Goal: Task Accomplishment & Management: Complete application form

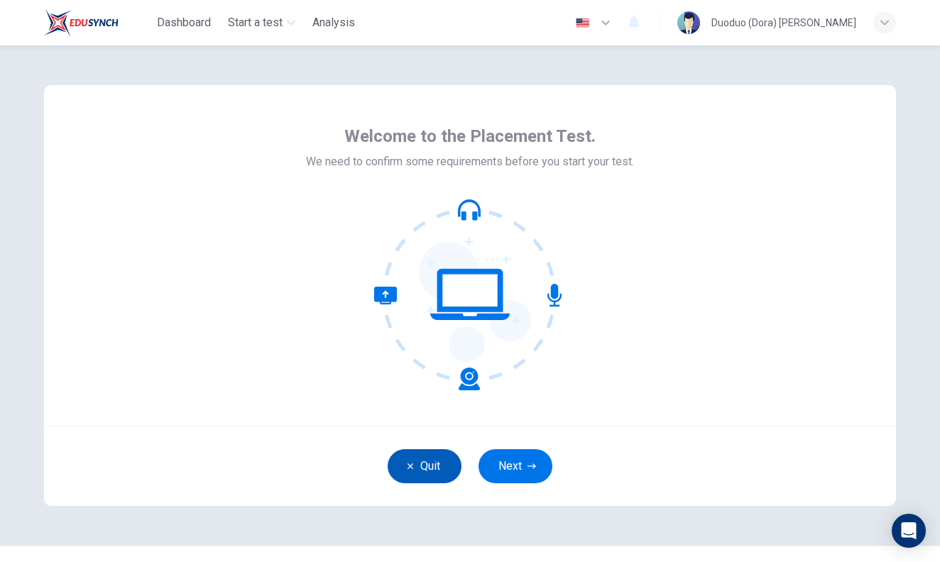
click at [434, 470] on button "Quit" at bounding box center [425, 467] width 74 height 34
click at [437, 459] on button "Quit" at bounding box center [425, 467] width 74 height 34
click at [518, 466] on button "Next" at bounding box center [516, 467] width 74 height 34
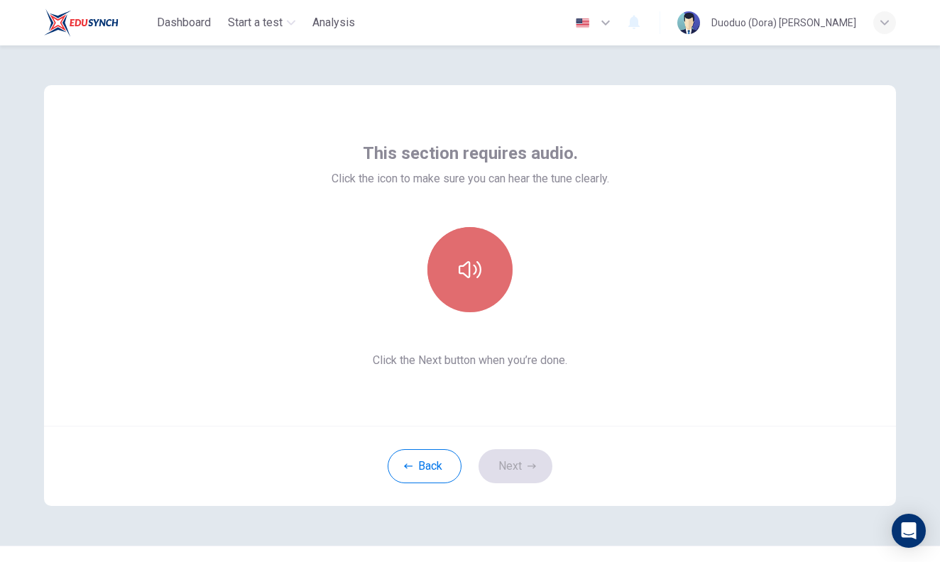
click at [459, 270] on icon "button" at bounding box center [470, 269] width 23 height 17
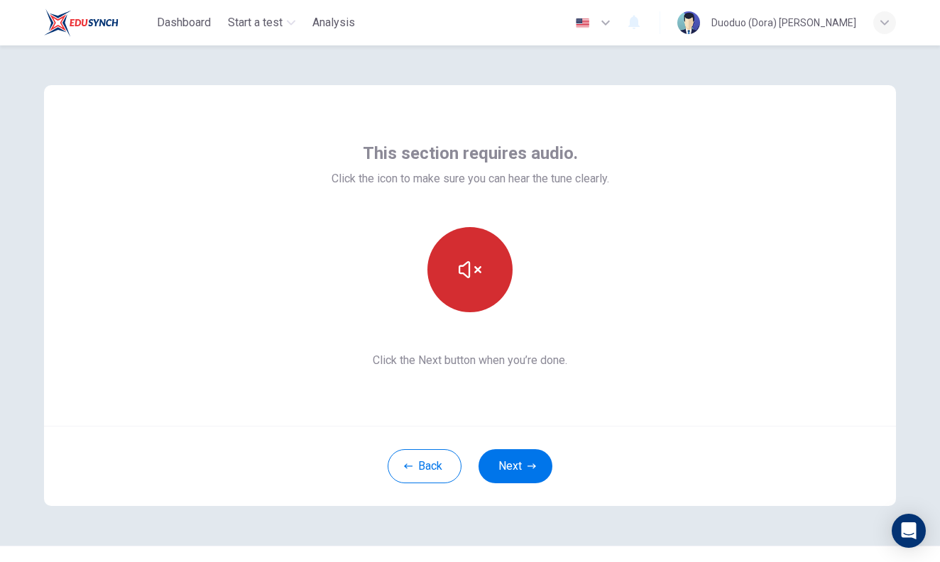
click at [462, 248] on button "button" at bounding box center [470, 269] width 85 height 85
click at [481, 291] on button "button" at bounding box center [470, 269] width 85 height 85
click at [442, 313] on div "This section requires audio. Click the icon to make sure you can hear the tune …" at bounding box center [471, 255] width 278 height 227
click at [459, 272] on icon "button" at bounding box center [470, 269] width 23 height 17
click at [459, 274] on icon "button" at bounding box center [470, 270] width 23 height 23
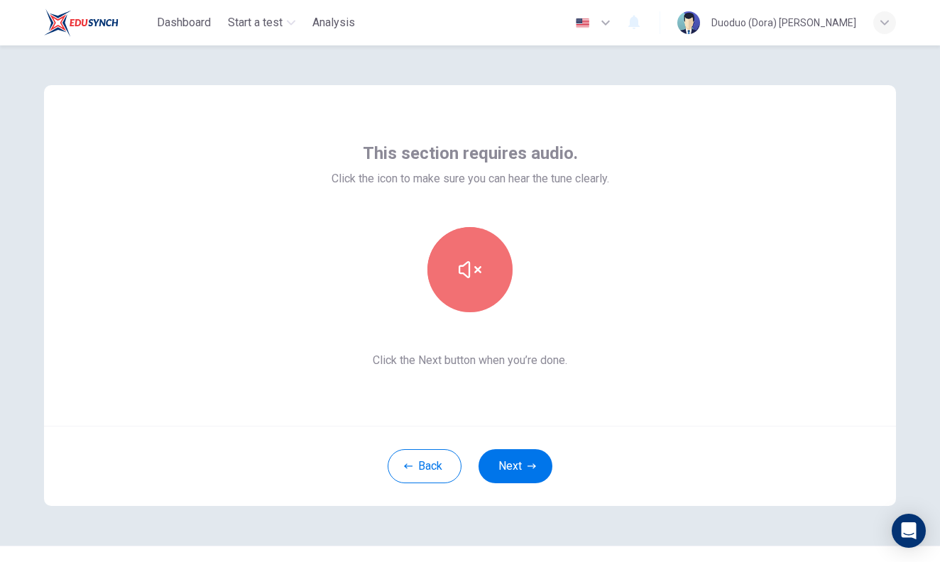
click at [455, 292] on button "button" at bounding box center [470, 269] width 85 height 85
click at [457, 295] on button "button" at bounding box center [470, 269] width 85 height 85
click at [460, 298] on button "button" at bounding box center [470, 269] width 85 height 85
click at [479, 254] on button "button" at bounding box center [470, 269] width 85 height 85
click at [484, 241] on button "button" at bounding box center [470, 269] width 85 height 85
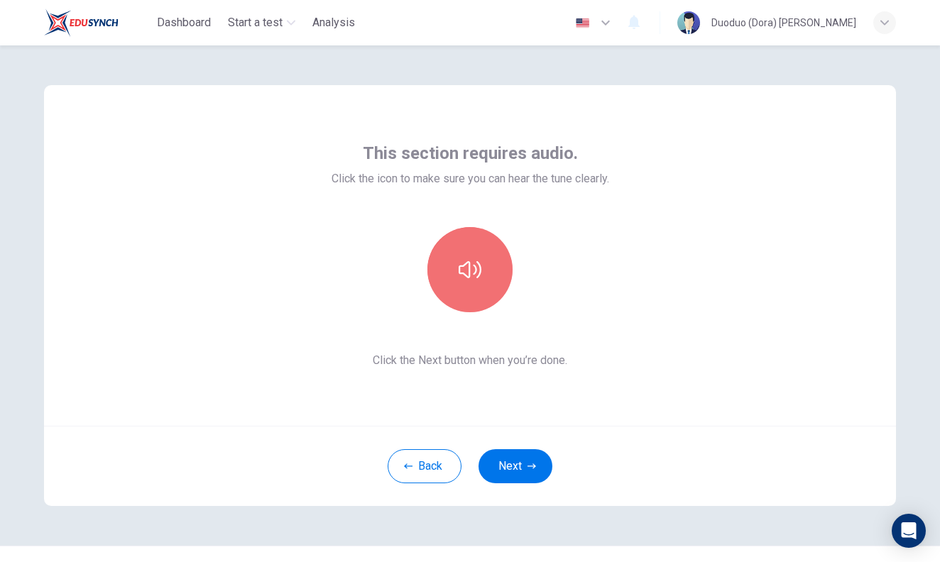
click at [490, 246] on button "button" at bounding box center [470, 269] width 85 height 85
click at [472, 277] on icon "button" at bounding box center [470, 270] width 23 height 23
click at [444, 261] on button "button" at bounding box center [470, 269] width 85 height 85
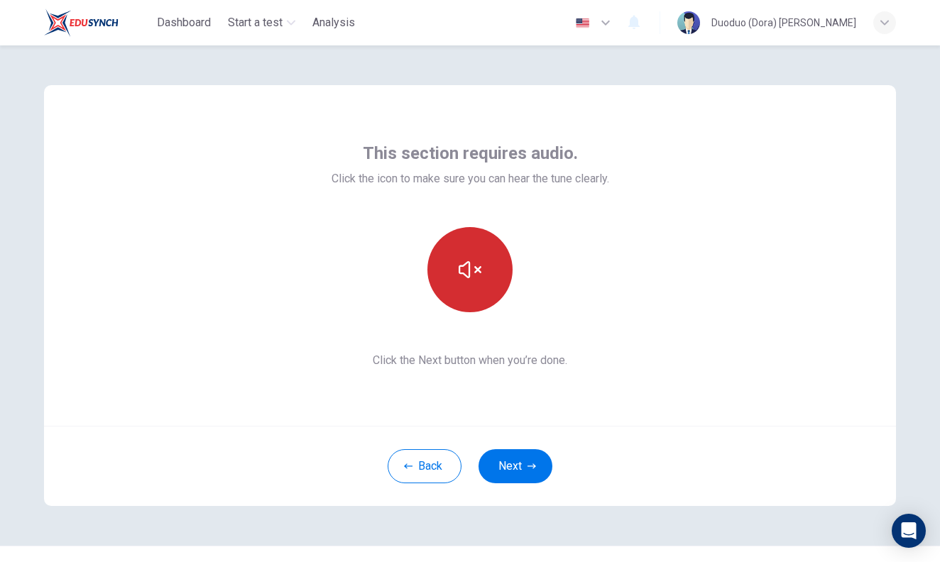
click at [447, 262] on button "button" at bounding box center [470, 269] width 85 height 85
click at [489, 277] on button "button" at bounding box center [470, 269] width 85 height 85
click at [491, 281] on button "button" at bounding box center [470, 269] width 85 height 85
click at [459, 243] on button "button" at bounding box center [470, 269] width 85 height 85
click at [594, 275] on div at bounding box center [471, 269] width 278 height 85
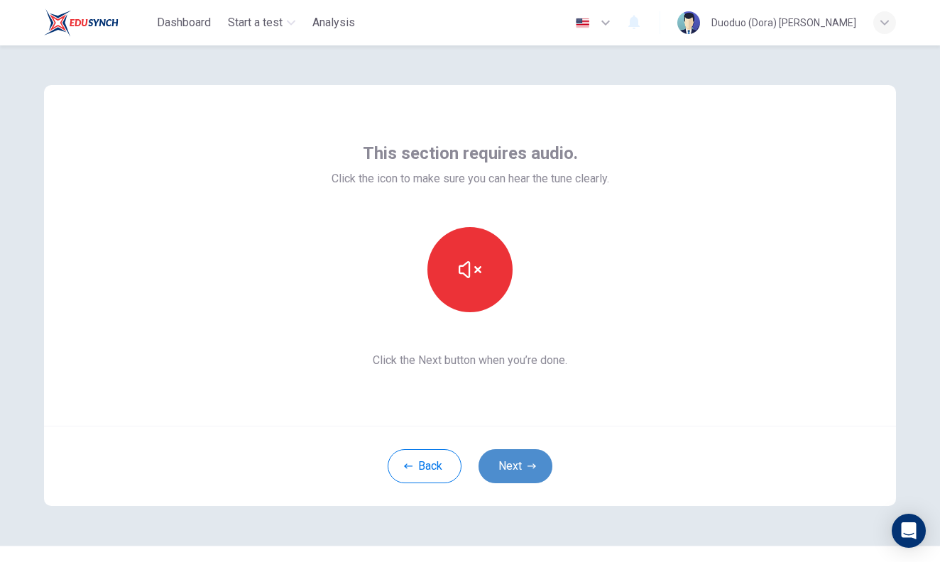
click at [514, 458] on button "Next" at bounding box center [516, 467] width 74 height 34
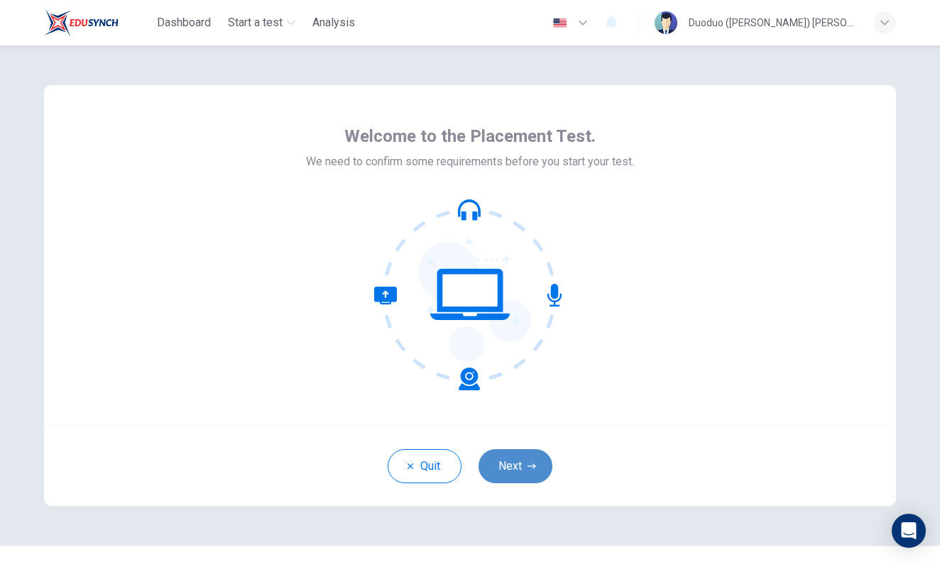
click at [523, 460] on button "Next" at bounding box center [516, 467] width 74 height 34
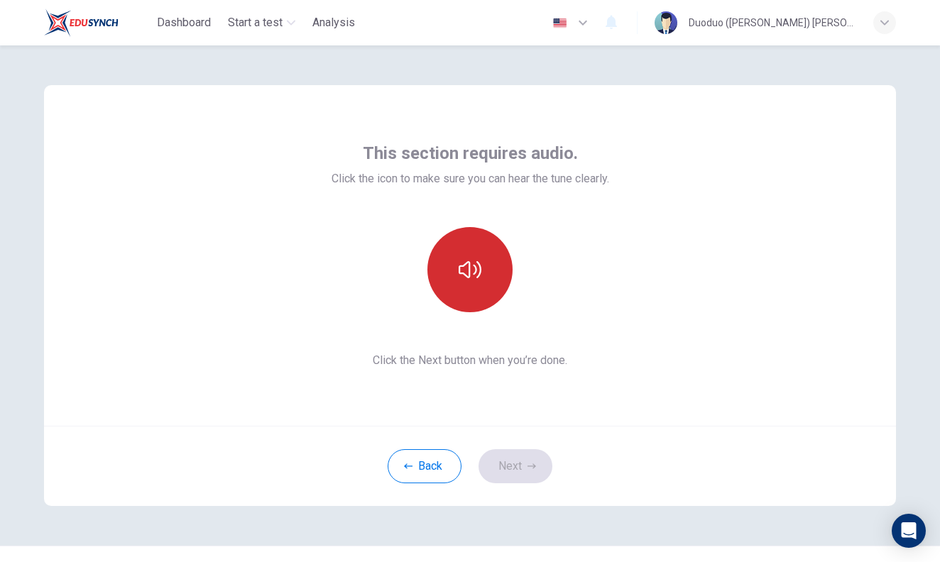
click at [469, 264] on icon "button" at bounding box center [470, 269] width 23 height 17
click at [538, 464] on button "Next" at bounding box center [516, 467] width 74 height 34
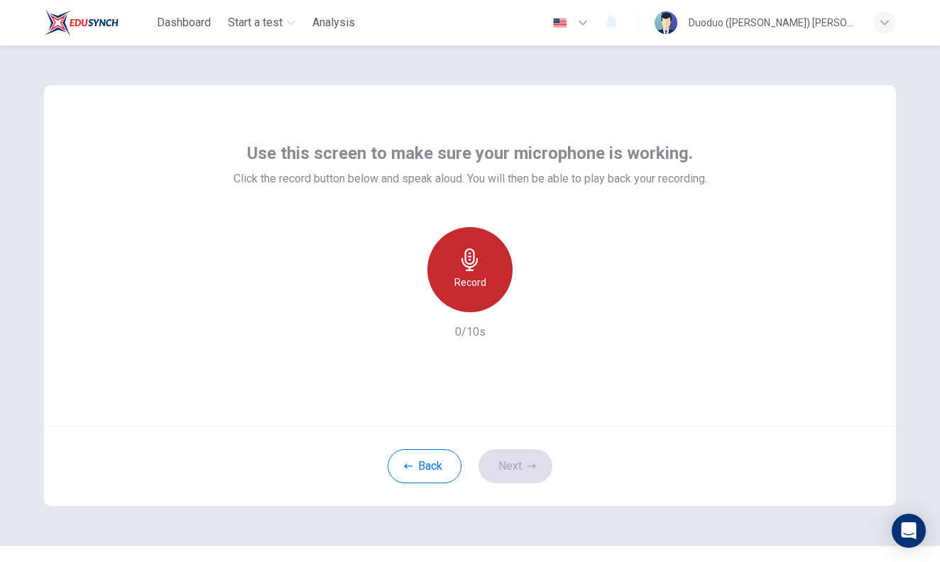
click at [472, 254] on icon "button" at bounding box center [470, 260] width 23 height 23
click at [486, 276] on div "Stop" at bounding box center [470, 269] width 85 height 85
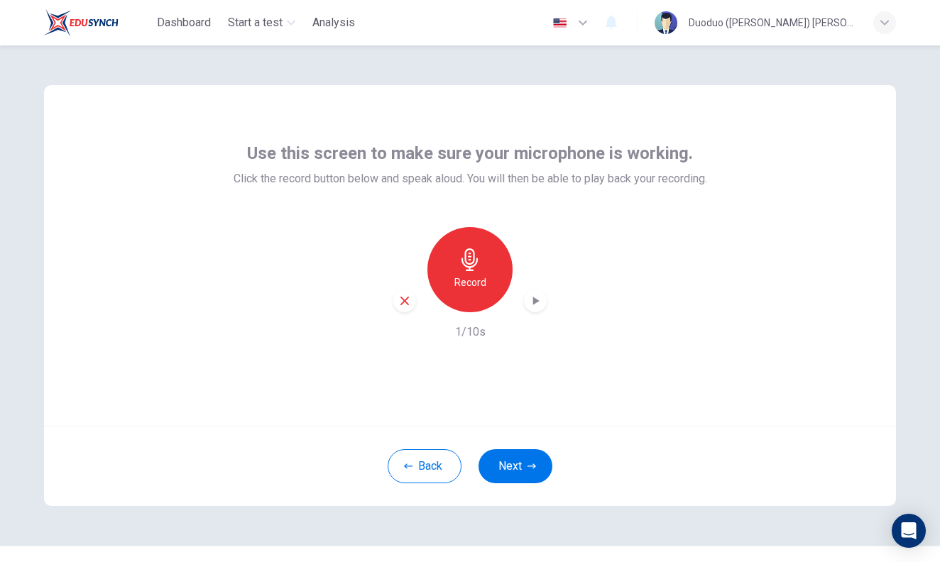
click at [481, 275] on h6 "Record" at bounding box center [471, 282] width 32 height 17
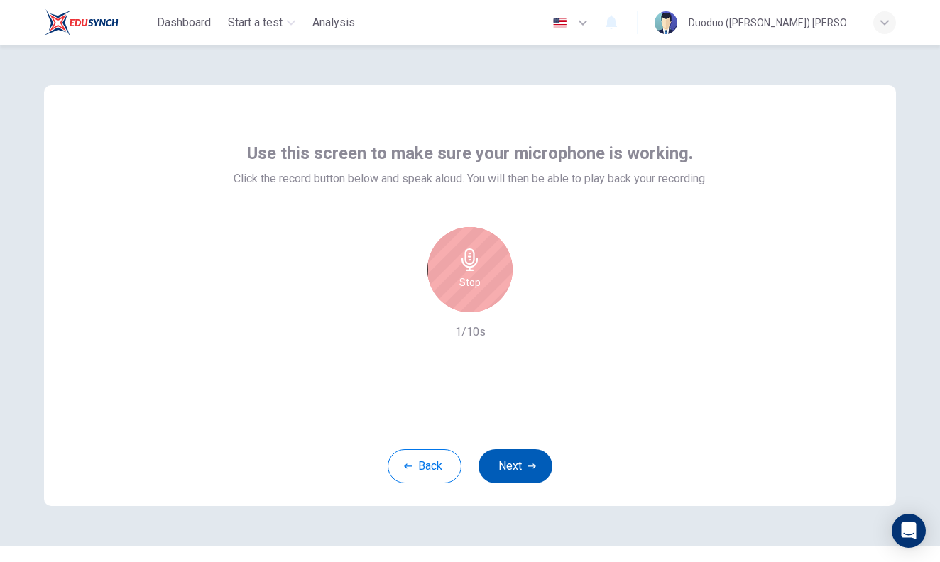
click at [530, 452] on button "Next" at bounding box center [516, 467] width 74 height 34
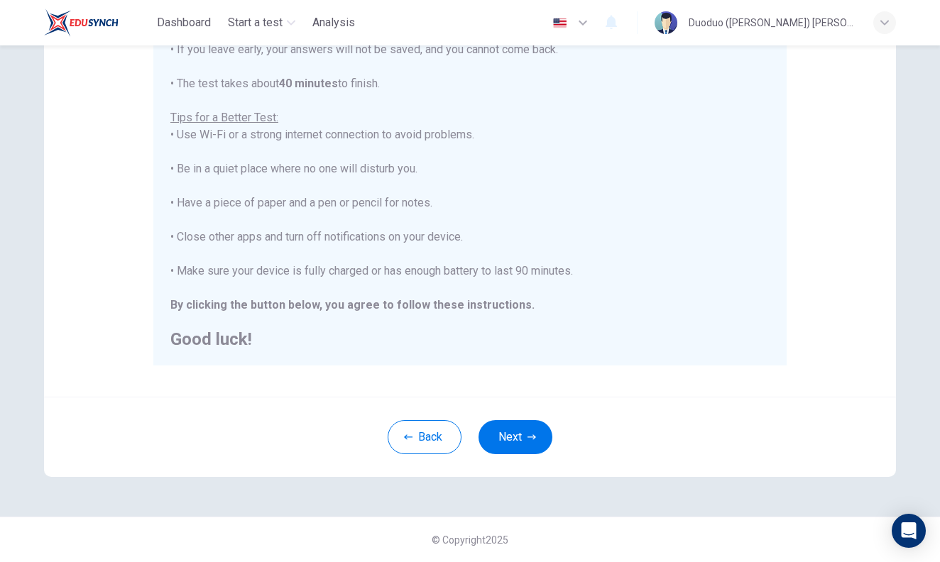
scroll to position [15, 0]
click at [534, 435] on icon "button" at bounding box center [532, 437] width 9 height 9
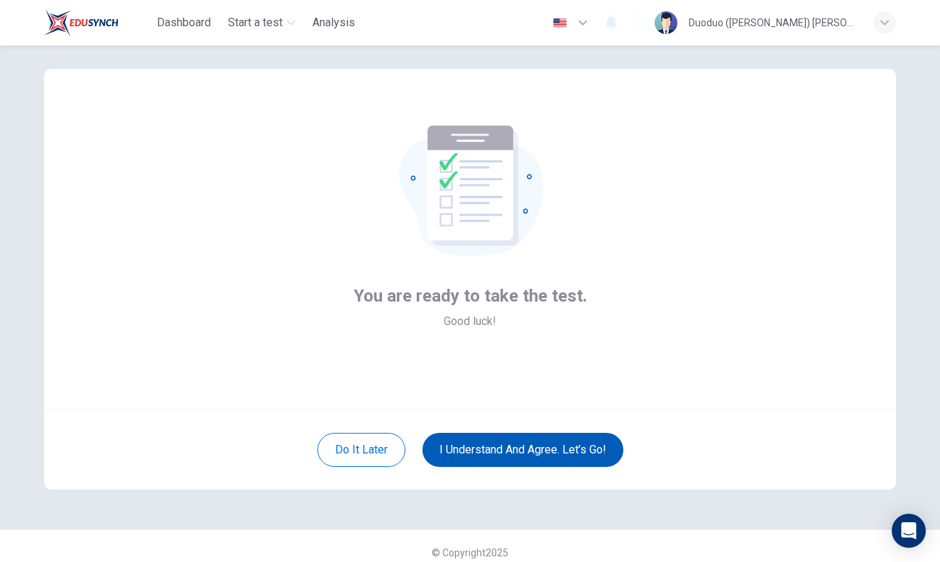
scroll to position [18, 0]
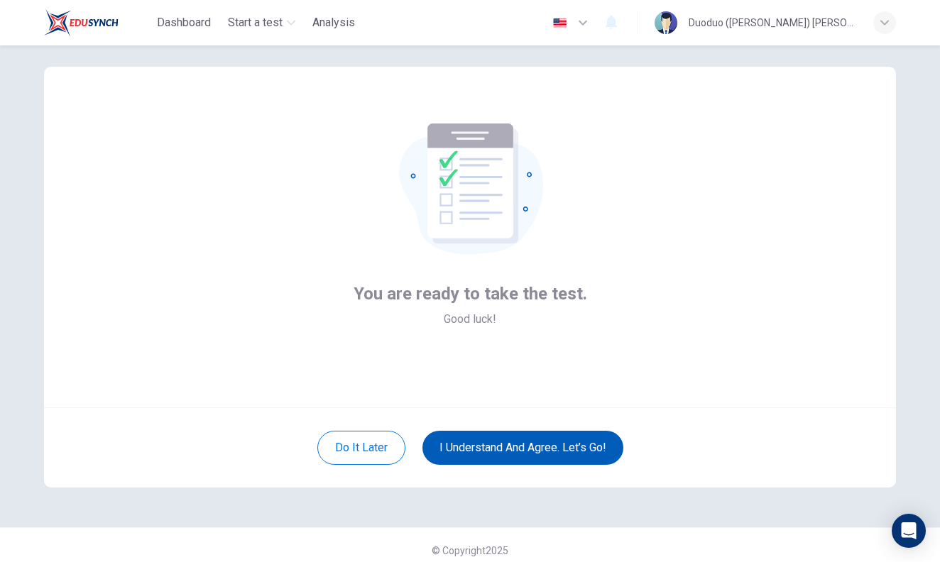
click at [566, 455] on button "I understand and agree. Let’s go!" at bounding box center [523, 448] width 201 height 34
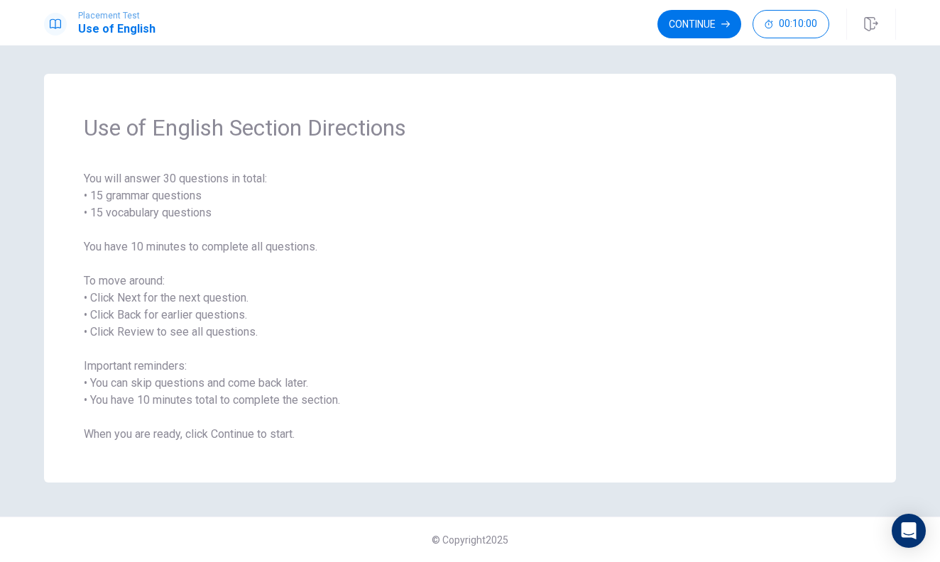
click at [364, 246] on span "You will answer 30 questions in total: • 15 grammar questions • 15 vocabulary q…" at bounding box center [470, 306] width 773 height 273
click at [674, 25] on button "Continue" at bounding box center [700, 24] width 84 height 28
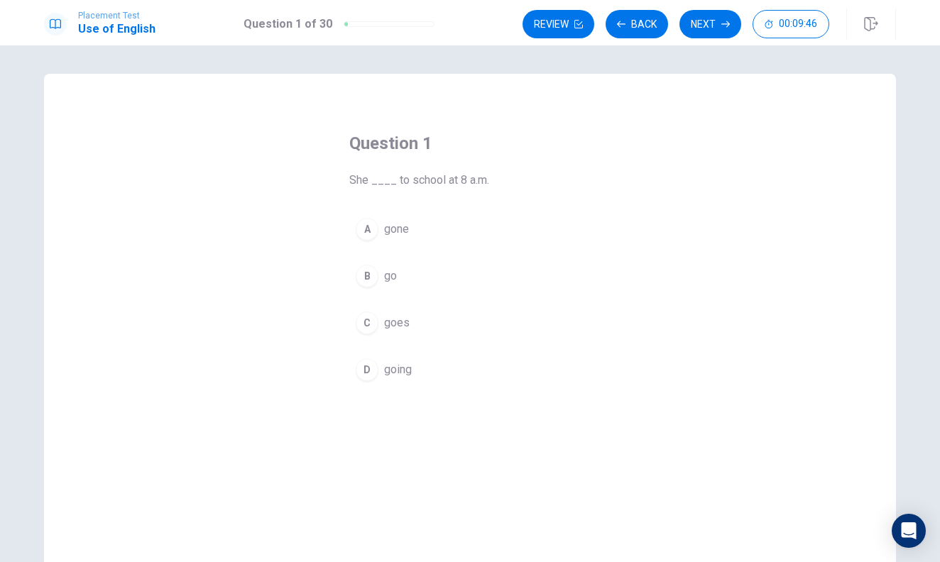
click at [386, 273] on span "go" at bounding box center [390, 276] width 13 height 17
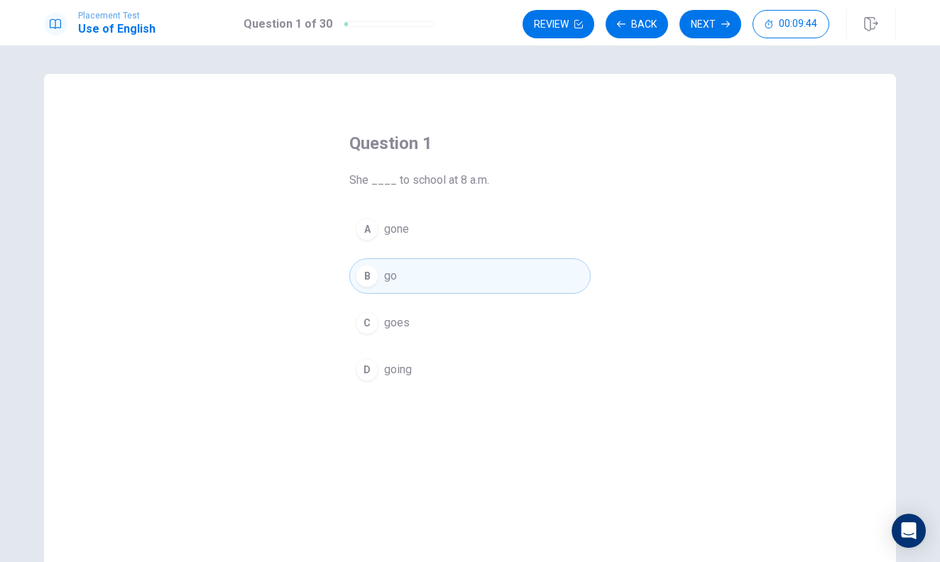
click at [420, 274] on button "B go" at bounding box center [469, 277] width 241 height 36
click at [705, 17] on button "Next" at bounding box center [711, 24] width 62 height 28
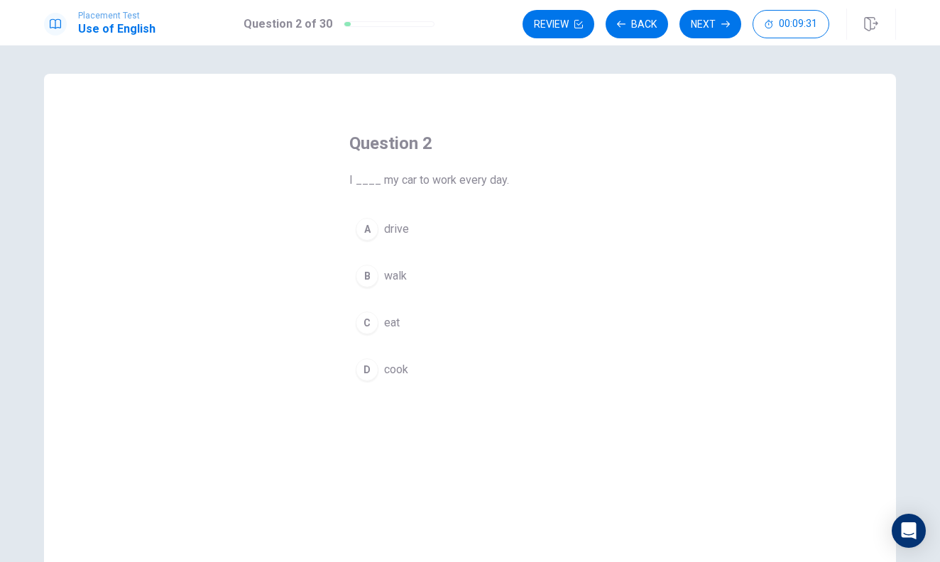
click at [438, 228] on button "A drive" at bounding box center [469, 230] width 241 height 36
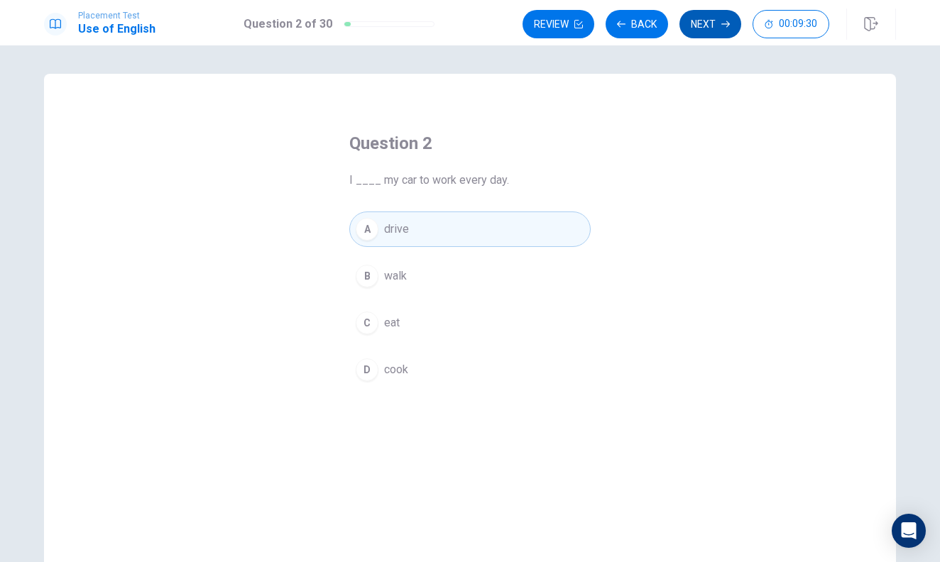
click at [704, 16] on button "Next" at bounding box center [711, 24] width 62 height 28
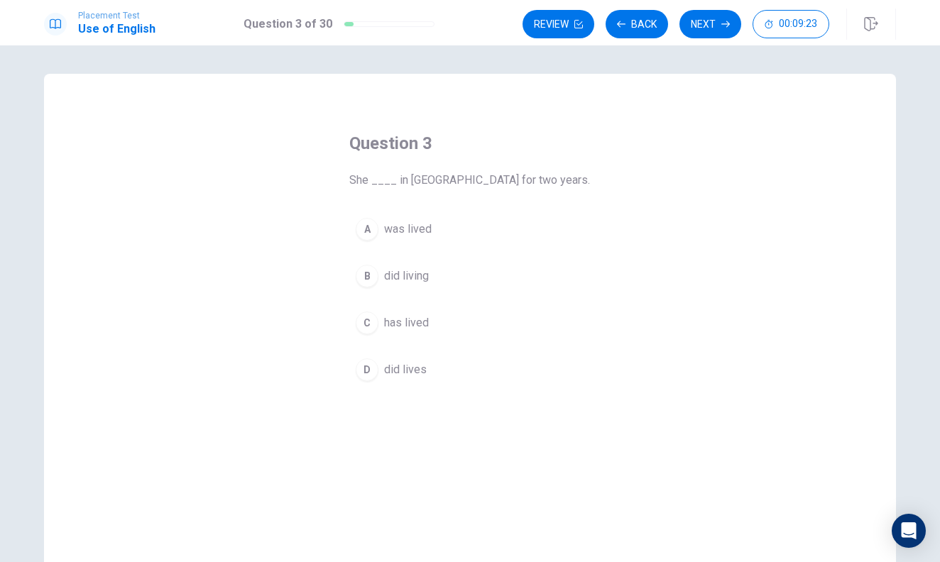
click at [447, 229] on button "A was lived" at bounding box center [469, 230] width 241 height 36
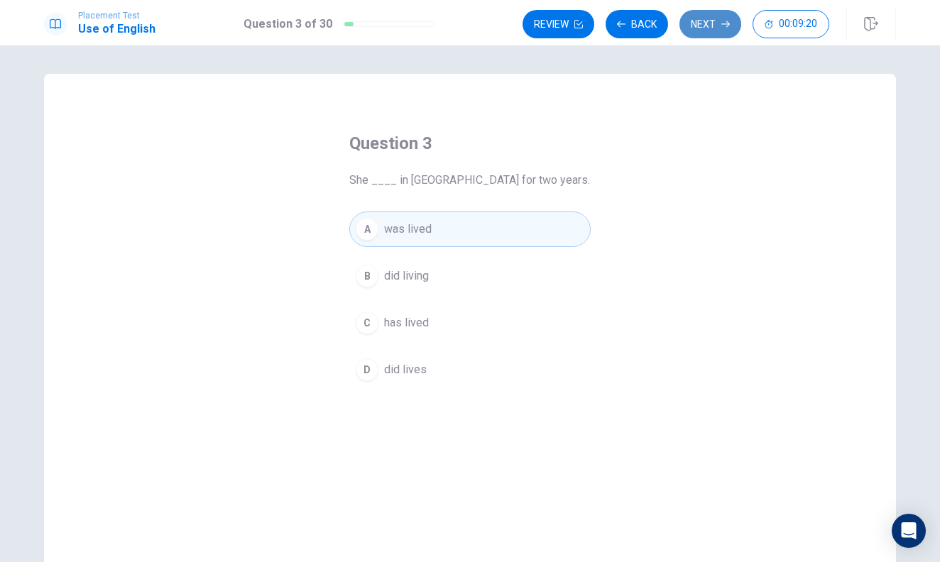
click at [700, 16] on button "Next" at bounding box center [711, 24] width 62 height 28
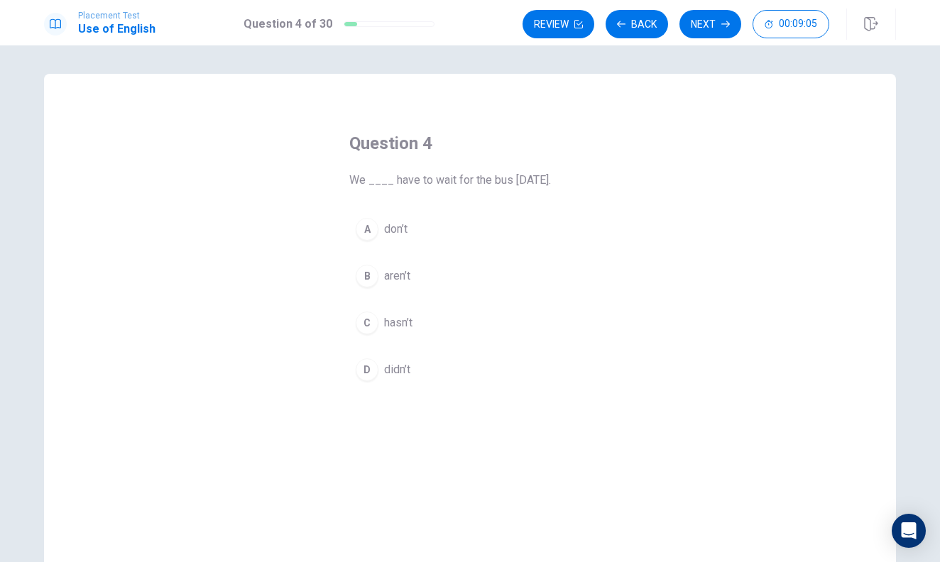
click at [405, 369] on span "didn’t" at bounding box center [397, 369] width 26 height 17
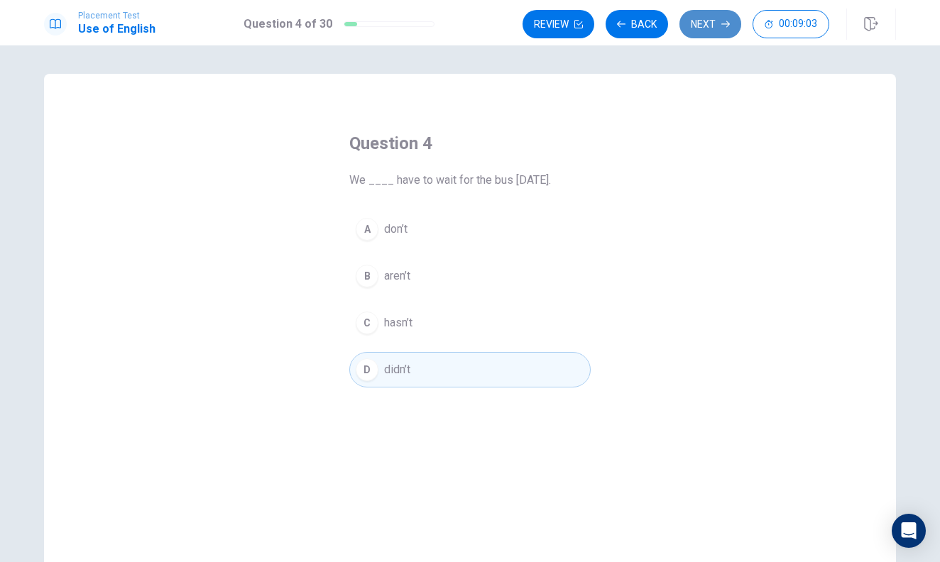
click at [699, 24] on button "Next" at bounding box center [711, 24] width 62 height 28
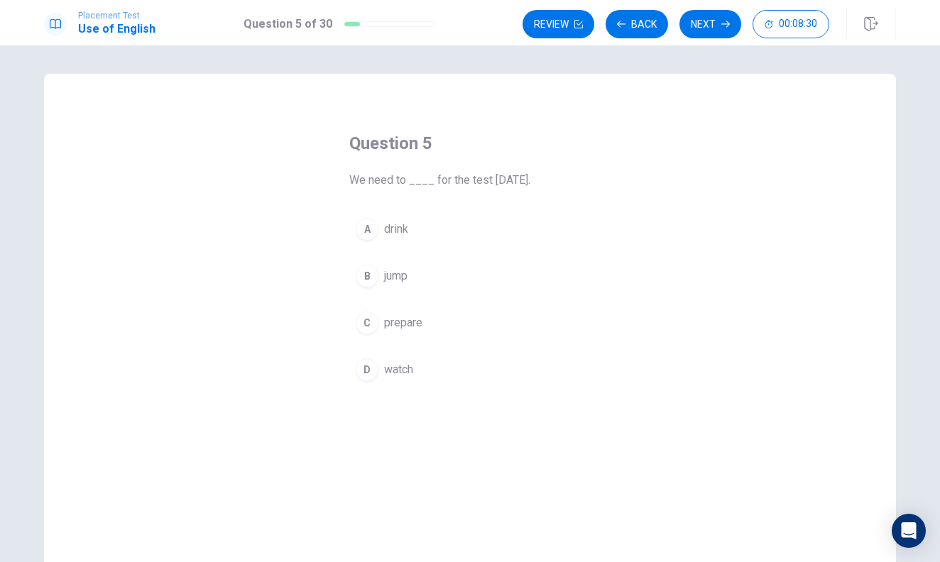
click at [446, 326] on button "C prepare" at bounding box center [469, 323] width 241 height 36
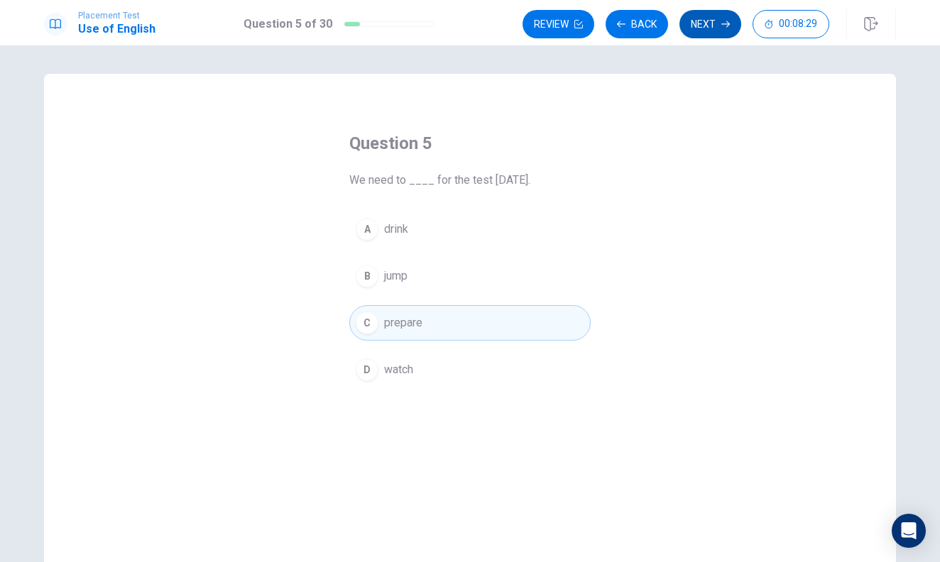
click at [706, 13] on button "Next" at bounding box center [711, 24] width 62 height 28
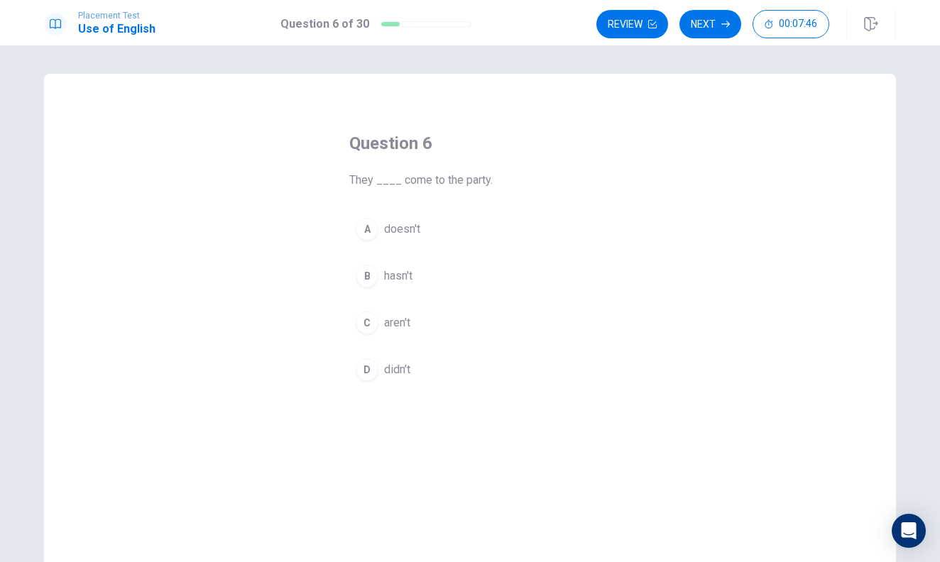
click at [424, 229] on button "A doesn't" at bounding box center [469, 230] width 241 height 36
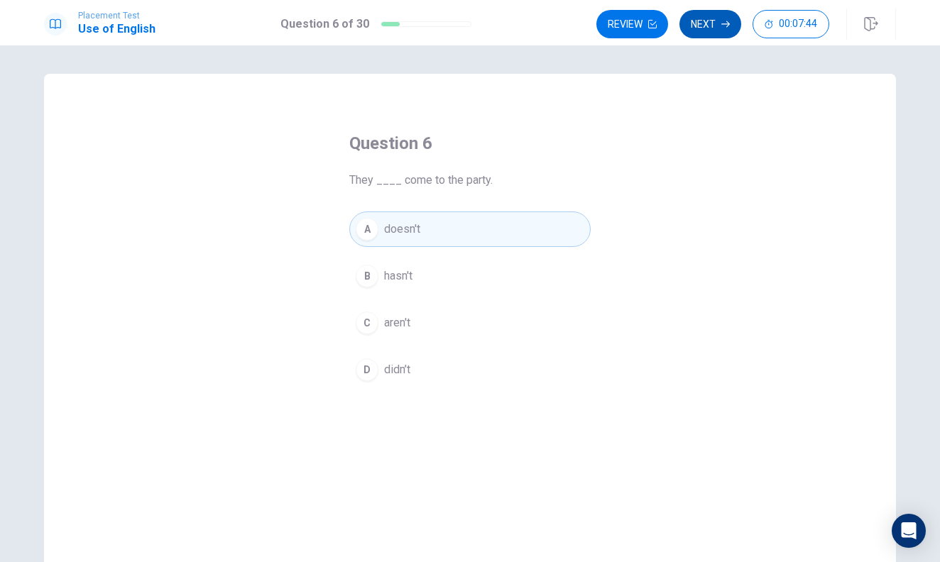
click at [719, 23] on button "Next" at bounding box center [711, 24] width 62 height 28
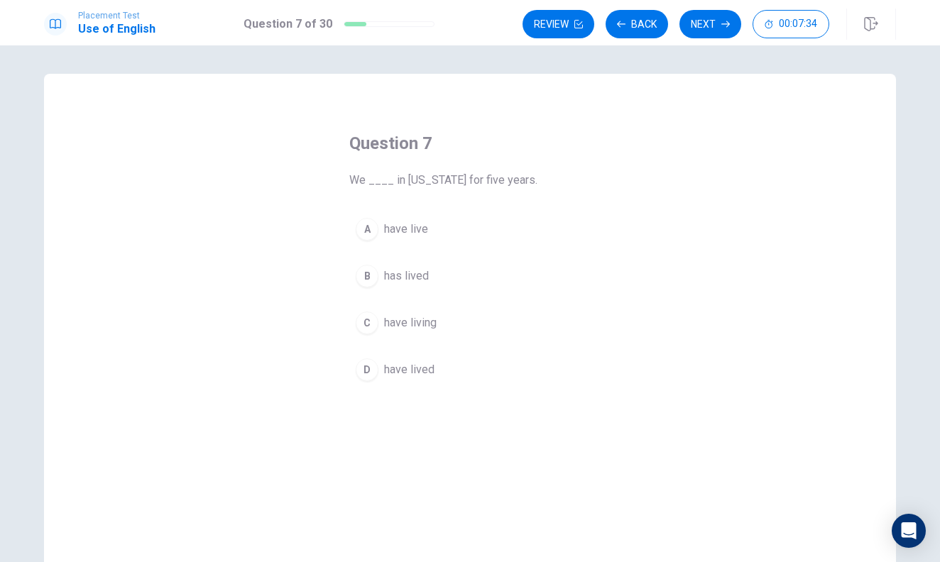
click at [452, 369] on button "D have lived" at bounding box center [469, 370] width 241 height 36
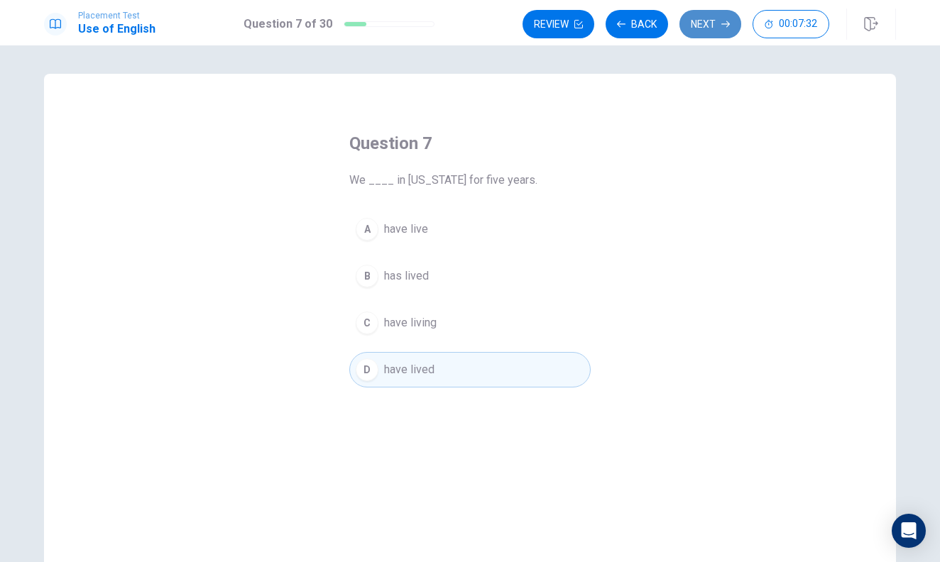
click at [702, 18] on button "Next" at bounding box center [711, 24] width 62 height 28
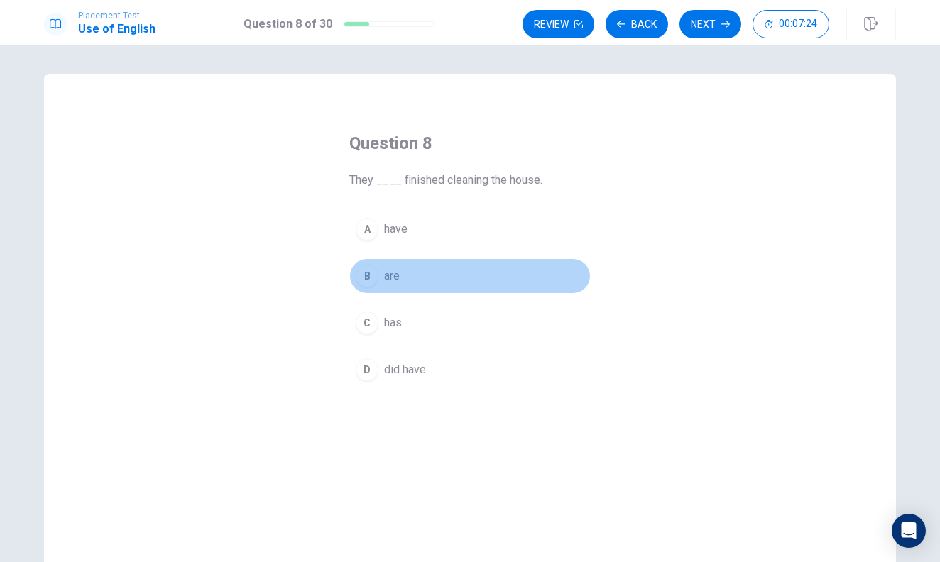
click at [529, 265] on button "B are" at bounding box center [469, 277] width 241 height 36
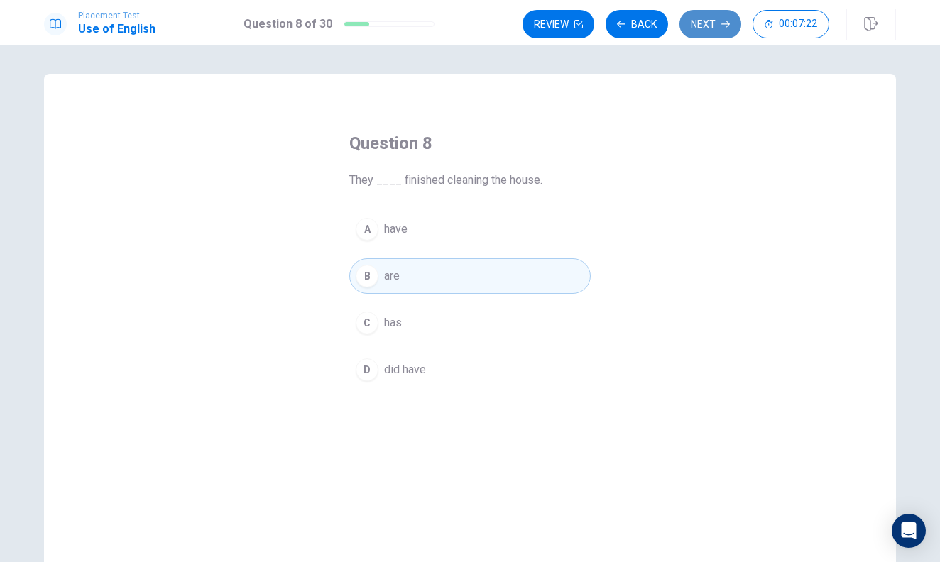
click at [710, 26] on button "Next" at bounding box center [711, 24] width 62 height 28
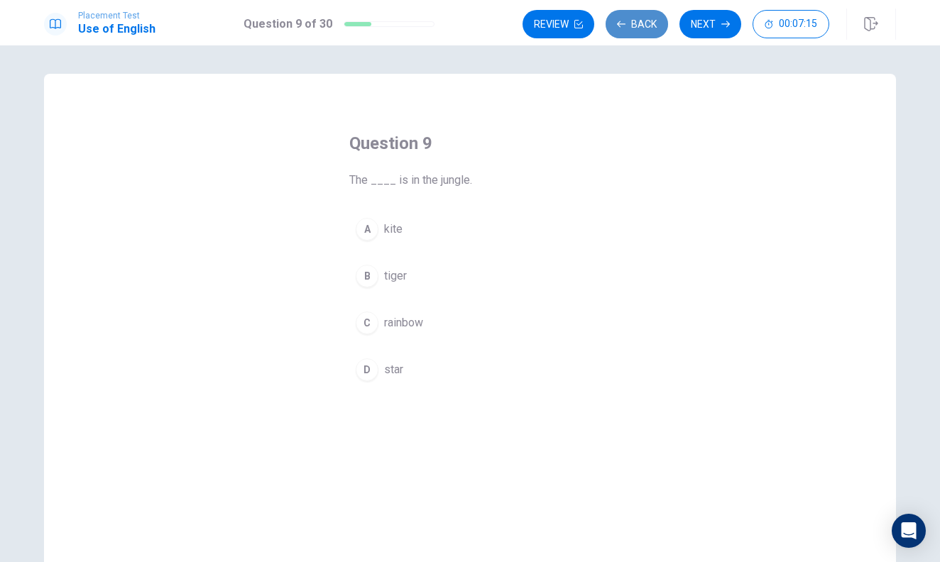
click at [636, 28] on button "Back" at bounding box center [637, 24] width 62 height 28
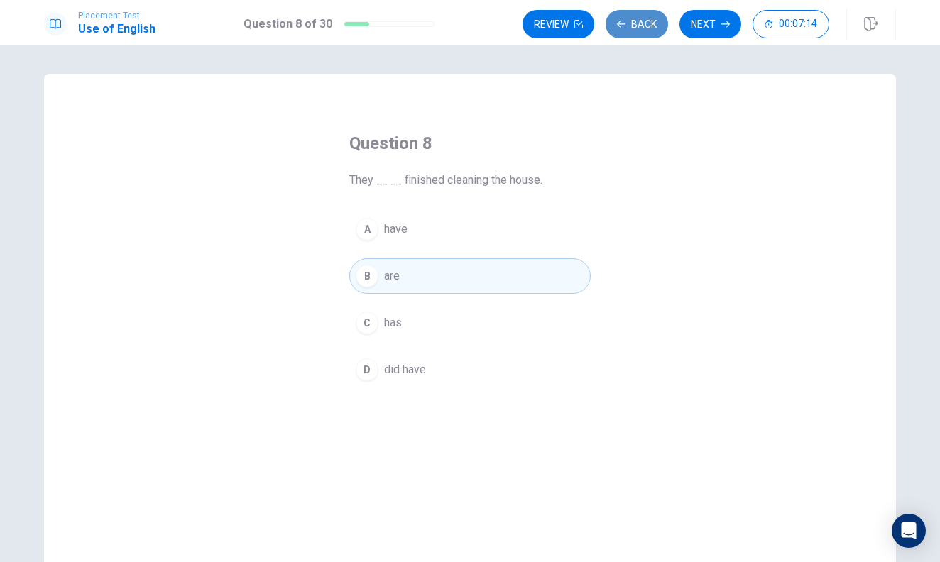
click at [637, 29] on button "Back" at bounding box center [637, 24] width 62 height 28
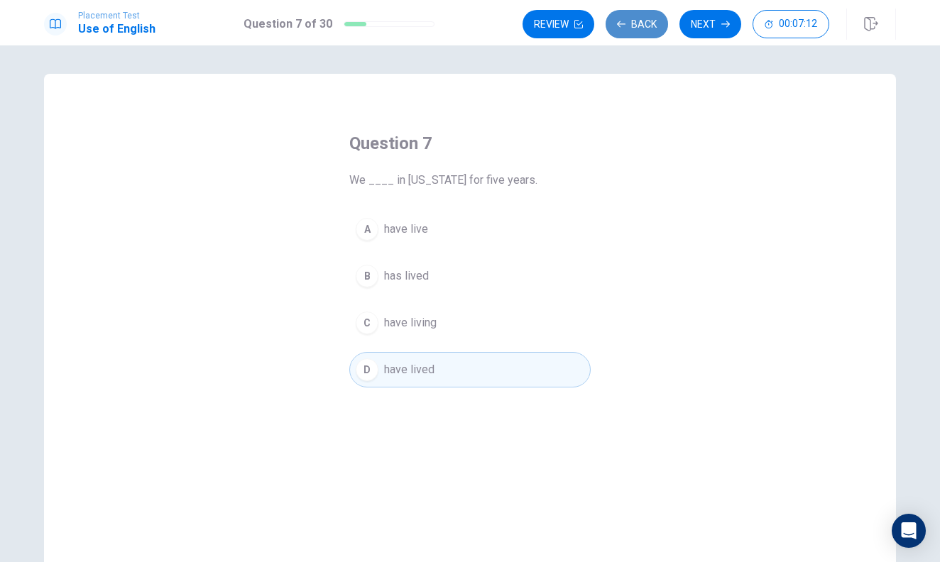
click at [637, 29] on button "Back" at bounding box center [637, 24] width 62 height 28
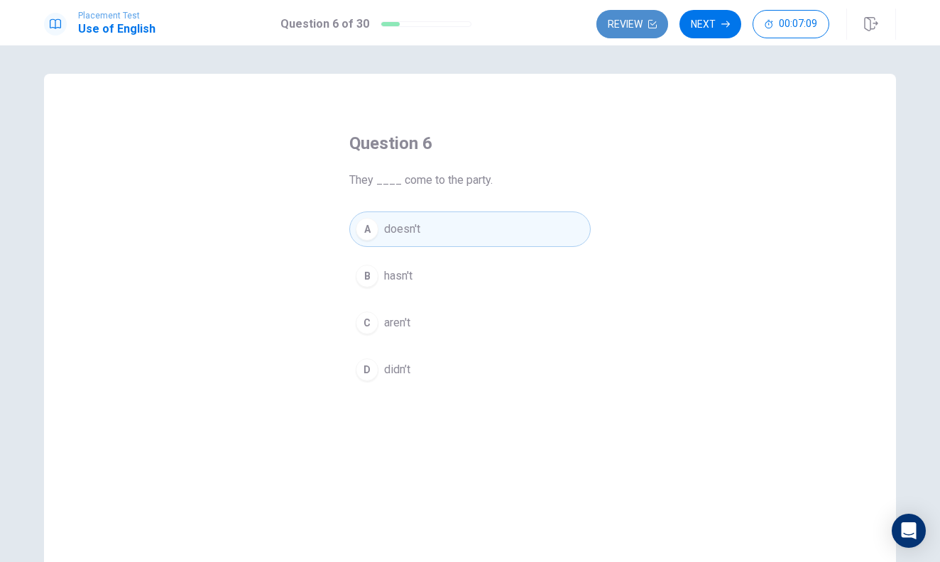
click at [638, 30] on button "Review" at bounding box center [633, 24] width 72 height 28
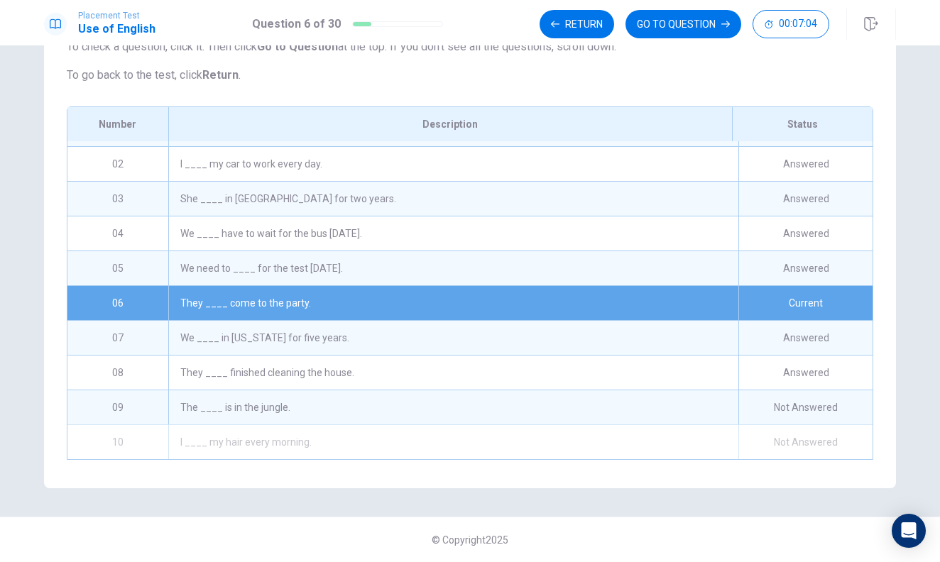
scroll to position [131, 0]
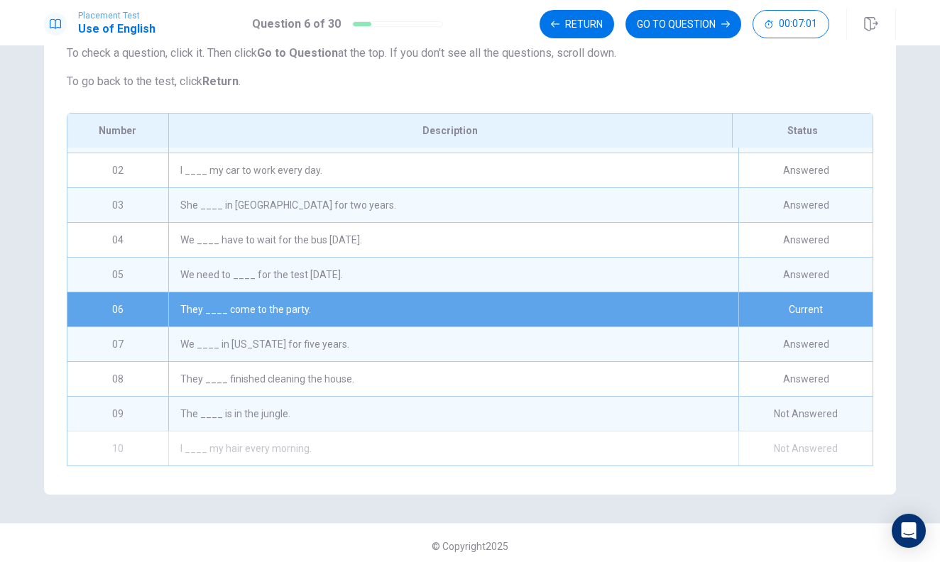
click at [532, 322] on div "They ____ come to the party." at bounding box center [453, 310] width 570 height 34
click at [660, 26] on button "GO TO QUESTION" at bounding box center [684, 24] width 116 height 28
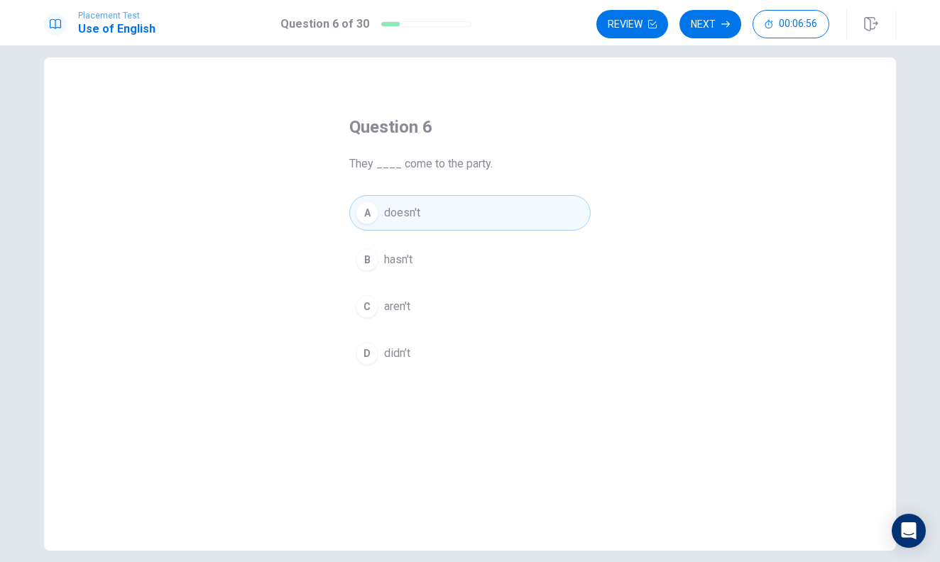
scroll to position [12, 0]
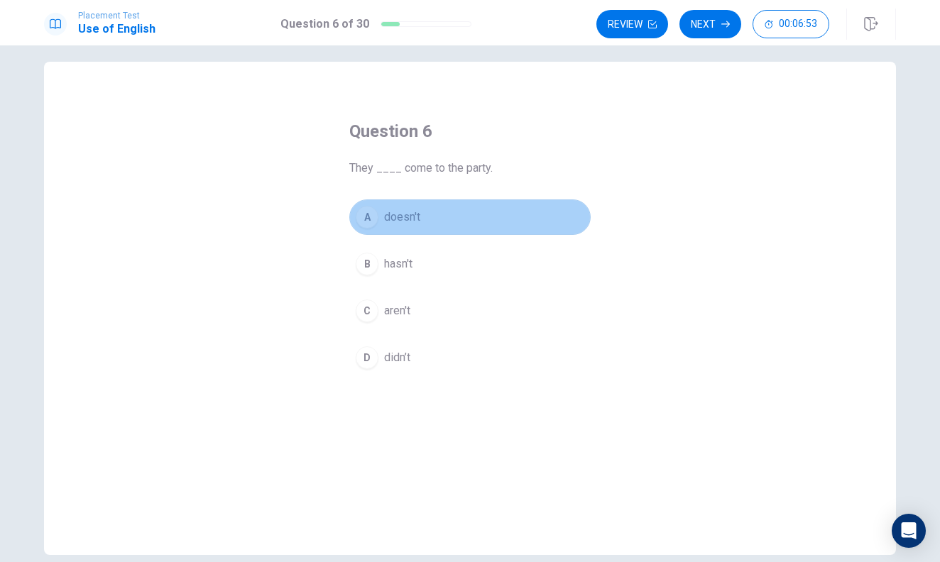
click at [560, 217] on button "A doesn't" at bounding box center [469, 218] width 241 height 36
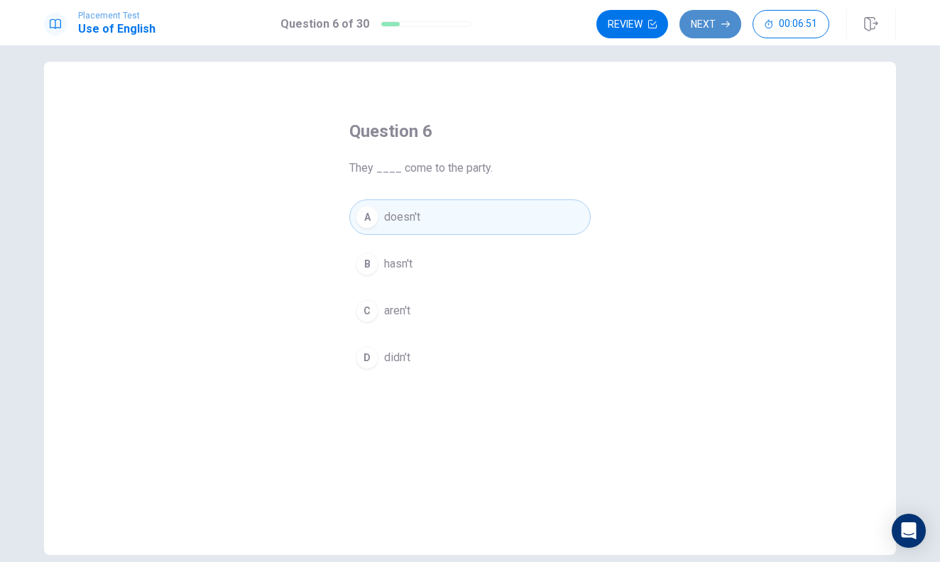
click at [712, 24] on button "Next" at bounding box center [711, 24] width 62 height 28
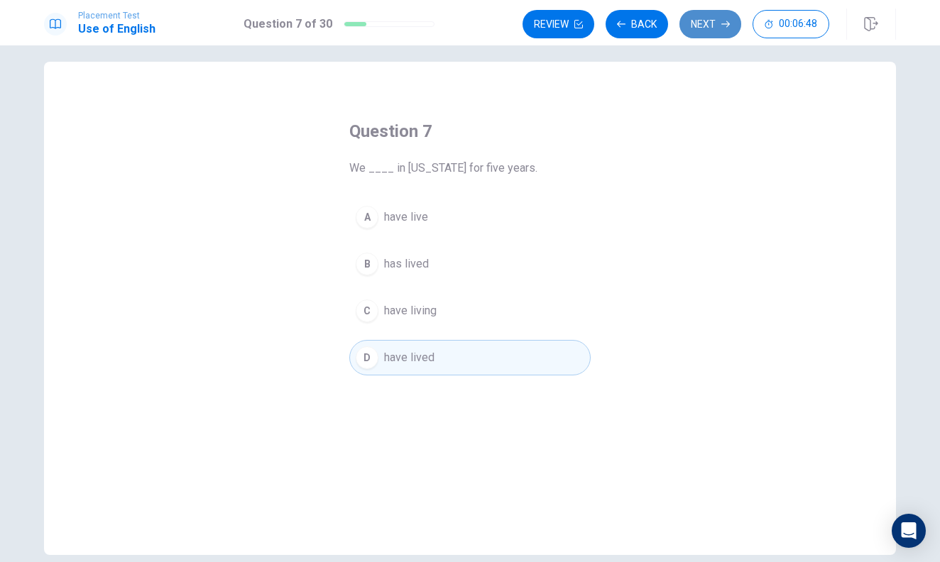
click at [712, 26] on button "Next" at bounding box center [711, 24] width 62 height 28
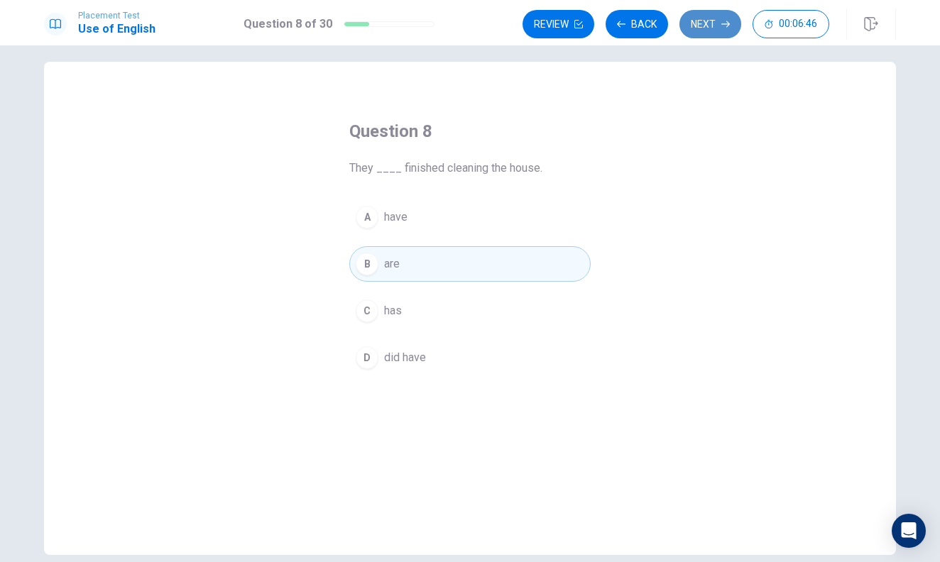
click at [712, 26] on button "Next" at bounding box center [711, 24] width 62 height 28
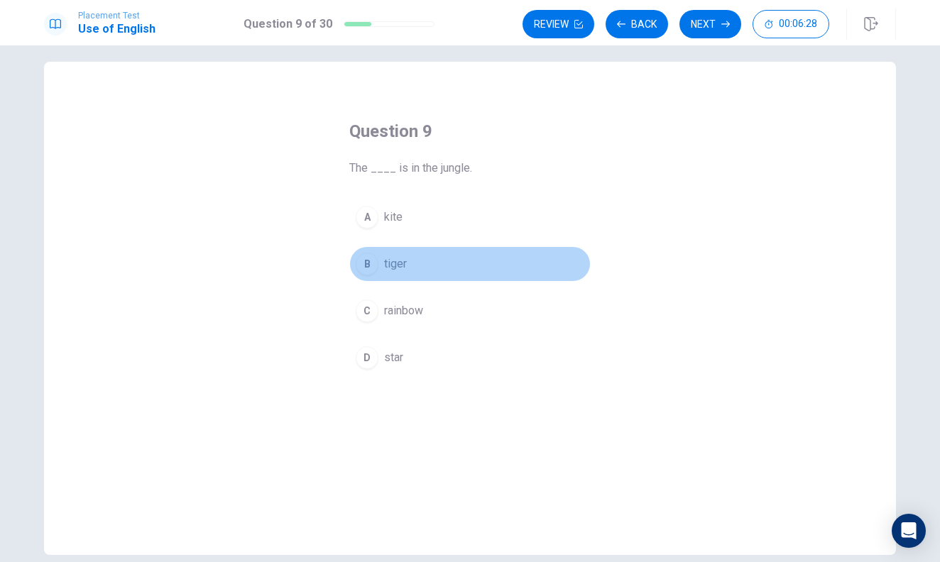
click at [457, 254] on button "B tiger" at bounding box center [469, 264] width 241 height 36
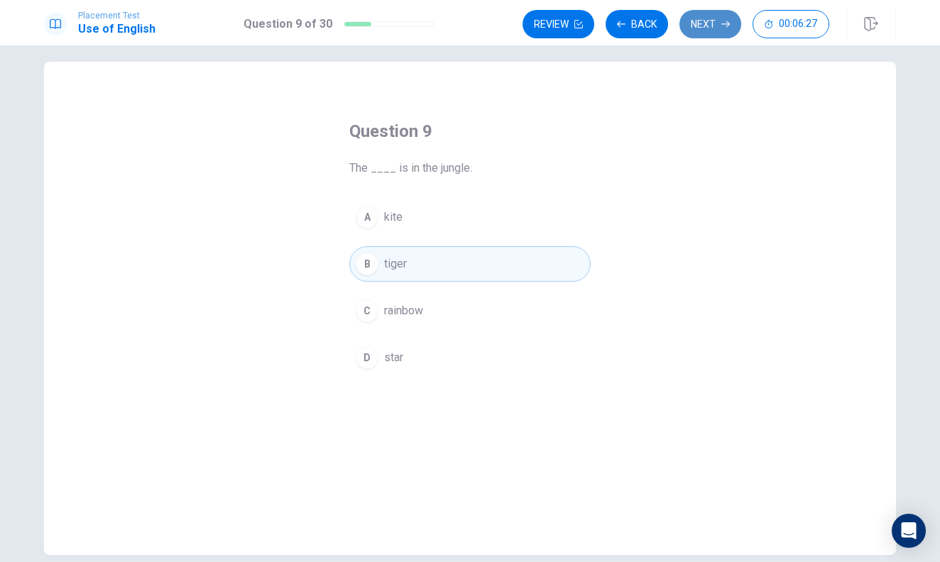
click at [700, 24] on button "Next" at bounding box center [711, 24] width 62 height 28
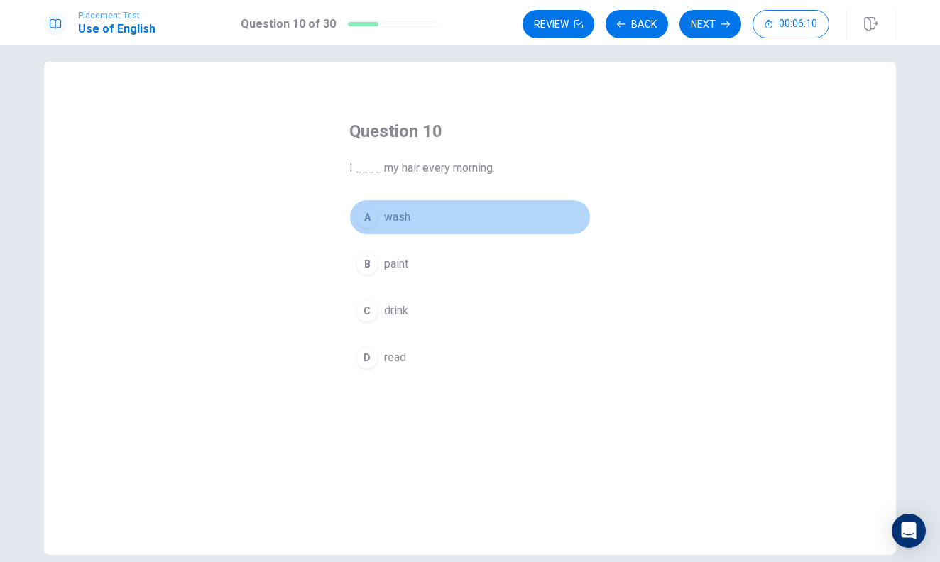
click at [419, 209] on button "A wash" at bounding box center [469, 218] width 241 height 36
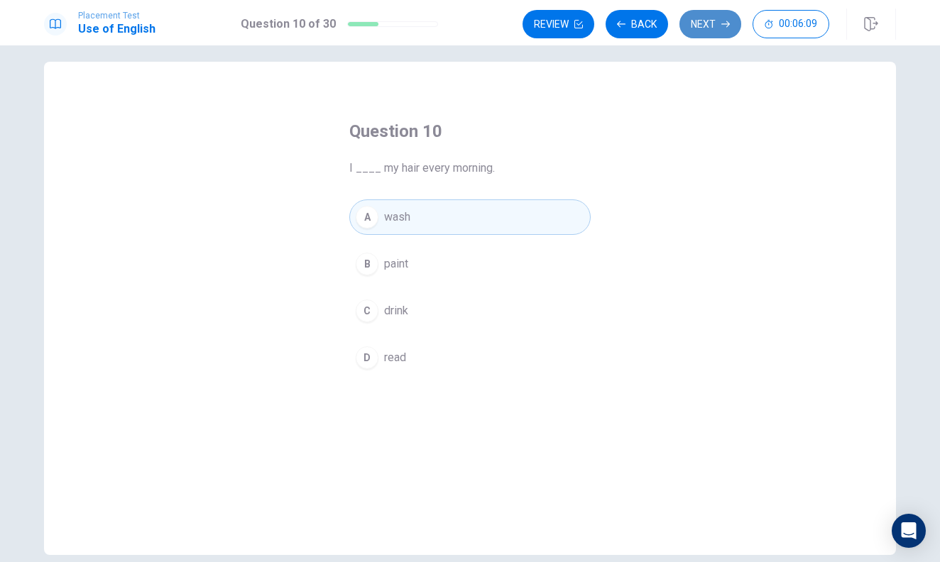
click at [717, 19] on button "Next" at bounding box center [711, 24] width 62 height 28
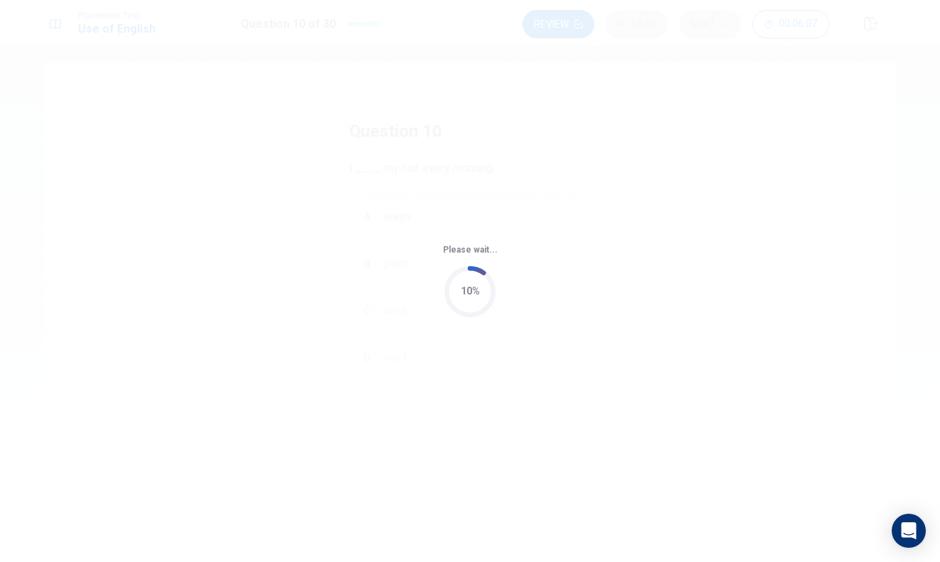
scroll to position [0, 0]
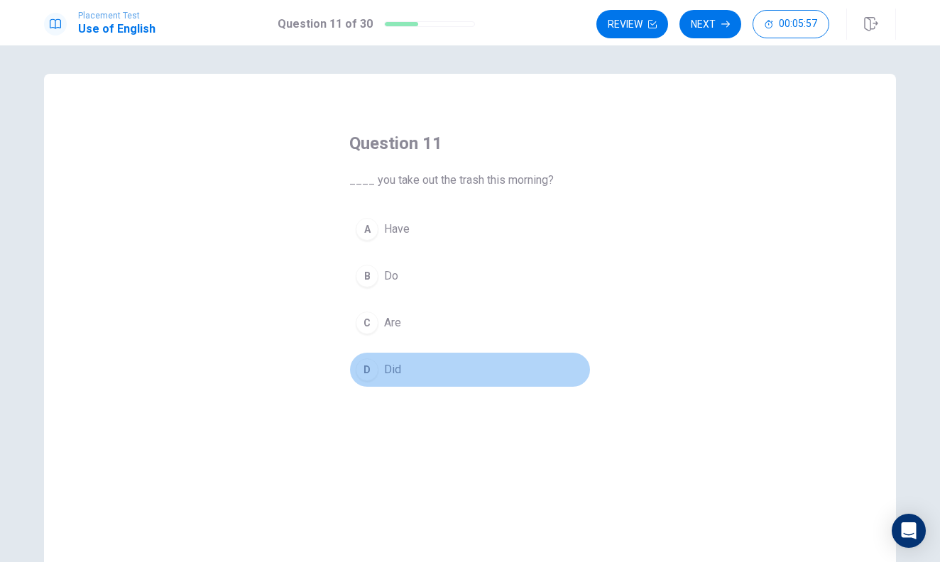
click at [413, 374] on button "D Did" at bounding box center [469, 370] width 241 height 36
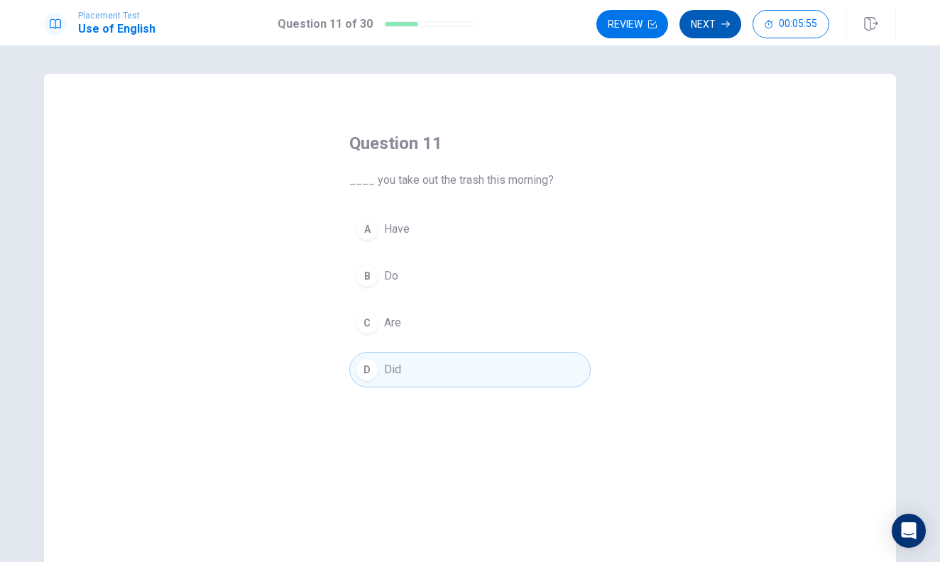
click at [705, 22] on button "Next" at bounding box center [711, 24] width 62 height 28
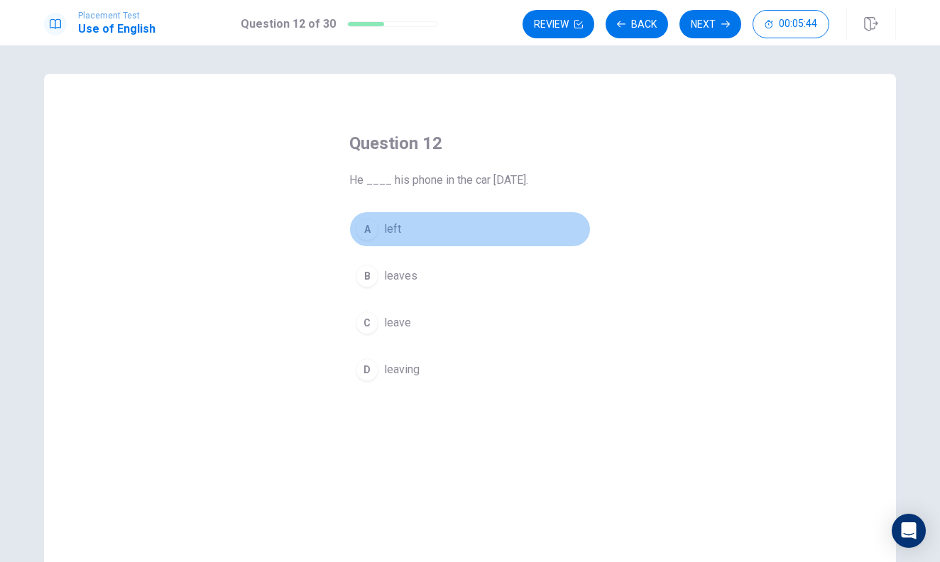
click at [428, 230] on button "A left" at bounding box center [469, 230] width 241 height 36
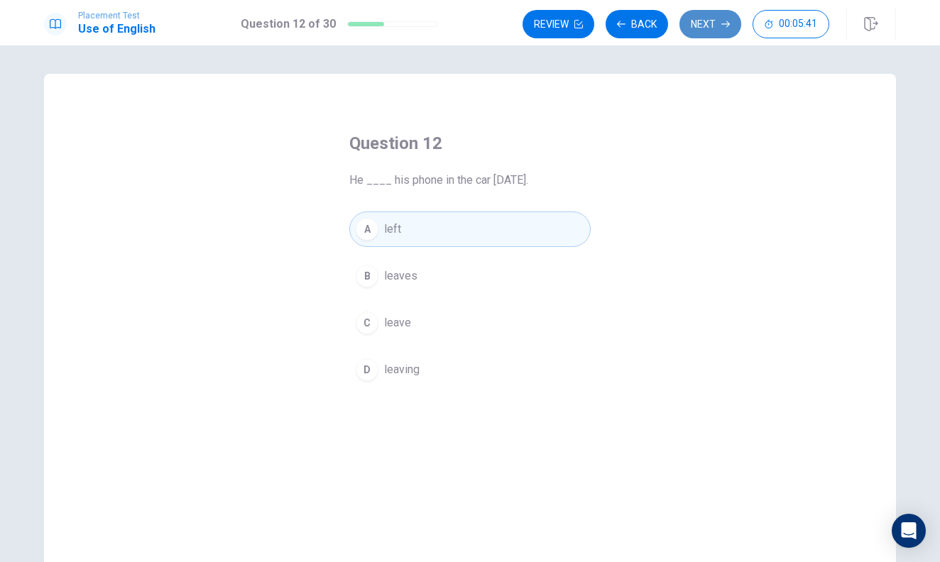
click at [718, 26] on button "Next" at bounding box center [711, 24] width 62 height 28
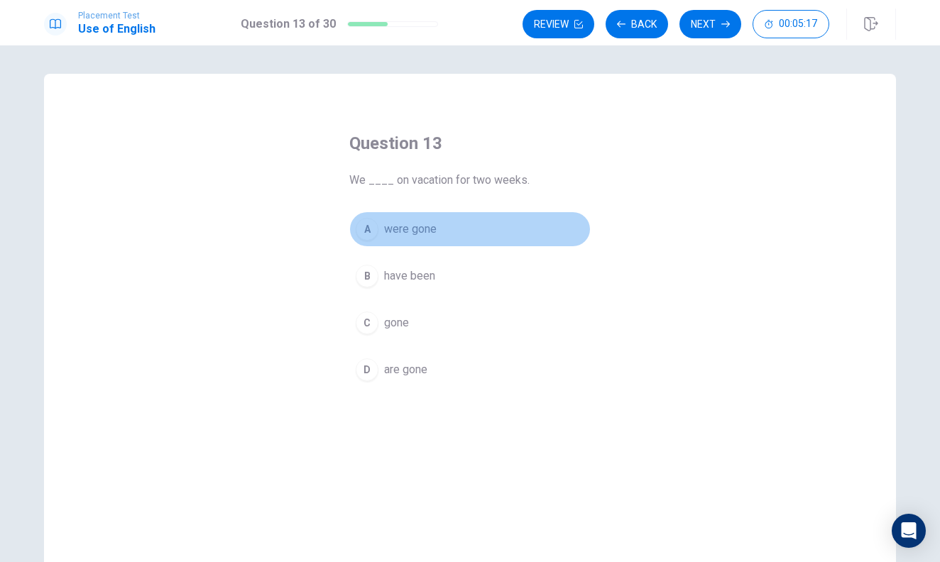
click at [415, 229] on span "were gone" at bounding box center [410, 229] width 53 height 17
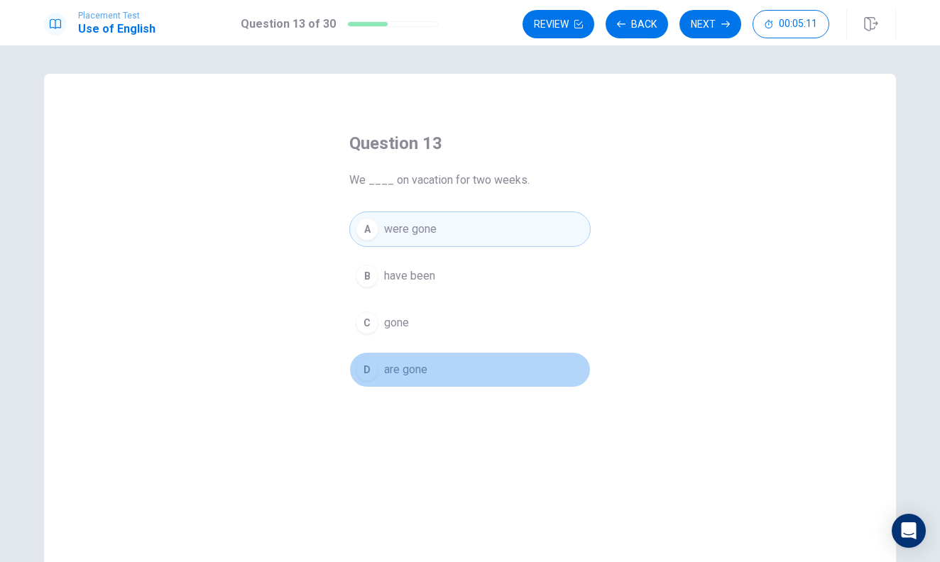
click at [474, 370] on button "D are gone" at bounding box center [469, 370] width 241 height 36
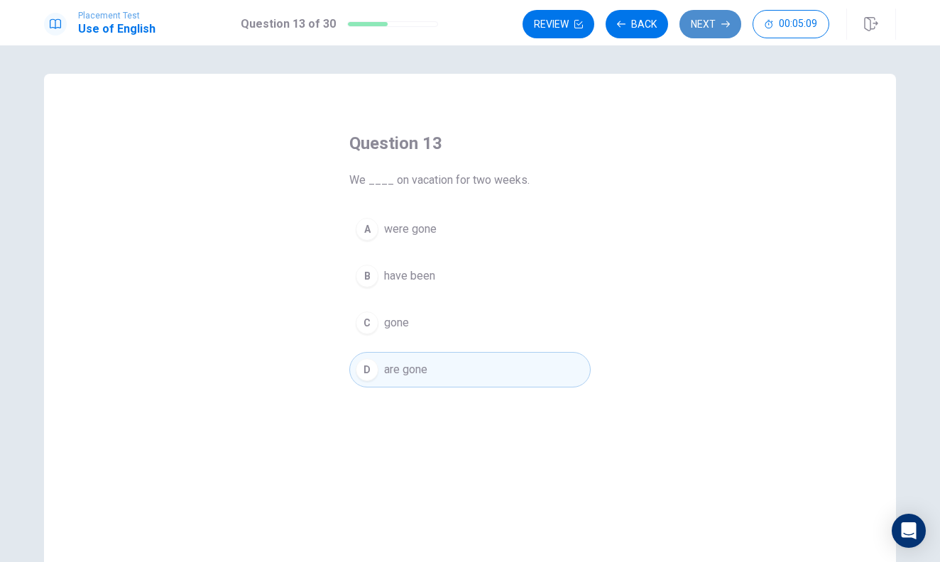
click at [719, 19] on button "Next" at bounding box center [711, 24] width 62 height 28
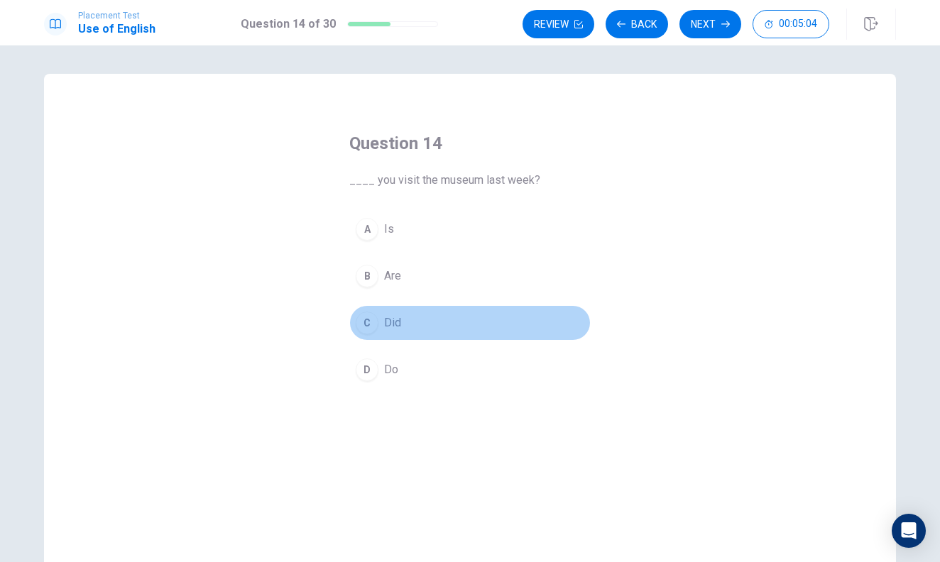
click at [443, 327] on button "C Did" at bounding box center [469, 323] width 241 height 36
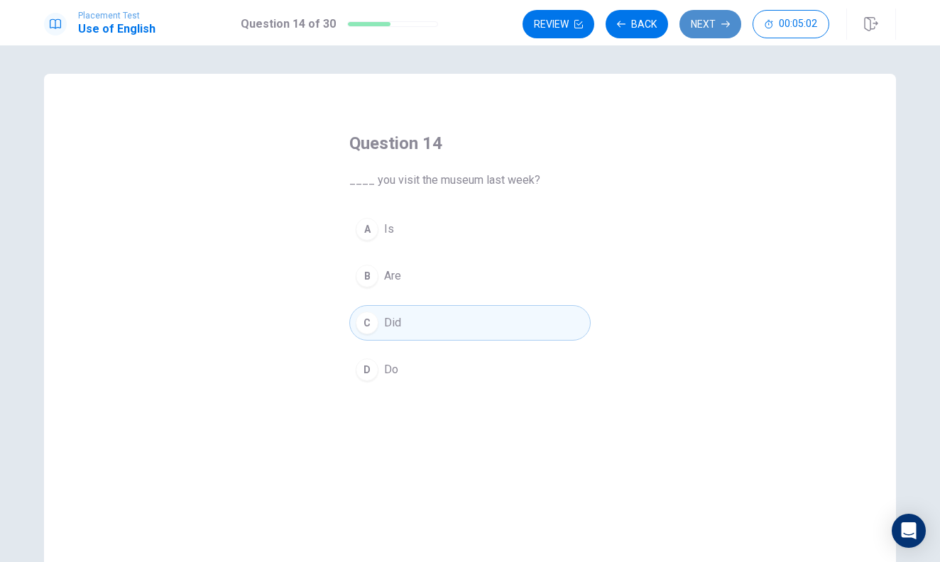
click at [713, 23] on button "Next" at bounding box center [711, 24] width 62 height 28
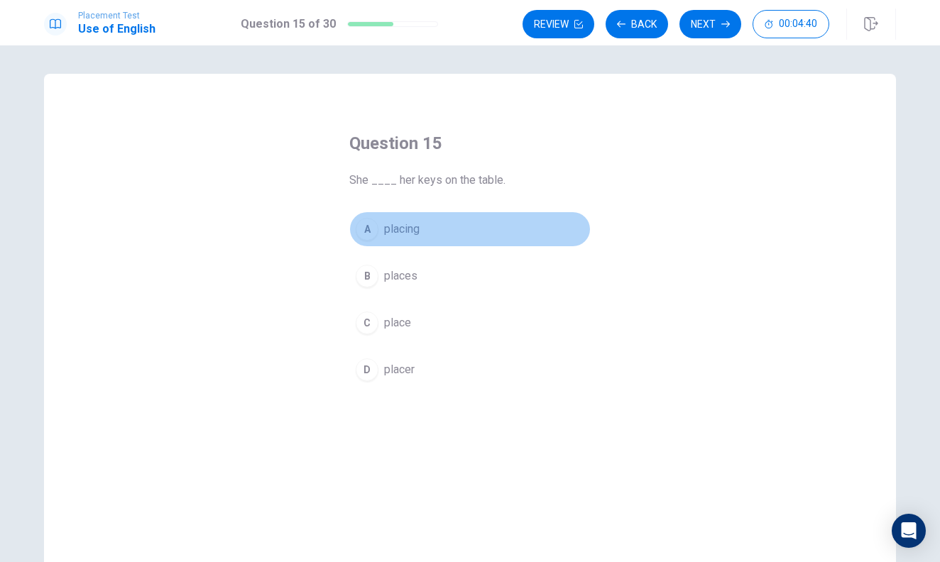
click at [458, 227] on button "A placing" at bounding box center [469, 230] width 241 height 36
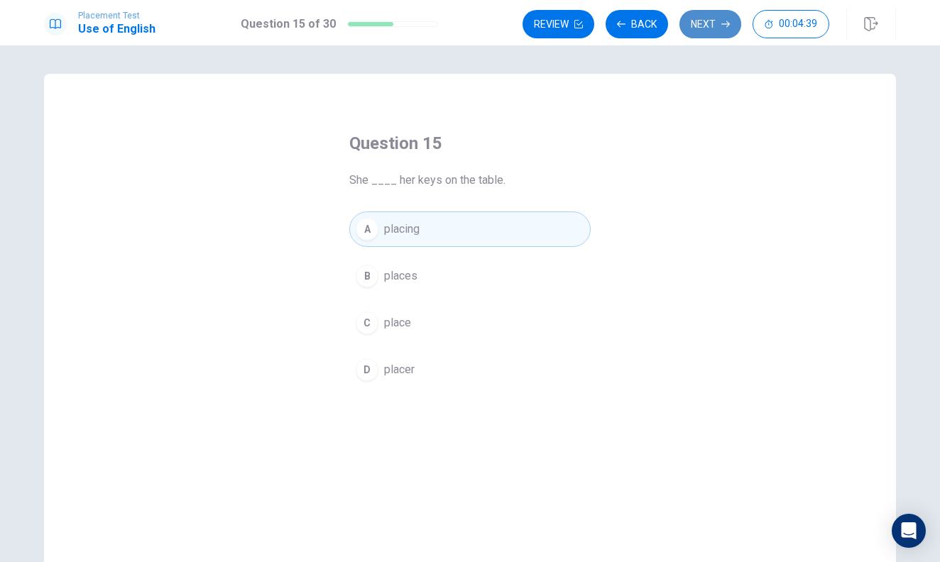
click at [724, 18] on button "Next" at bounding box center [711, 24] width 62 height 28
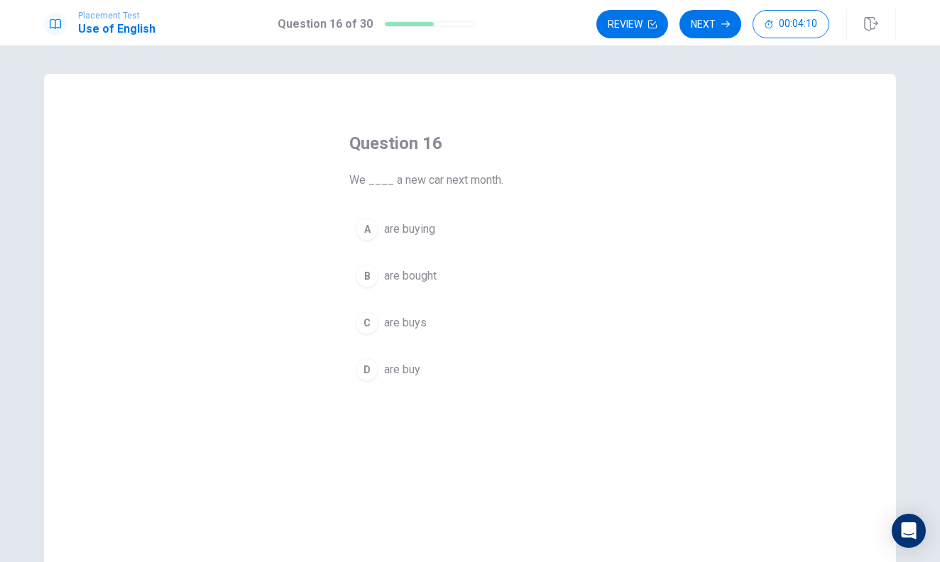
click at [433, 369] on button "D are buy" at bounding box center [469, 370] width 241 height 36
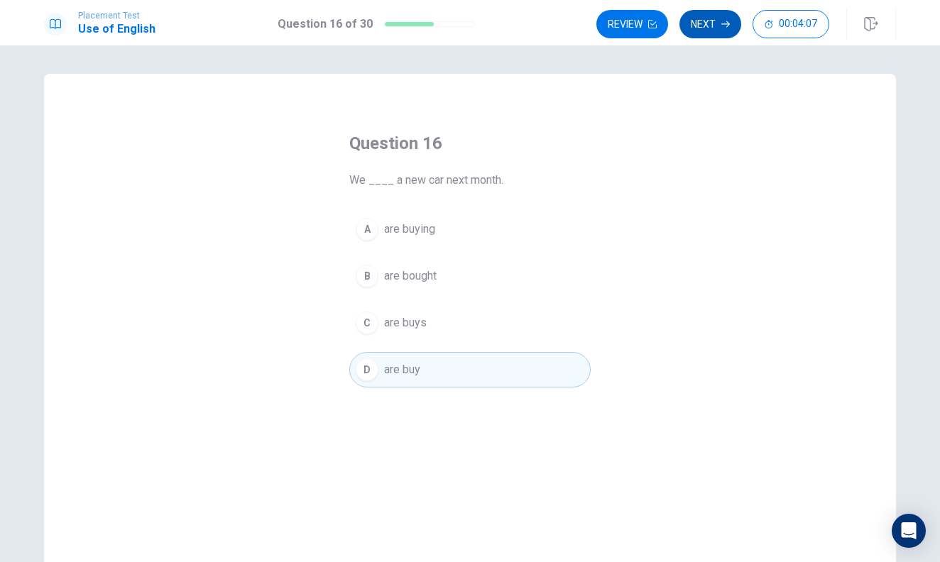
click at [704, 23] on button "Next" at bounding box center [711, 24] width 62 height 28
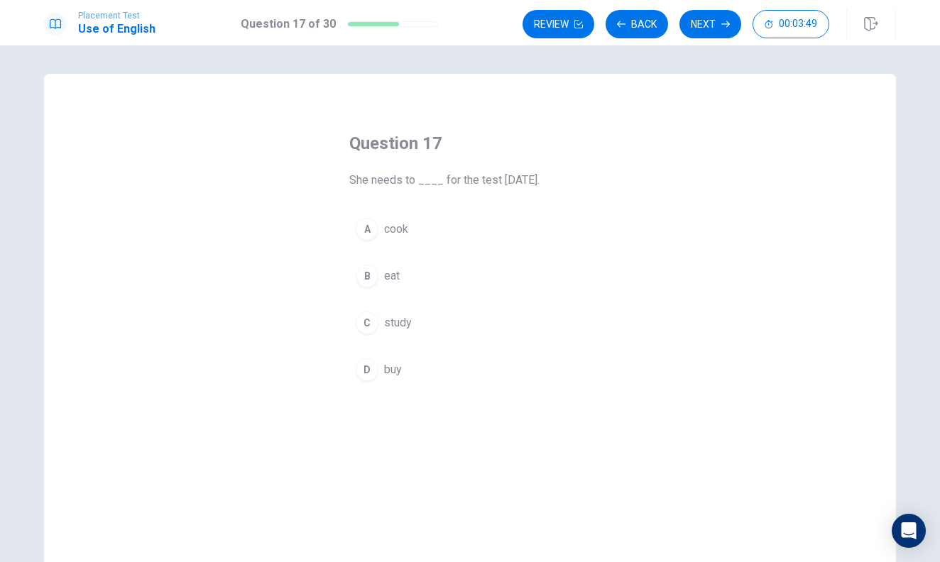
click at [418, 276] on button "B eat" at bounding box center [469, 277] width 241 height 36
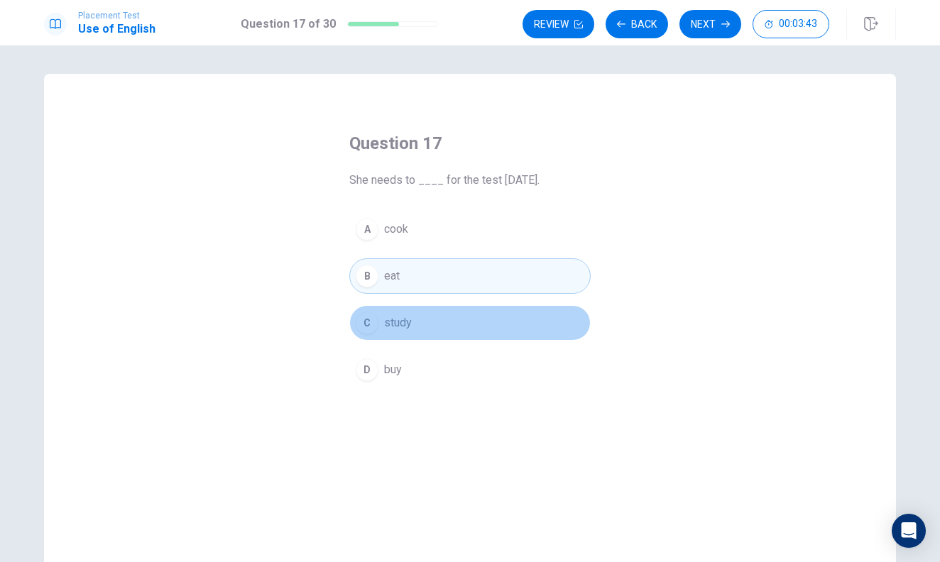
click at [557, 334] on button "C study" at bounding box center [469, 323] width 241 height 36
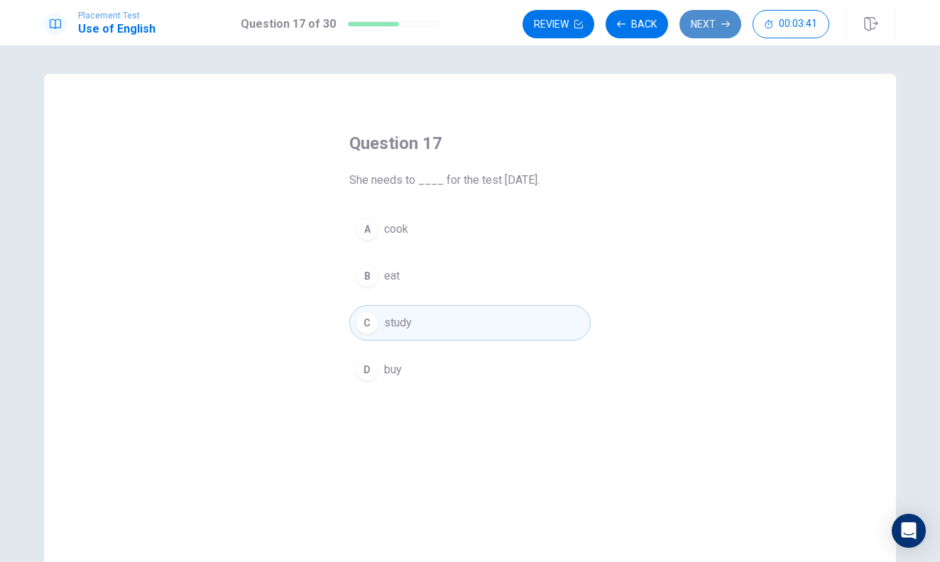
click at [705, 28] on button "Next" at bounding box center [711, 24] width 62 height 28
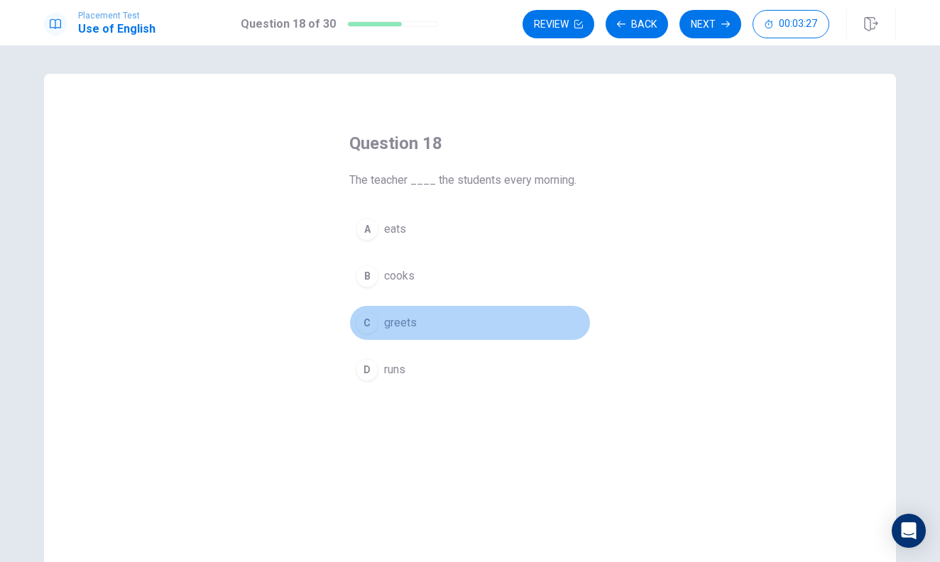
click at [520, 320] on button "C greets" at bounding box center [469, 323] width 241 height 36
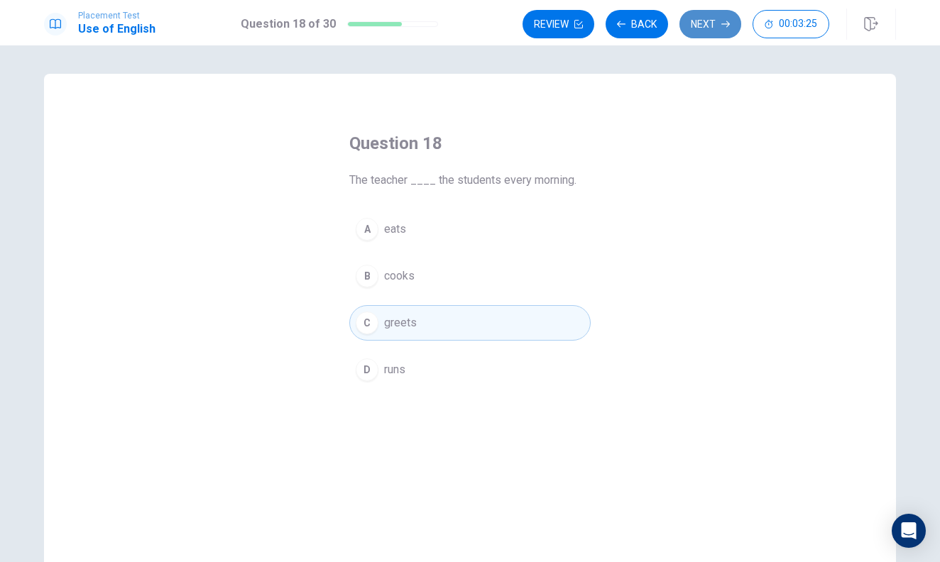
click at [712, 27] on button "Next" at bounding box center [711, 24] width 62 height 28
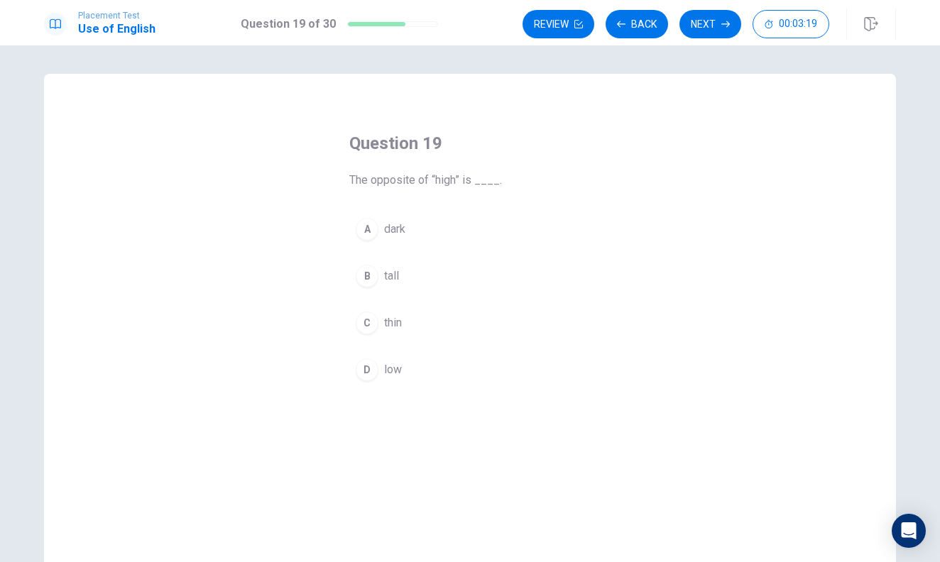
click at [448, 275] on button "B tall" at bounding box center [469, 277] width 241 height 36
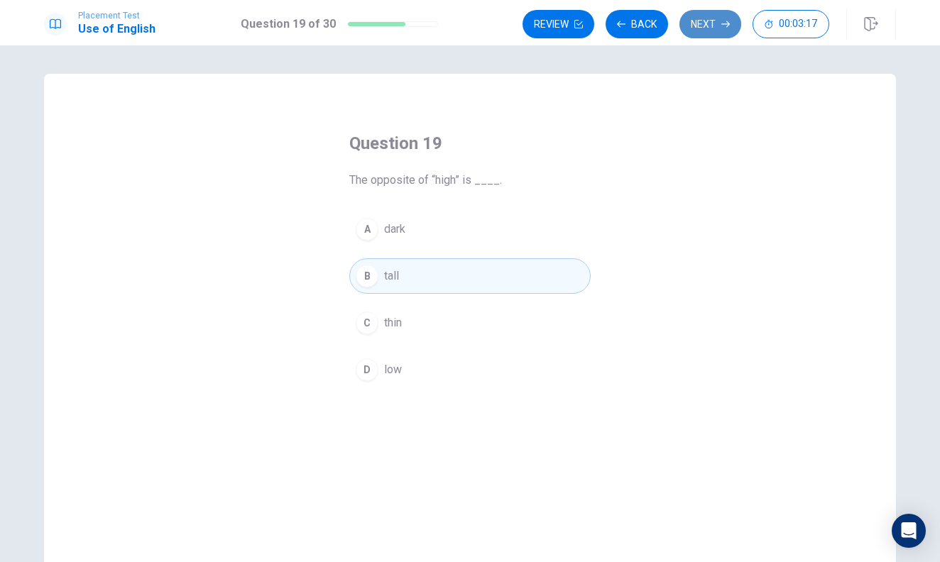
click at [702, 28] on button "Next" at bounding box center [711, 24] width 62 height 28
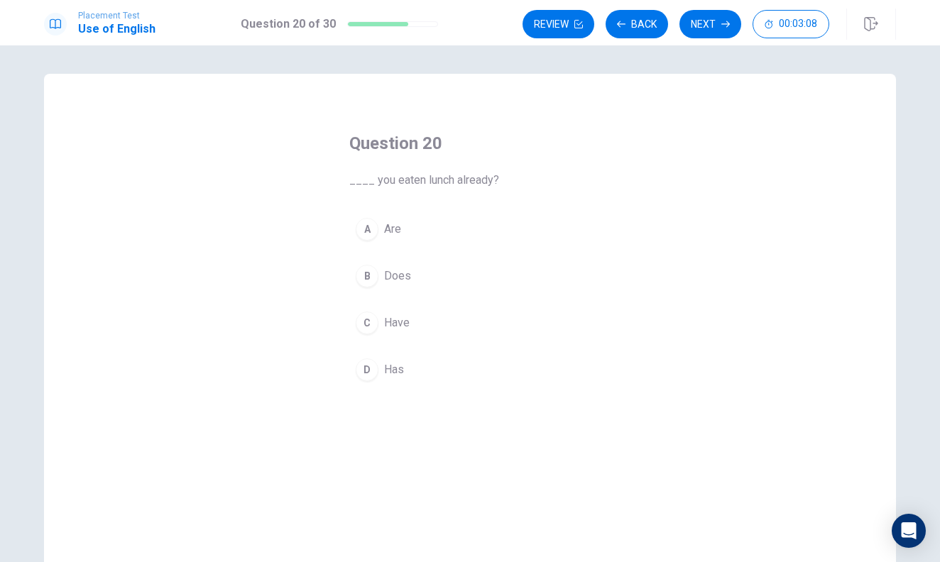
click at [429, 230] on button "A Are" at bounding box center [469, 230] width 241 height 36
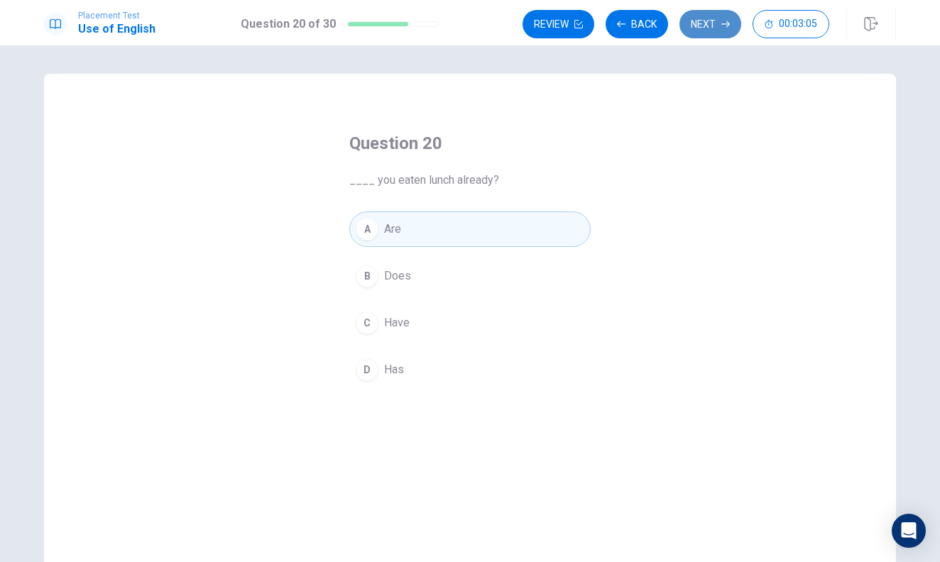
click at [699, 24] on button "Next" at bounding box center [711, 24] width 62 height 28
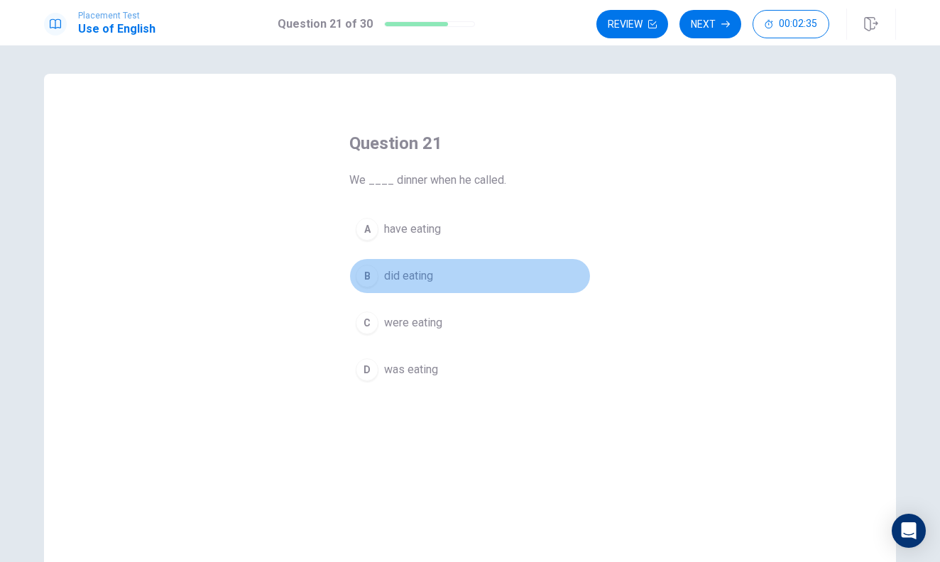
click at [445, 282] on button "B did eating" at bounding box center [469, 277] width 241 height 36
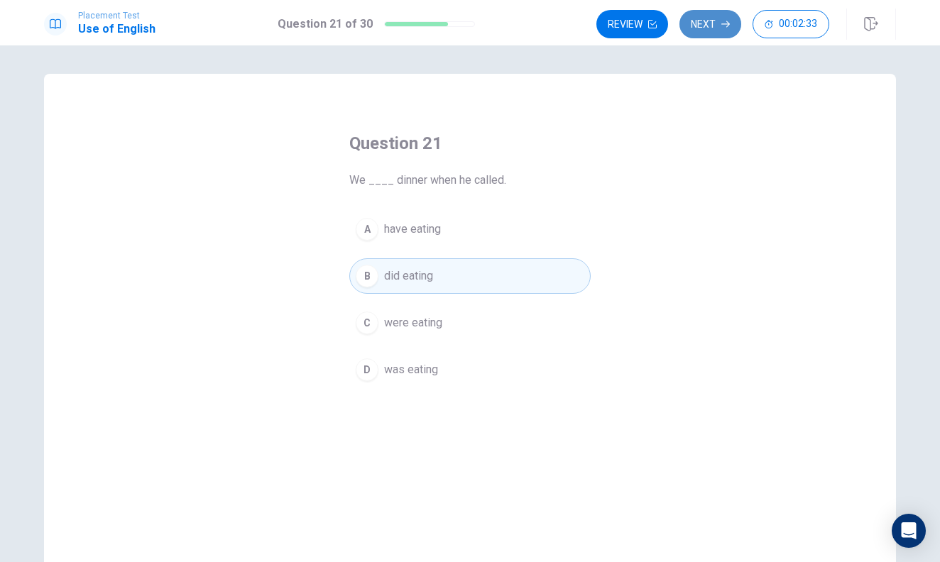
click at [728, 19] on button "Next" at bounding box center [711, 24] width 62 height 28
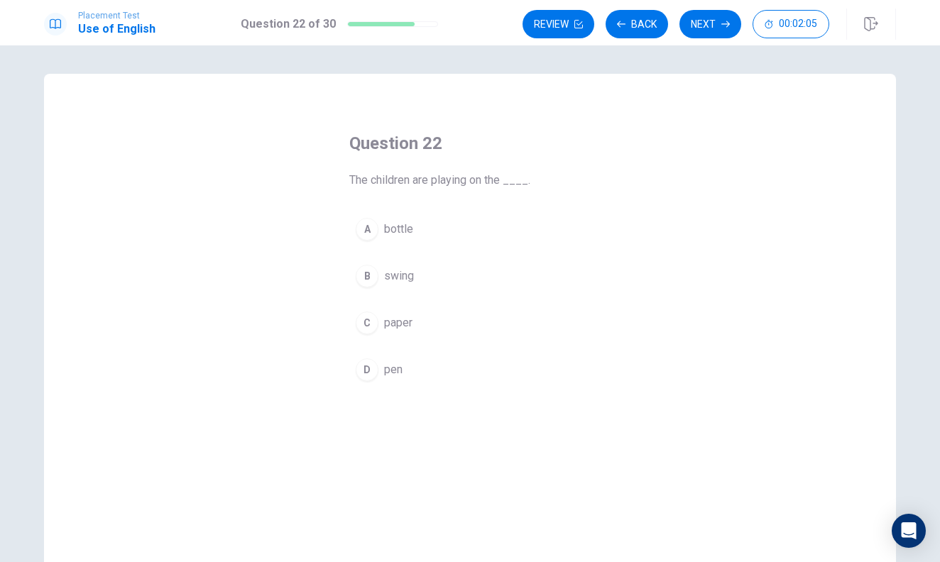
click at [450, 324] on button "C paper" at bounding box center [469, 323] width 241 height 36
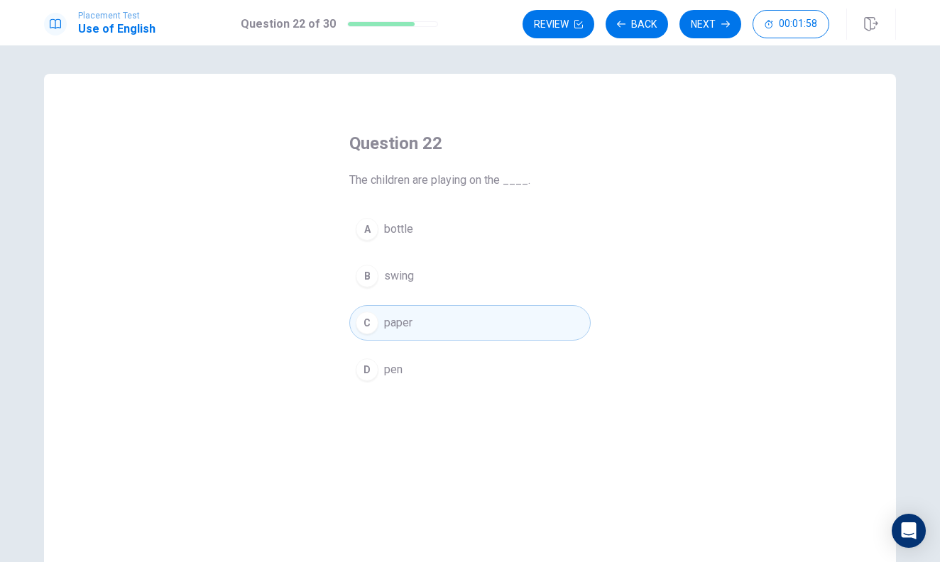
click at [609, 268] on div "Question 22 The children are playing on the ____. A bottle B swing C paper D pen" at bounding box center [470, 259] width 298 height 301
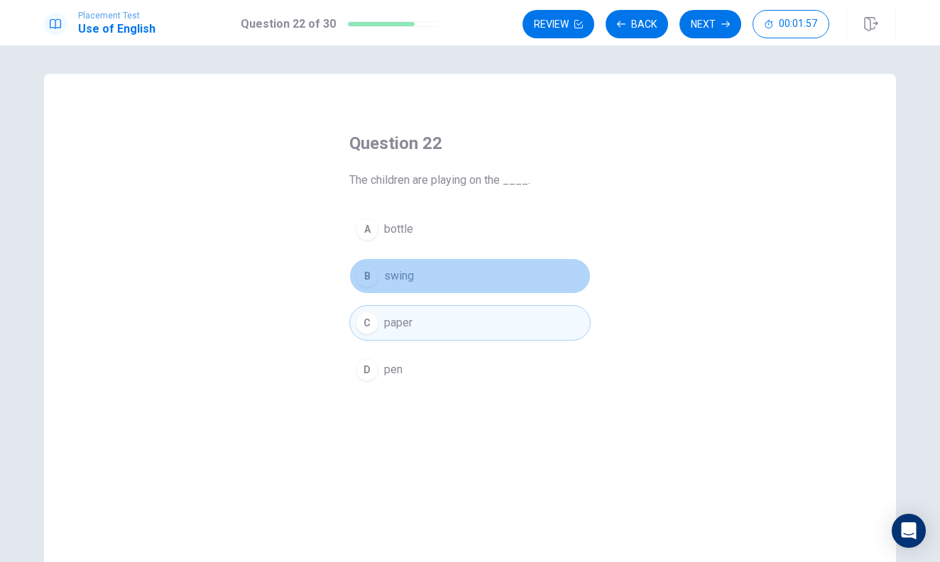
click at [577, 271] on button "B swing" at bounding box center [469, 277] width 241 height 36
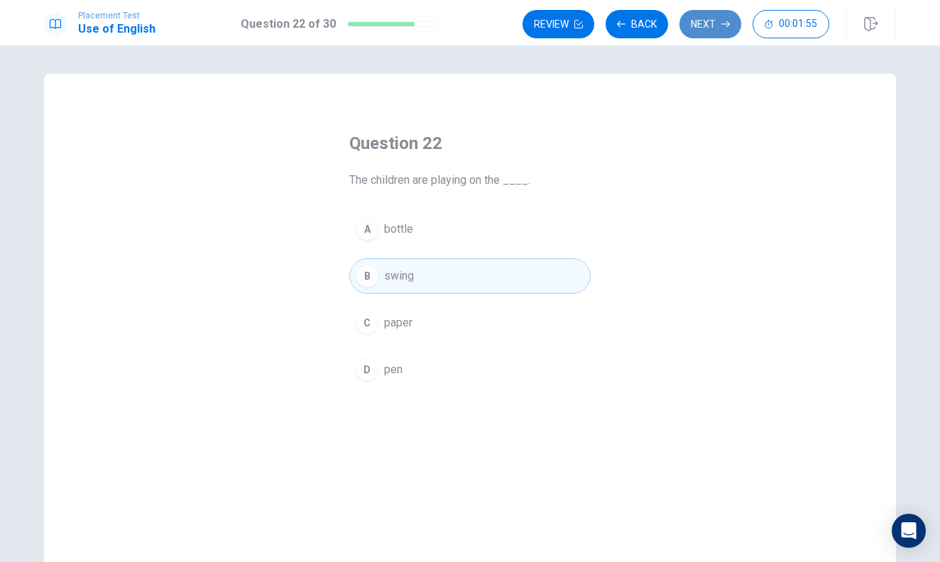
click at [717, 25] on button "Next" at bounding box center [711, 24] width 62 height 28
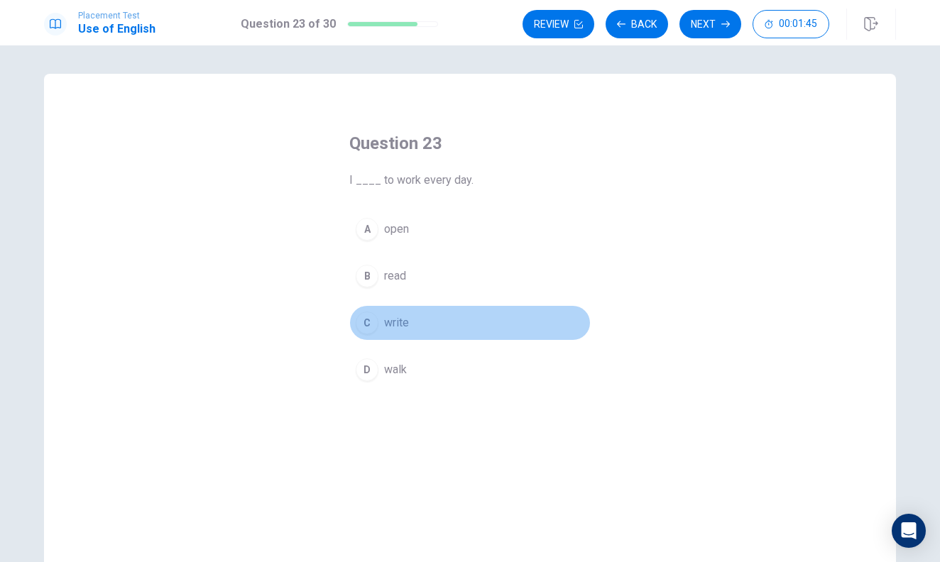
click at [420, 325] on button "C write" at bounding box center [469, 323] width 241 height 36
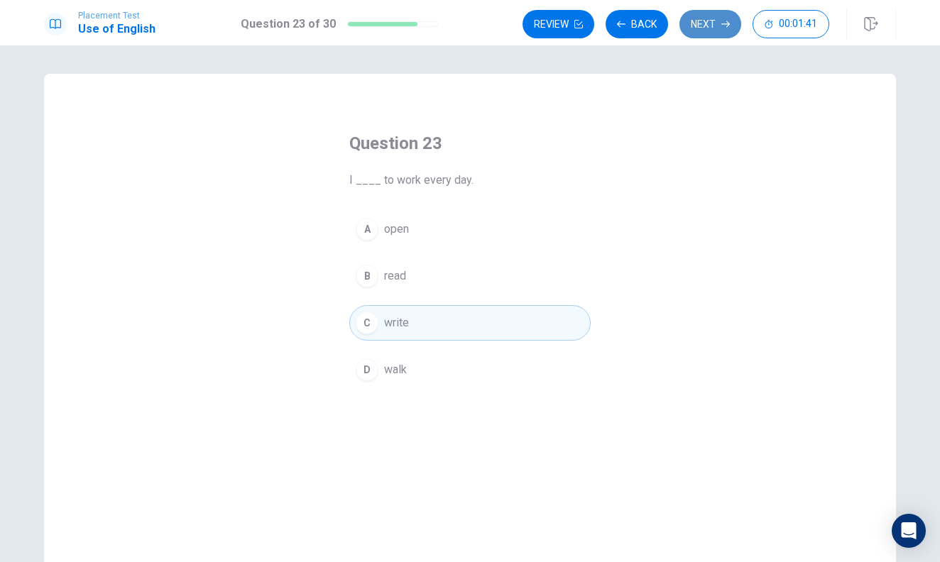
click at [712, 17] on button "Next" at bounding box center [711, 24] width 62 height 28
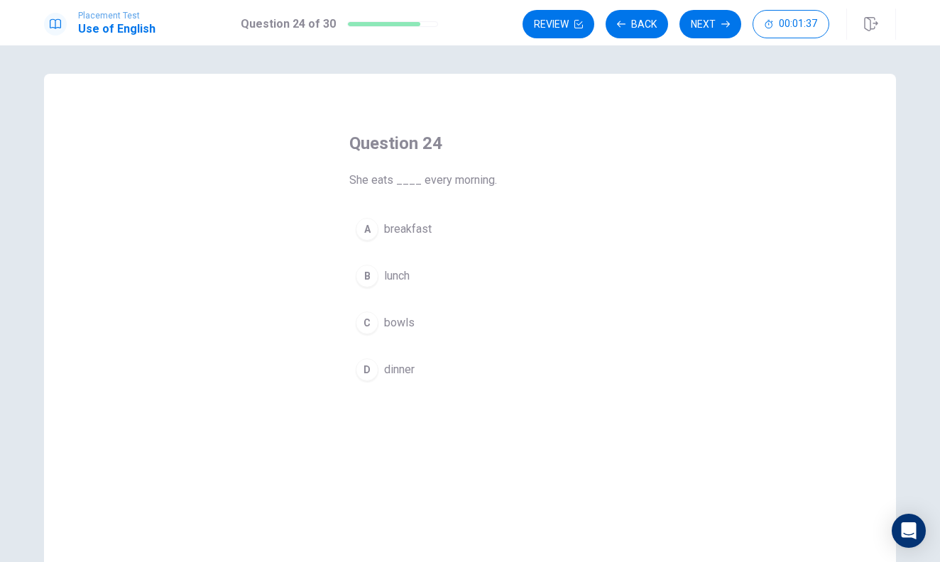
click at [426, 229] on span "breakfast" at bounding box center [408, 229] width 48 height 17
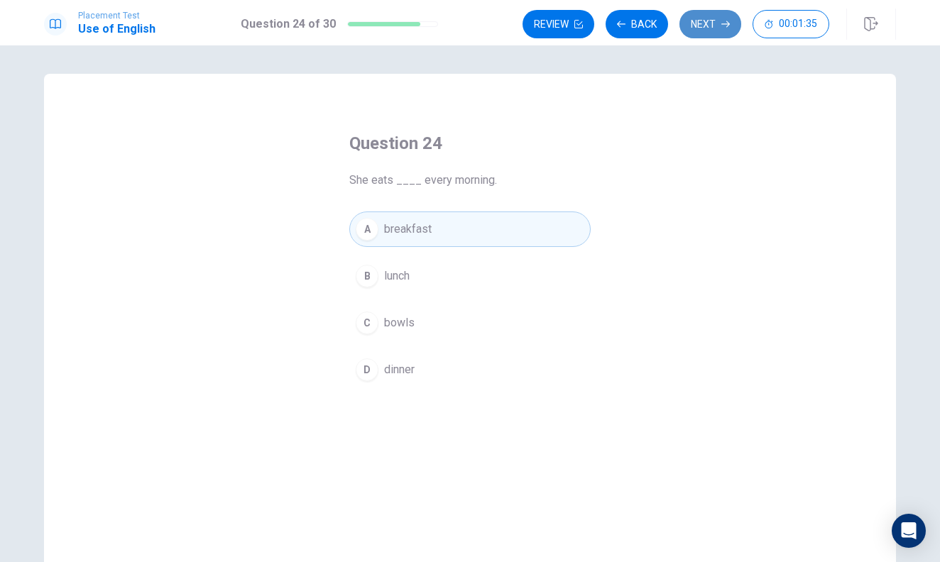
click at [704, 25] on button "Next" at bounding box center [711, 24] width 62 height 28
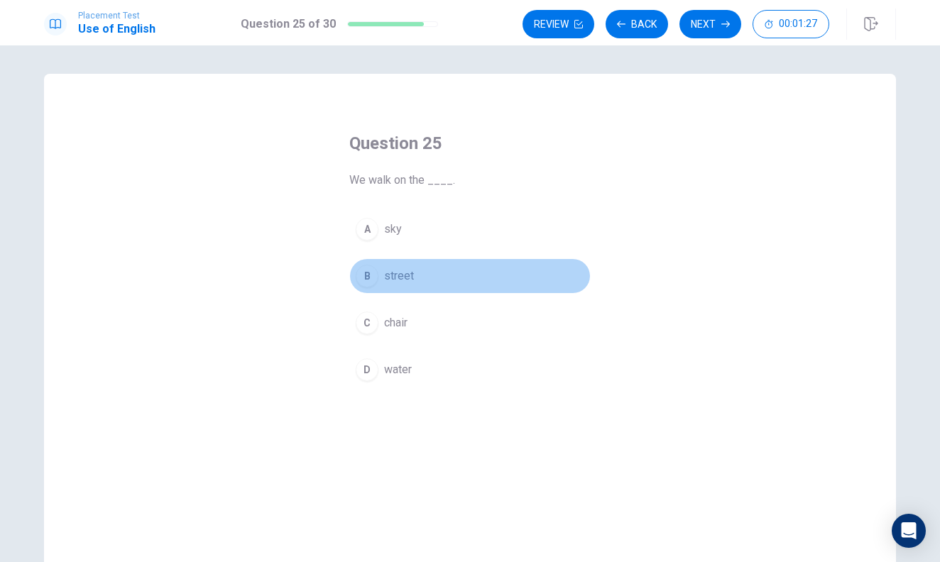
click at [445, 263] on button "B street" at bounding box center [469, 277] width 241 height 36
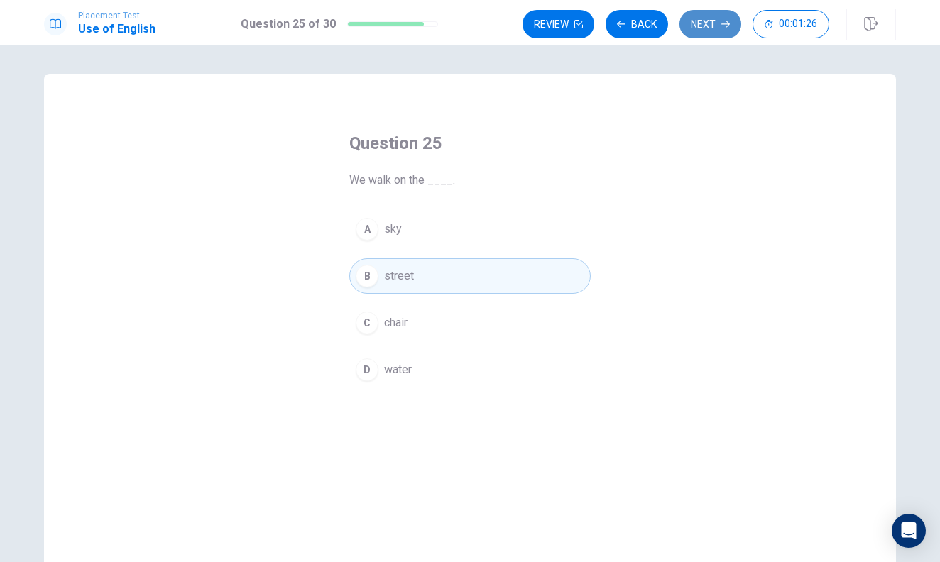
click at [707, 24] on button "Next" at bounding box center [711, 24] width 62 height 28
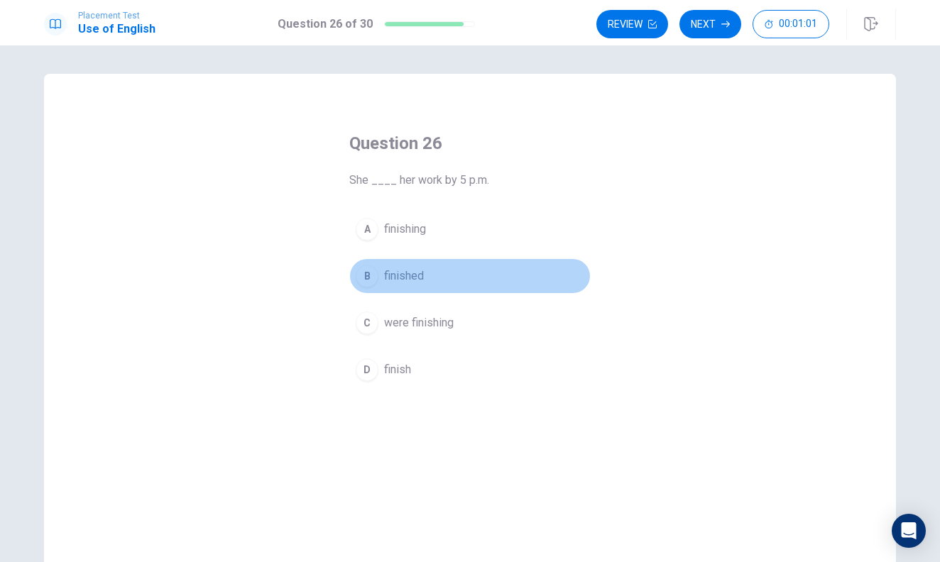
click at [446, 273] on button "B finished" at bounding box center [469, 277] width 241 height 36
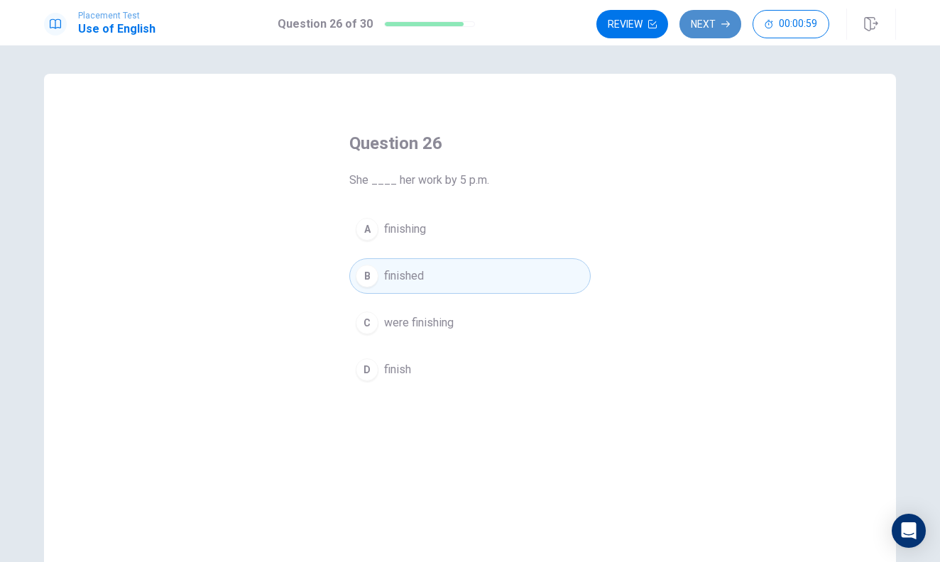
click at [709, 26] on button "Next" at bounding box center [711, 24] width 62 height 28
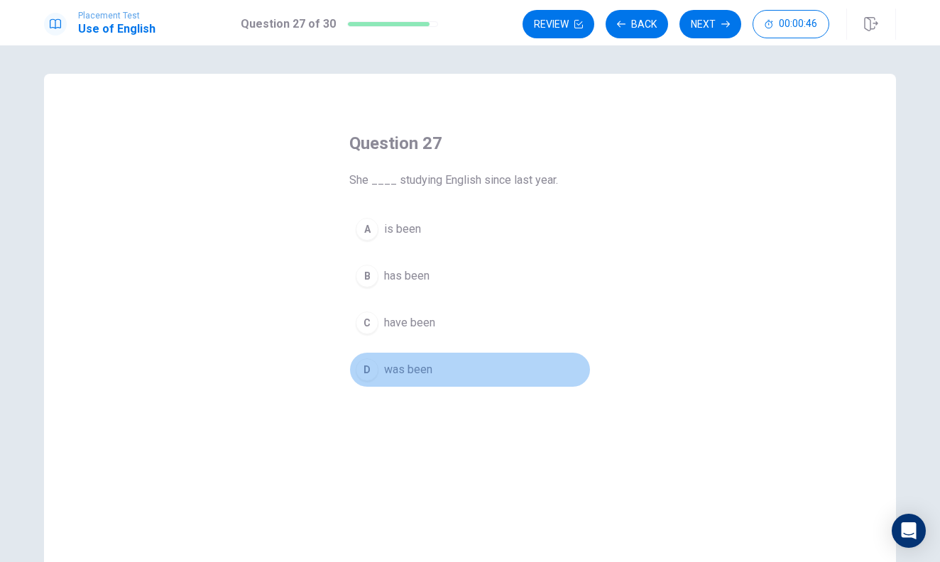
click at [465, 367] on button "D was been" at bounding box center [469, 370] width 241 height 36
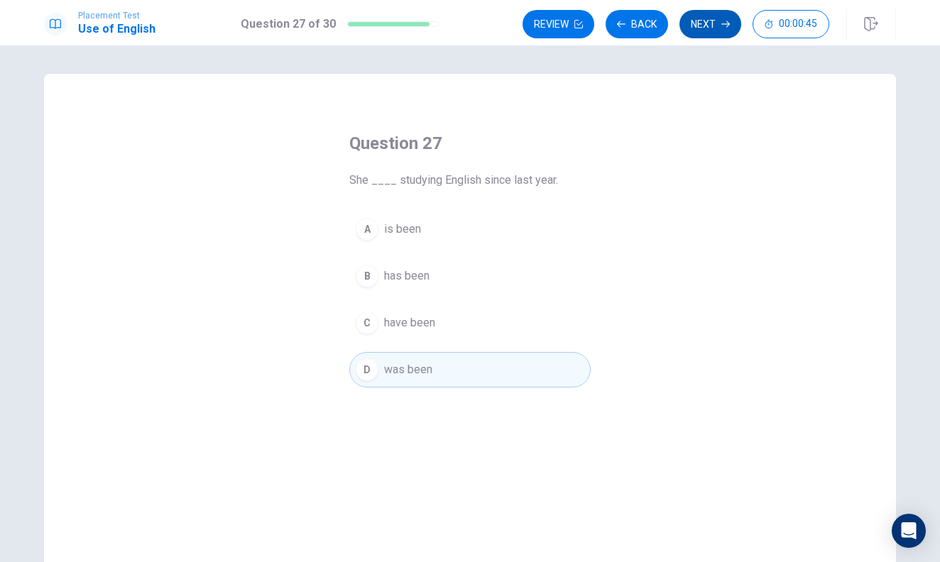
click at [716, 28] on button "Next" at bounding box center [711, 24] width 62 height 28
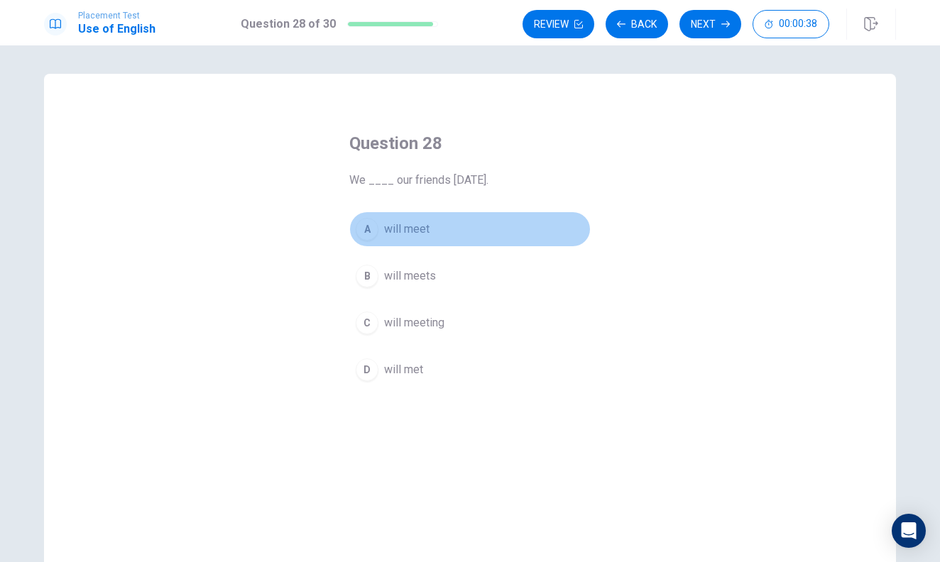
click at [459, 228] on button "A will meet" at bounding box center [469, 230] width 241 height 36
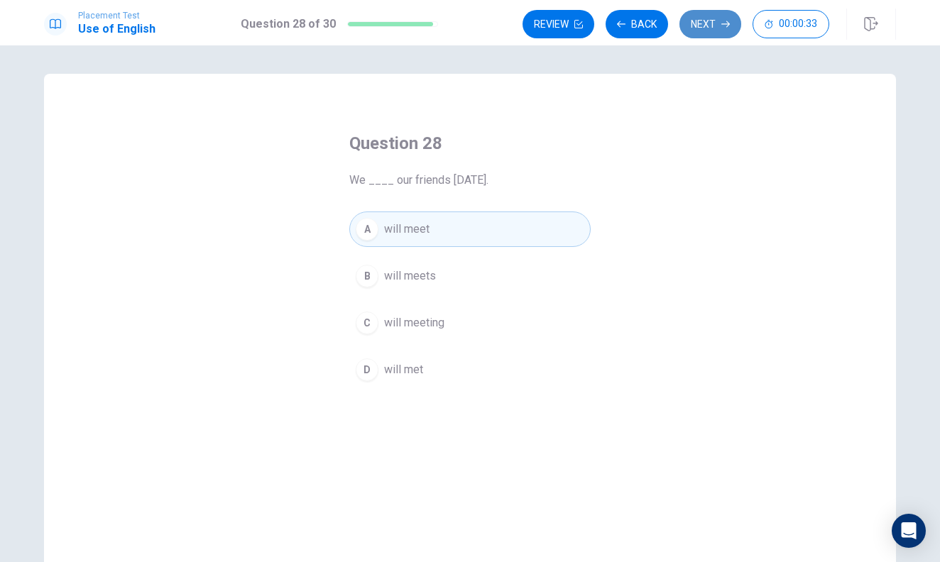
click at [717, 21] on button "Next" at bounding box center [711, 24] width 62 height 28
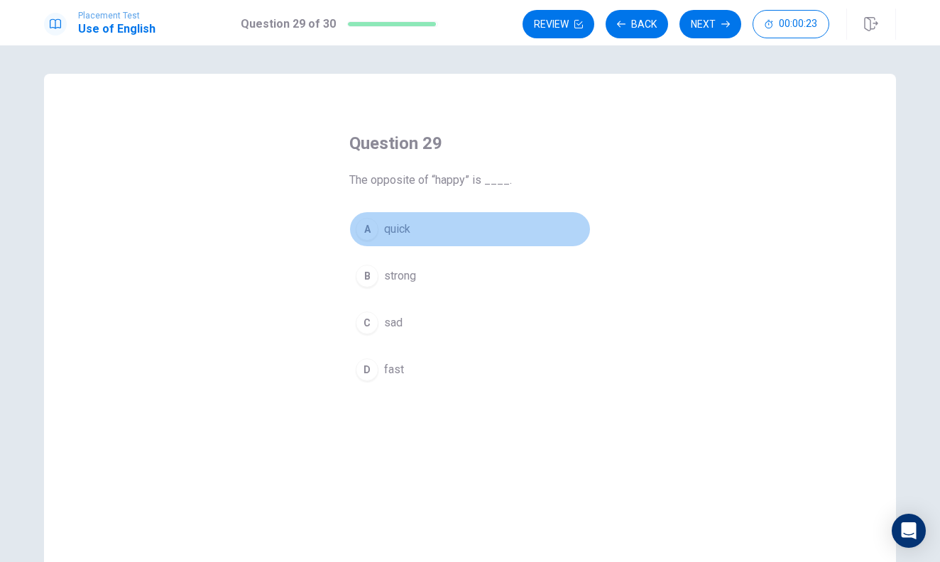
click at [430, 225] on button "A quick" at bounding box center [469, 230] width 241 height 36
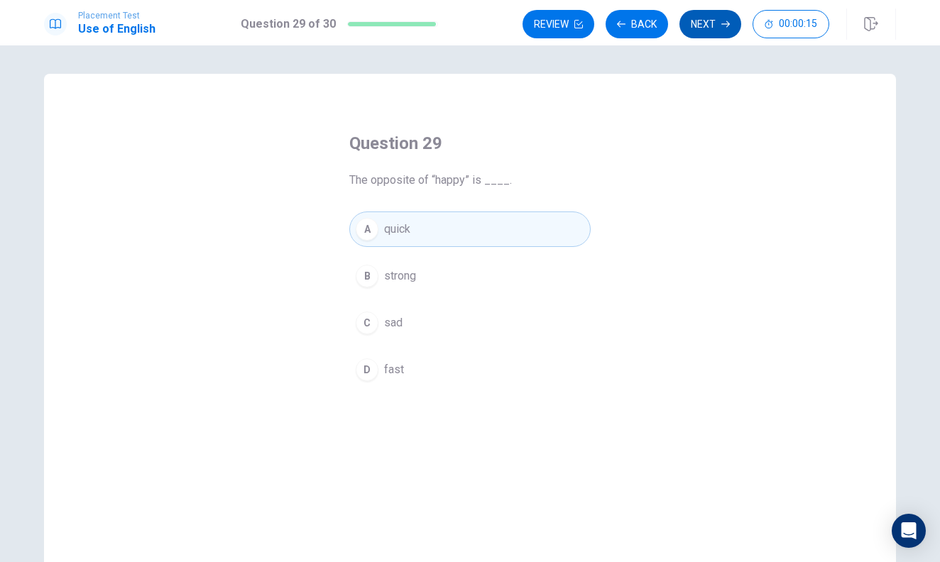
click at [711, 29] on button "Next" at bounding box center [711, 24] width 62 height 28
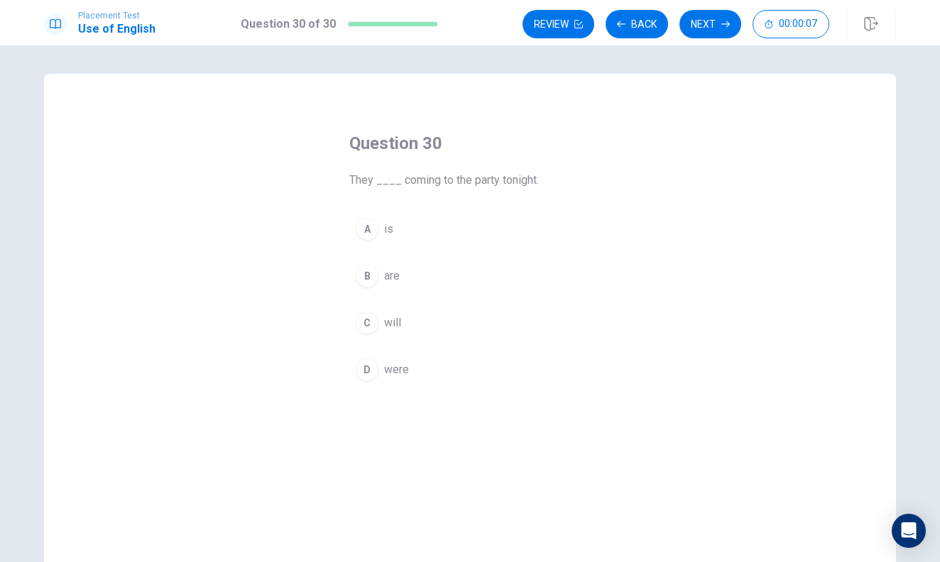
click at [489, 275] on button "B are" at bounding box center [469, 277] width 241 height 36
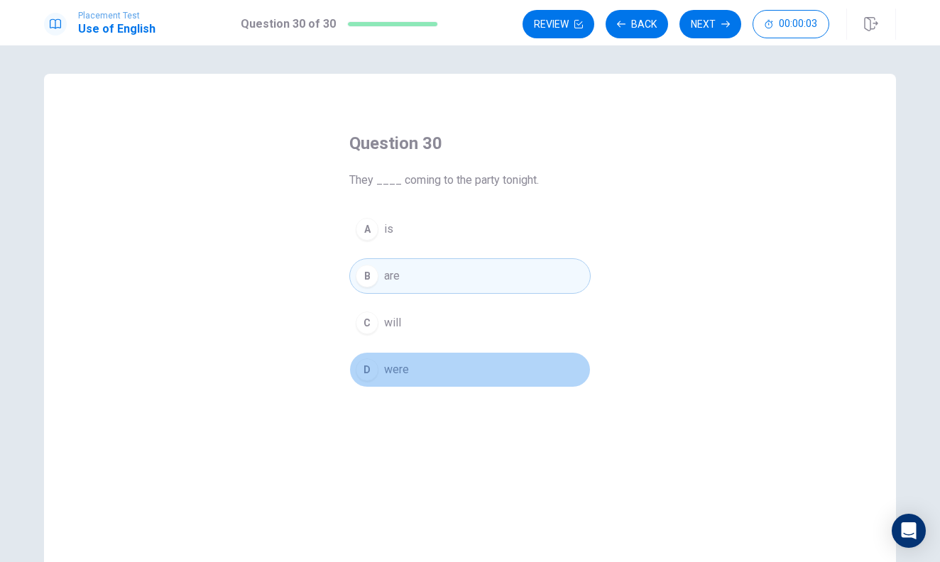
click at [482, 377] on button "D were" at bounding box center [469, 370] width 241 height 36
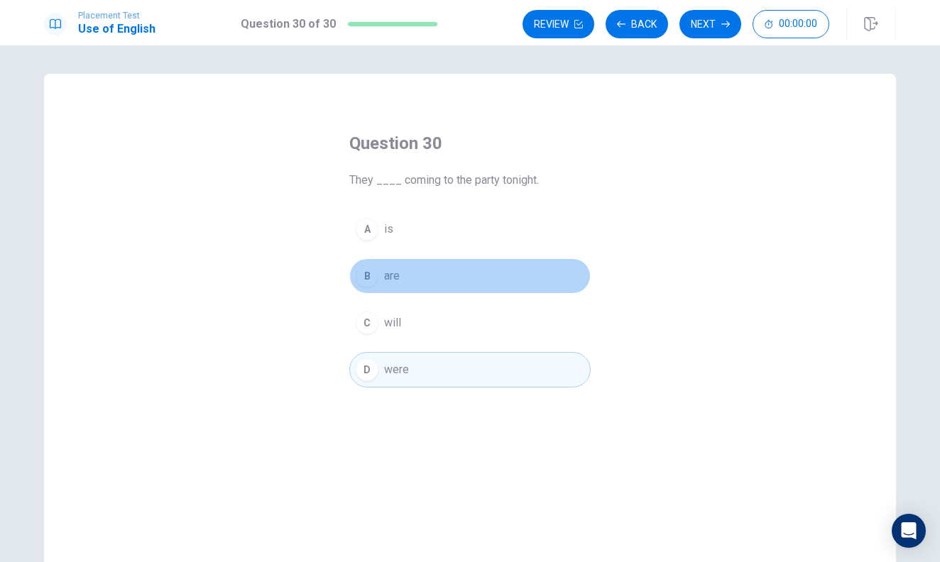
click at [503, 284] on button "B are" at bounding box center [469, 277] width 241 height 36
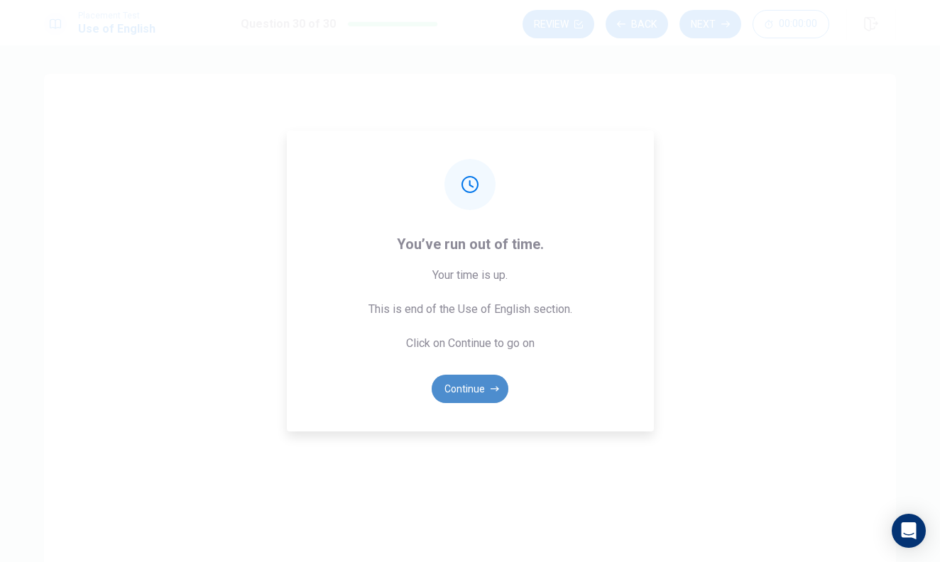
click at [481, 380] on button "Continue" at bounding box center [470, 389] width 77 height 28
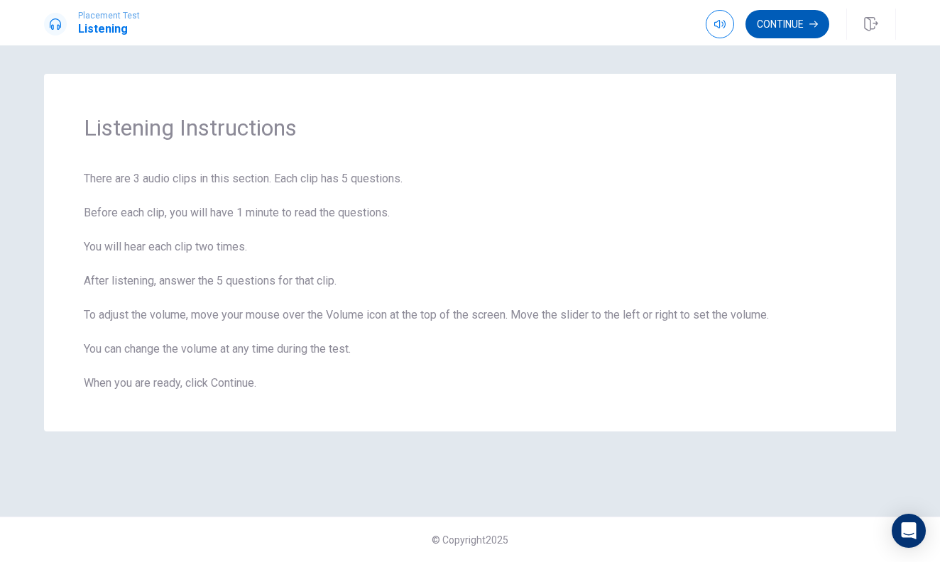
click at [773, 26] on button "Continue" at bounding box center [788, 24] width 84 height 28
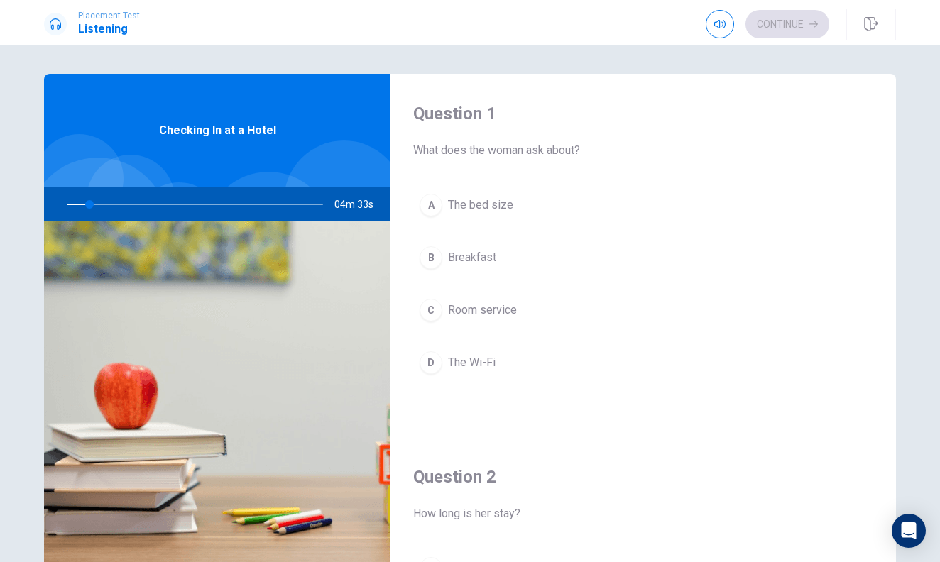
drag, startPoint x: 89, startPoint y: 205, endPoint x: 75, endPoint y: 203, distance: 14.4
click at [75, 203] on div at bounding box center [192, 204] width 285 height 34
click at [76, 203] on div at bounding box center [192, 204] width 285 height 34
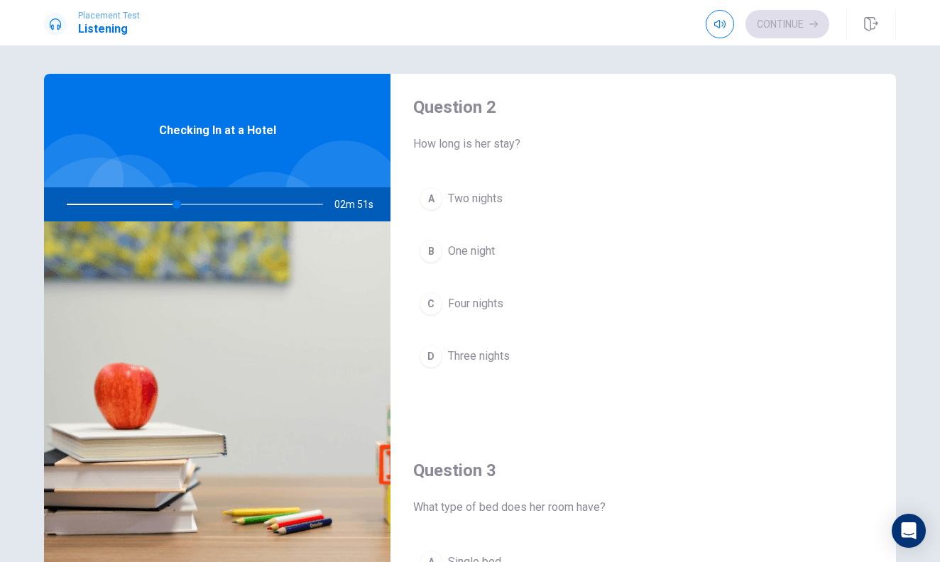
scroll to position [369, 0]
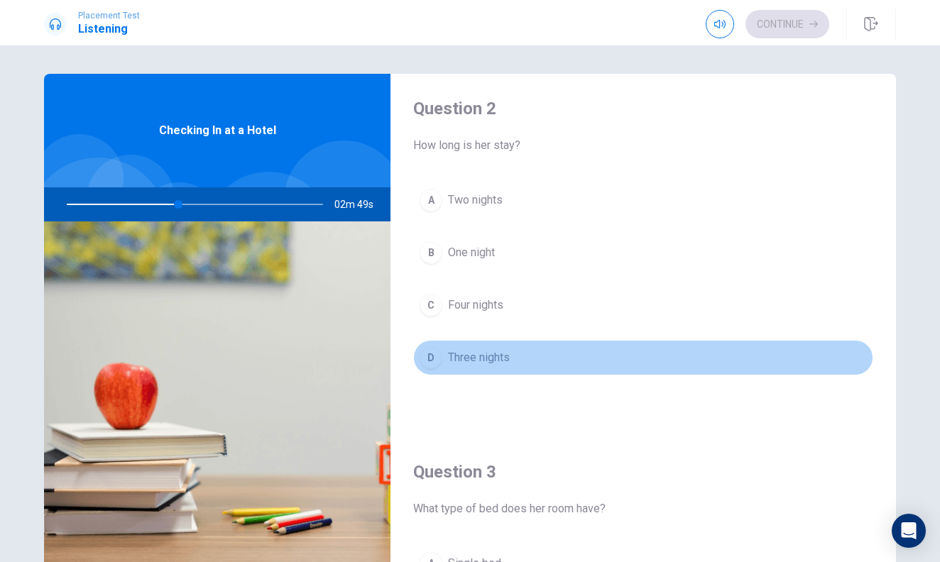
click at [530, 353] on button "D Three nights" at bounding box center [643, 358] width 460 height 36
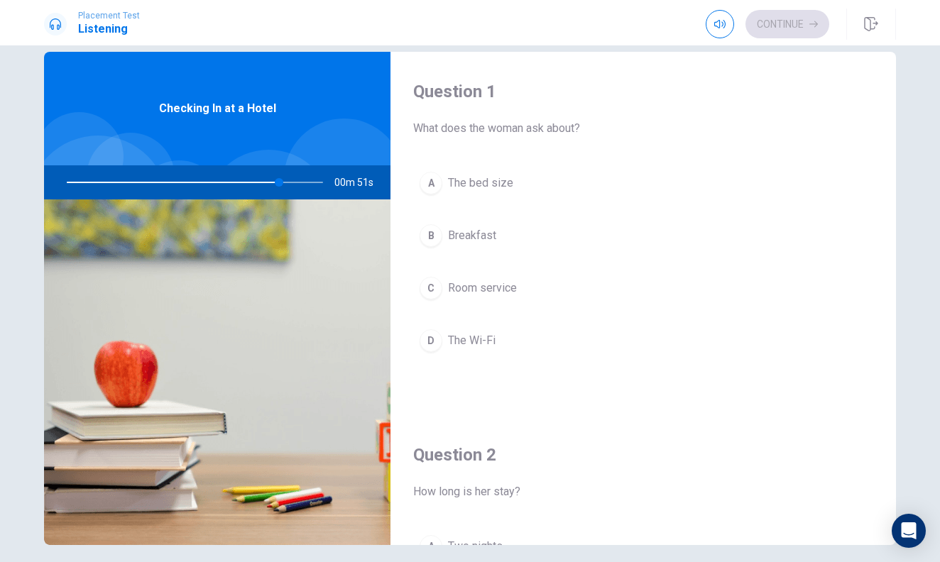
scroll to position [0, 0]
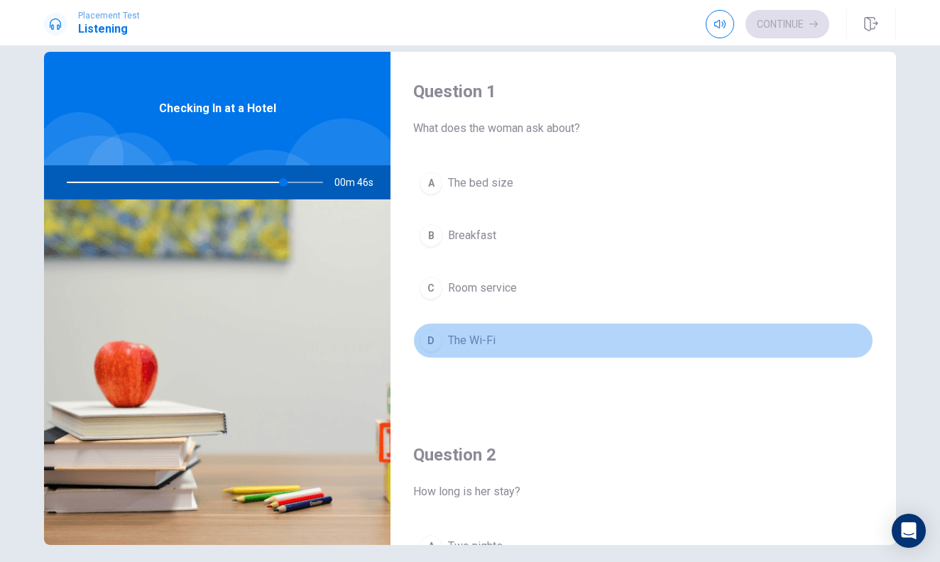
click at [503, 337] on button "D The Wi-Fi" at bounding box center [643, 341] width 460 height 36
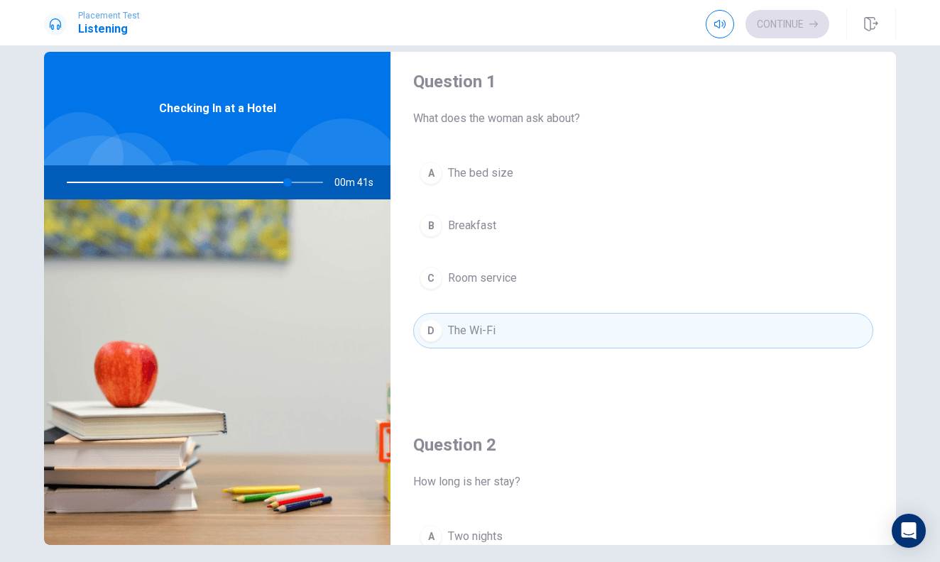
scroll to position [10, 0]
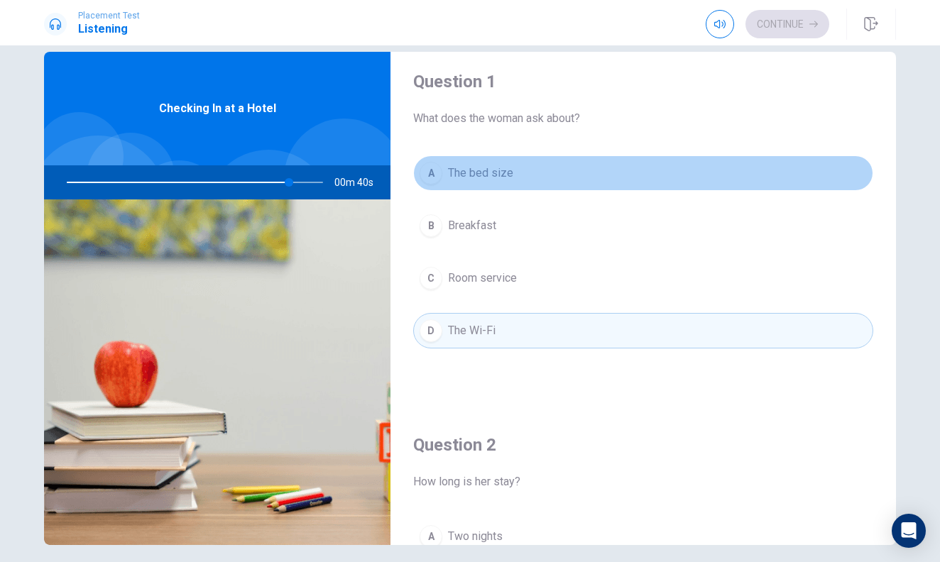
click at [523, 170] on button "A The bed size" at bounding box center [643, 174] width 460 height 36
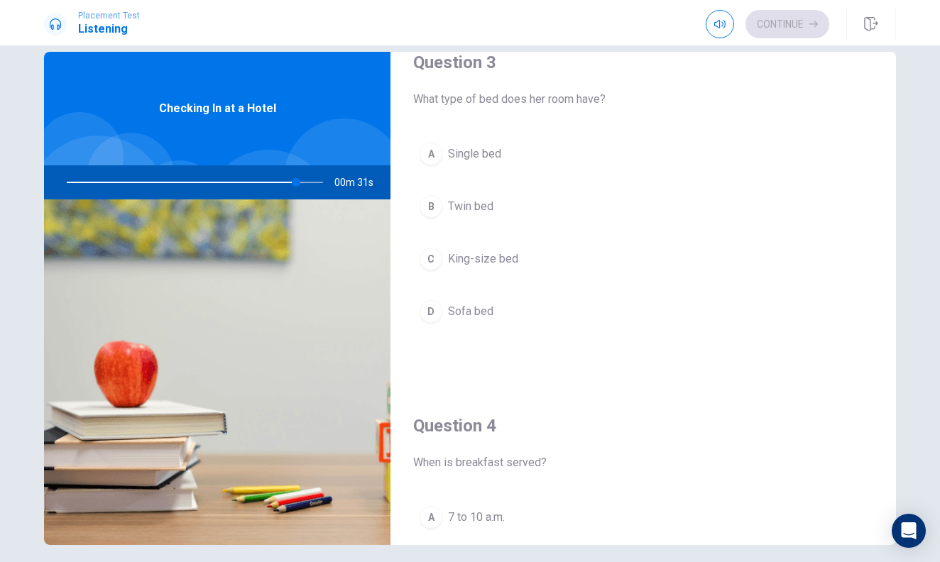
scroll to position [755, 0]
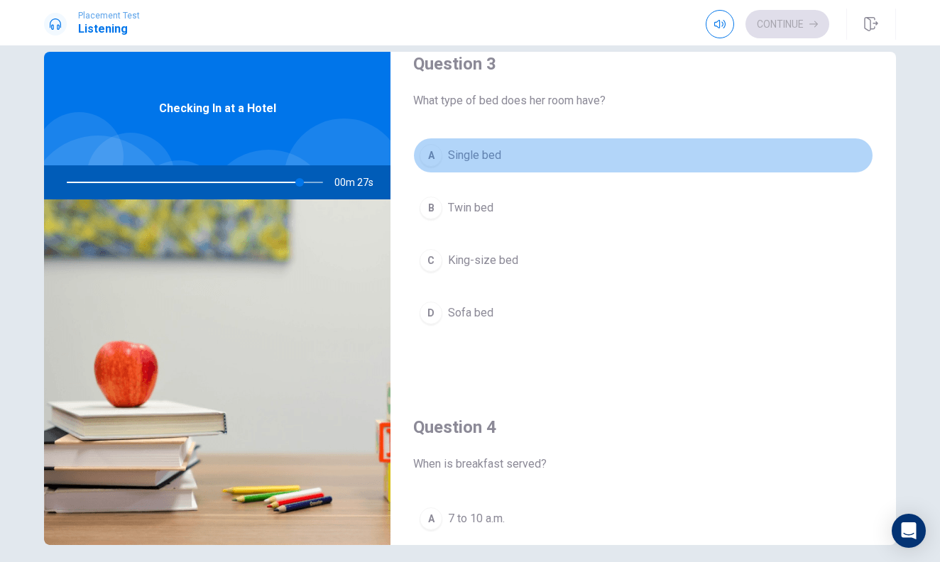
click at [540, 158] on button "A Single bed" at bounding box center [643, 156] width 460 height 36
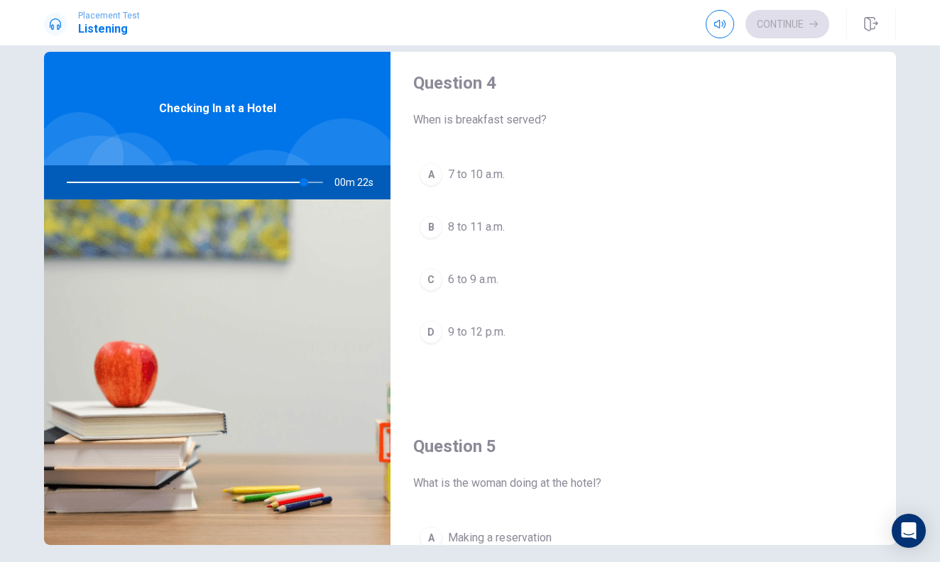
scroll to position [1096, 0]
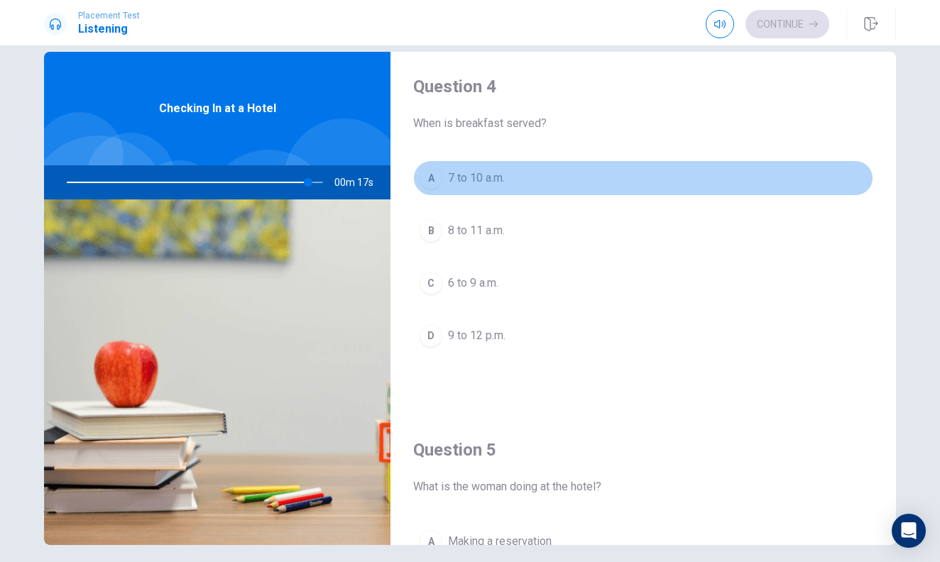
click at [527, 178] on button "A 7 to 10 a.m." at bounding box center [643, 178] width 460 height 36
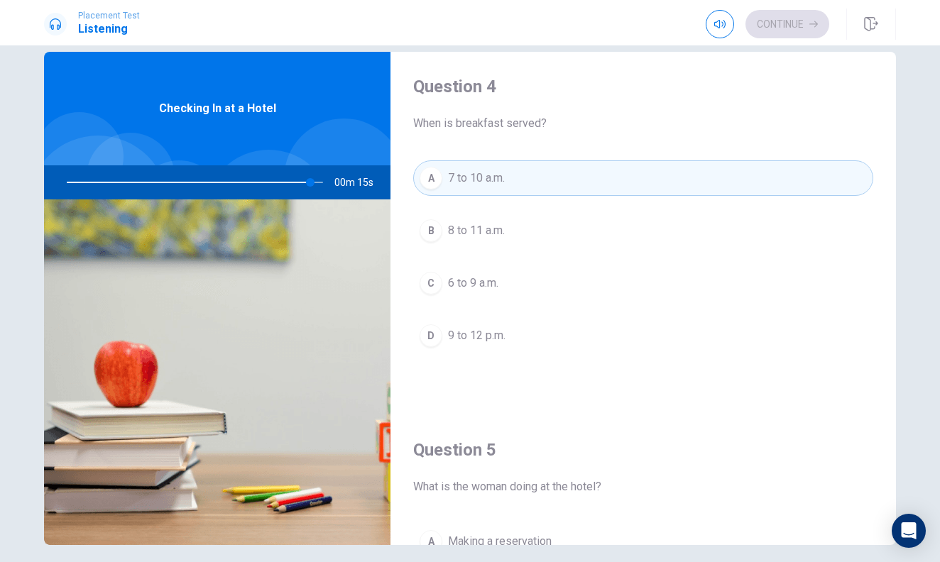
click at [540, 212] on div "A 7 to 10 a.m. B 8 to 11 a.m. C 6 to 9 a.m. D 9 to 12 p.m." at bounding box center [643, 271] width 460 height 222
click at [543, 231] on button "B 8 to 11 a.m." at bounding box center [643, 231] width 460 height 36
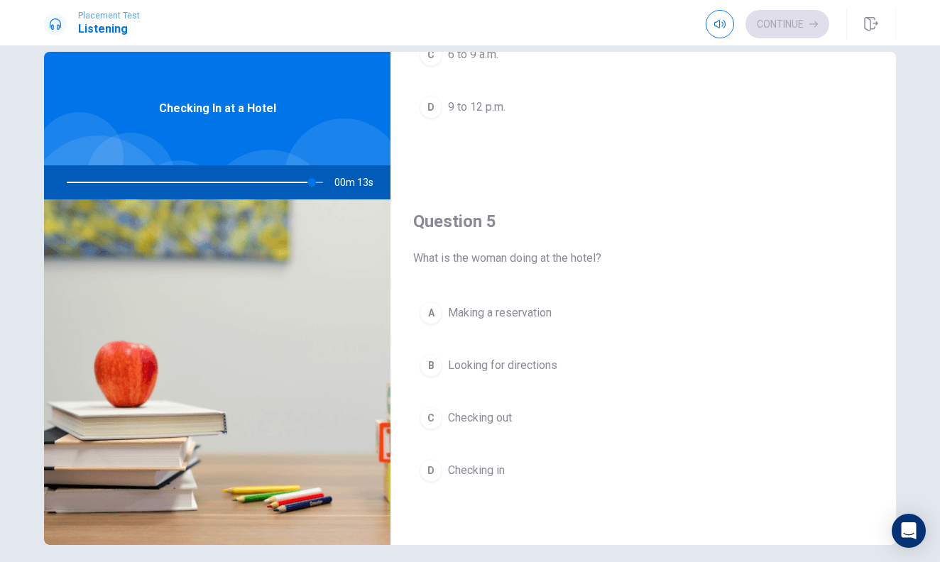
scroll to position [1324, 0]
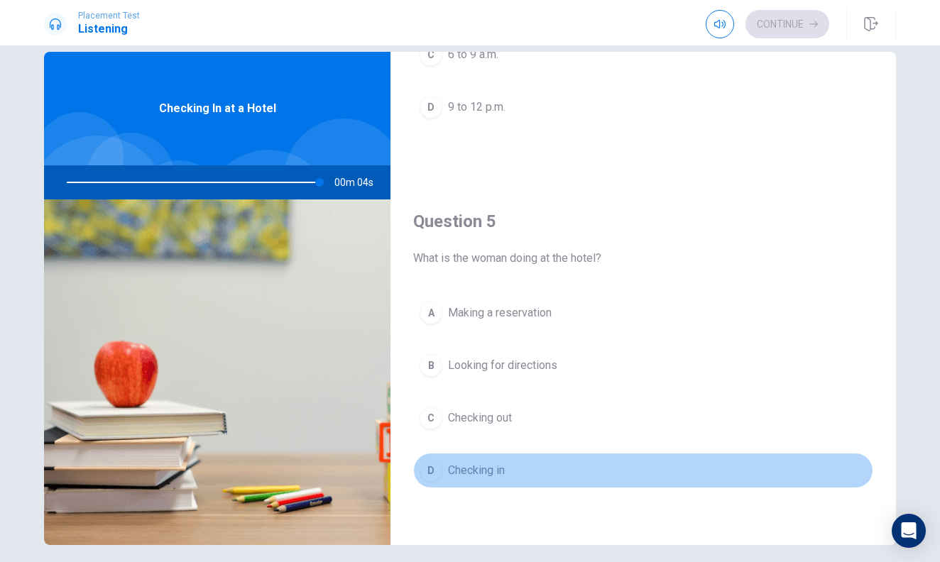
click at [531, 469] on button "D Checking in" at bounding box center [643, 471] width 460 height 36
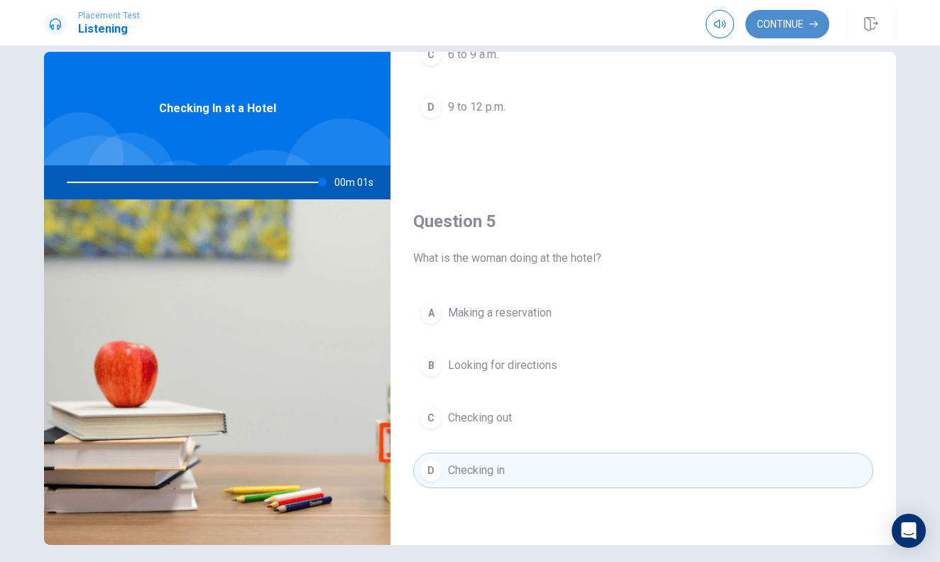
click at [793, 16] on button "Continue" at bounding box center [788, 24] width 84 height 28
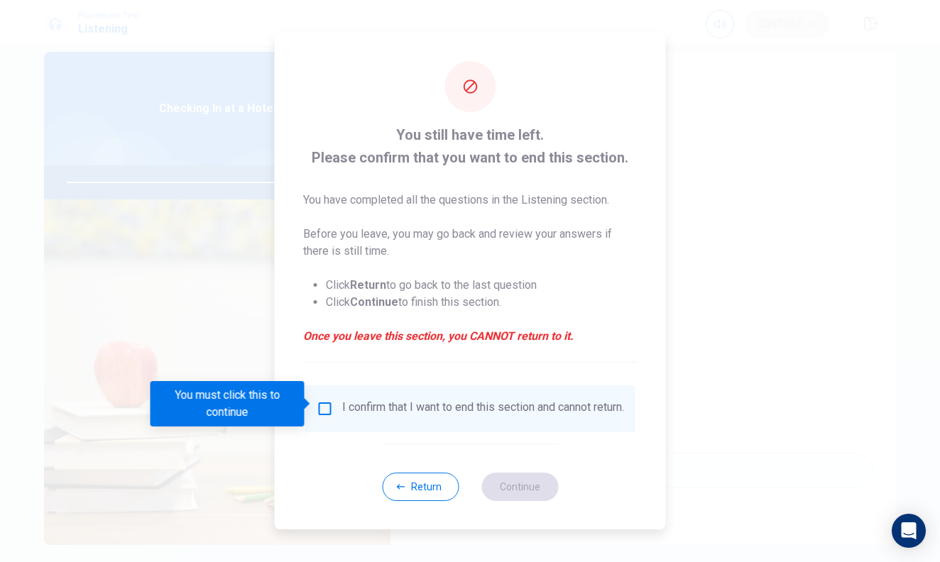
type input "0"
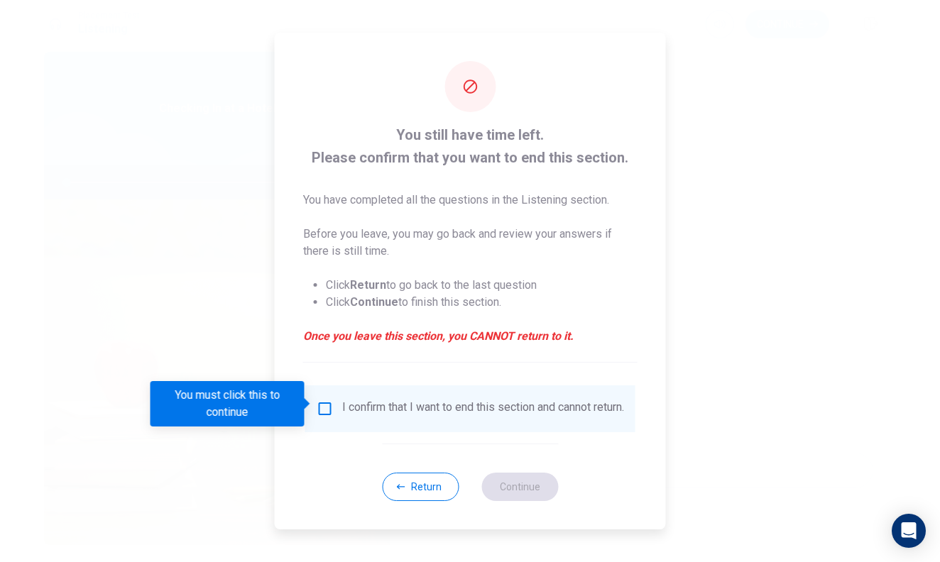
click at [334, 405] on div "I confirm that I want to end this section and cannot return." at bounding box center [471, 409] width 308 height 17
click at [322, 401] on input "You must click this to continue" at bounding box center [325, 409] width 17 height 17
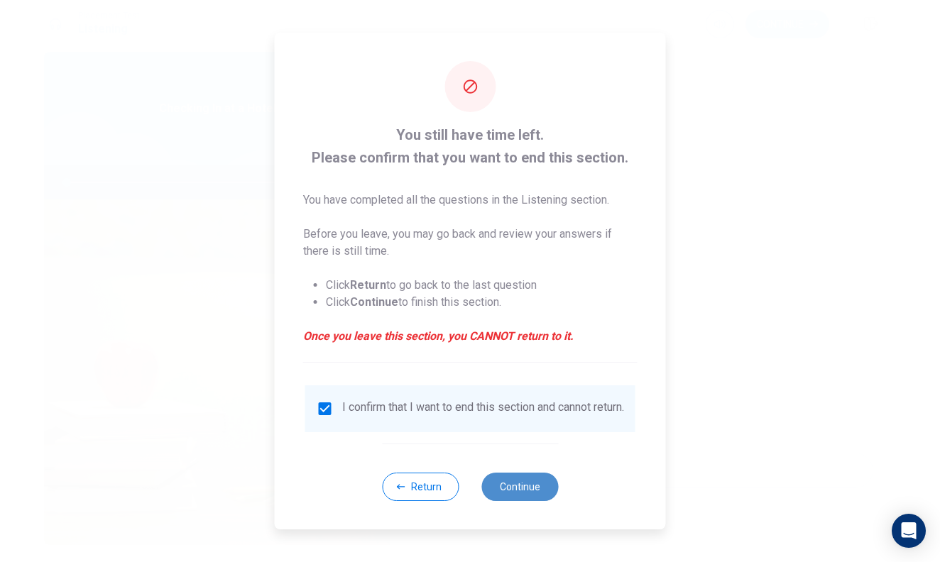
click at [510, 492] on button "Continue" at bounding box center [519, 487] width 77 height 28
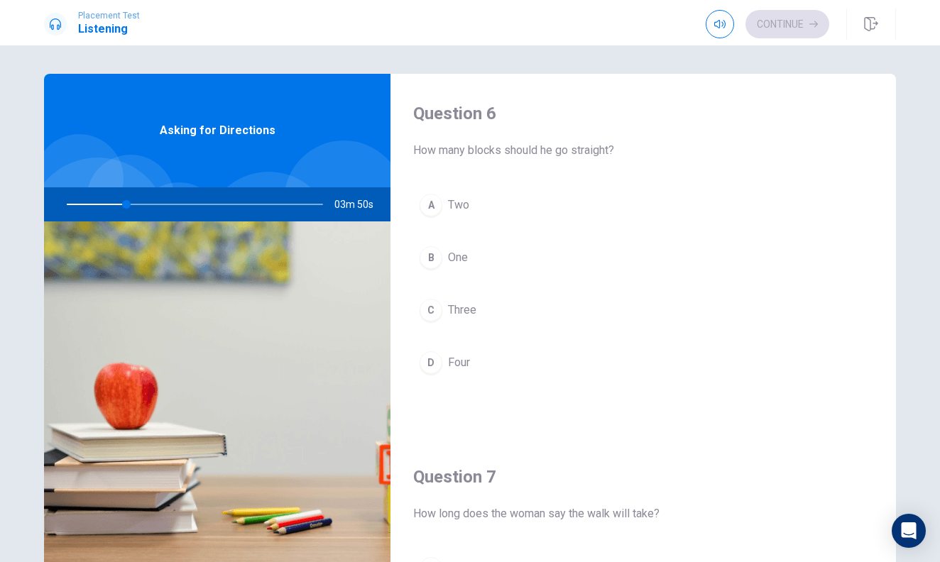
scroll to position [0, 0]
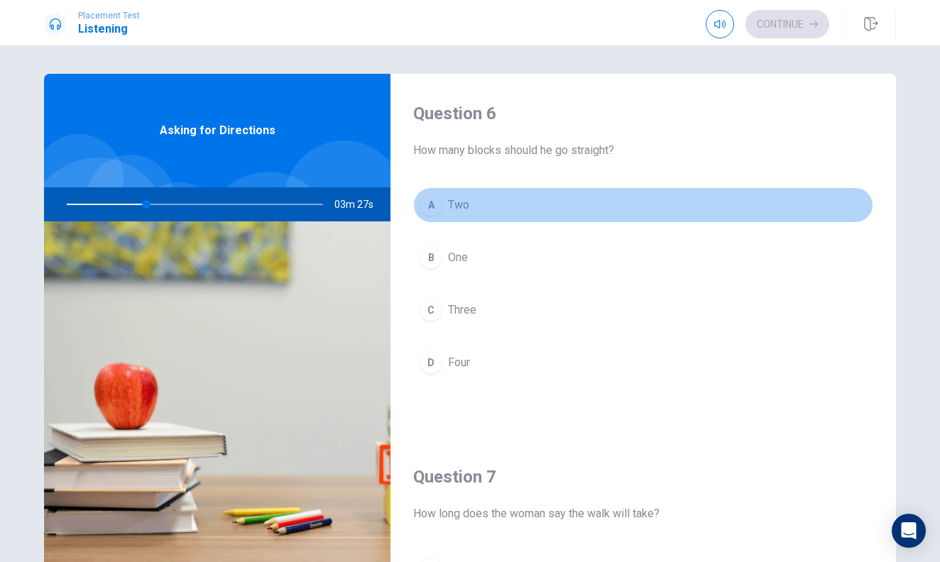
click at [563, 200] on button "A Two" at bounding box center [643, 205] width 460 height 36
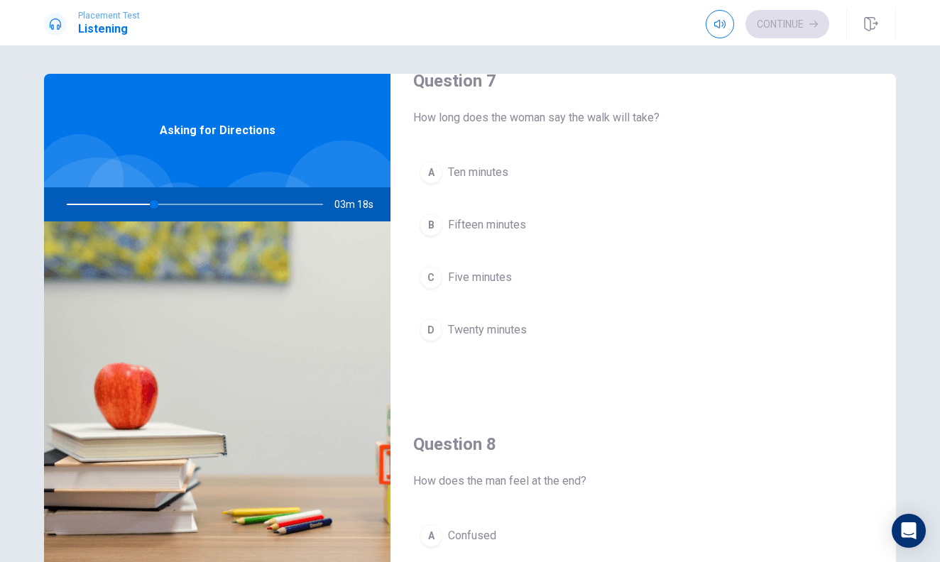
scroll to position [400, 0]
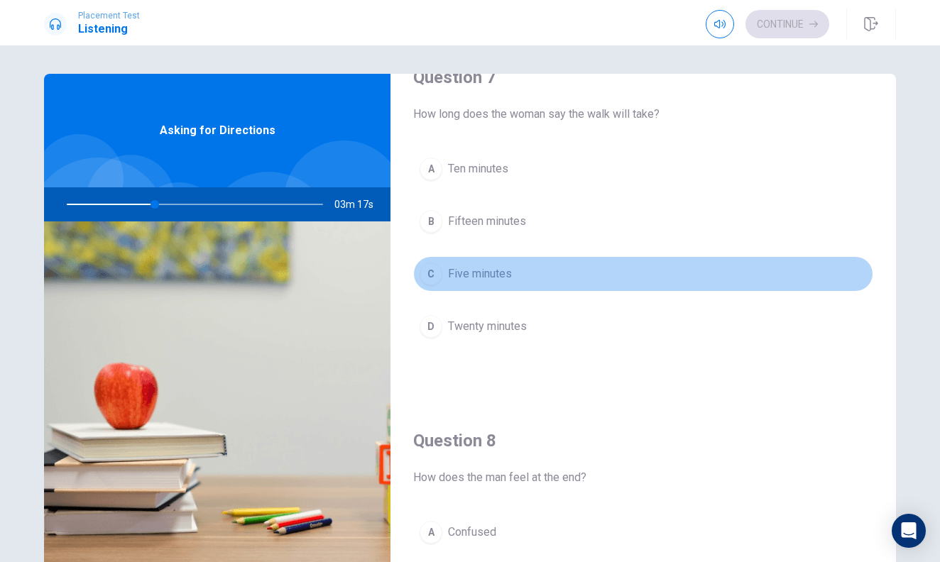
click at [544, 273] on button "C Five minutes" at bounding box center [643, 274] width 460 height 36
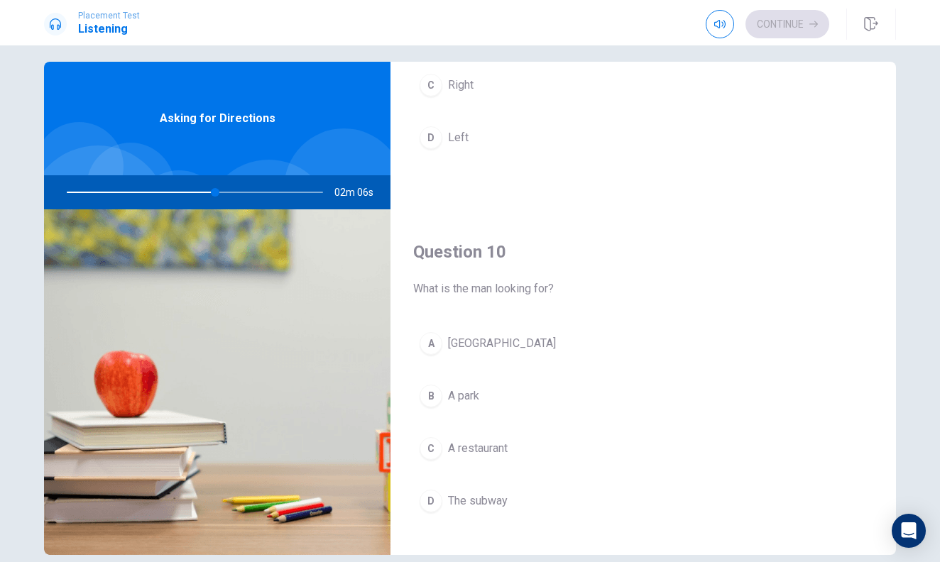
scroll to position [1289, 0]
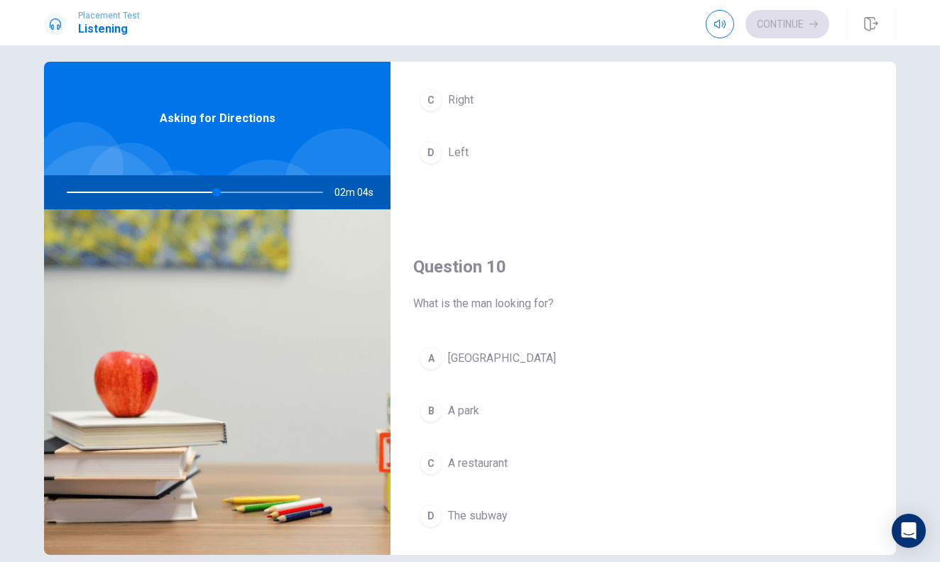
click at [539, 353] on button "A Maple Street" at bounding box center [643, 359] width 460 height 36
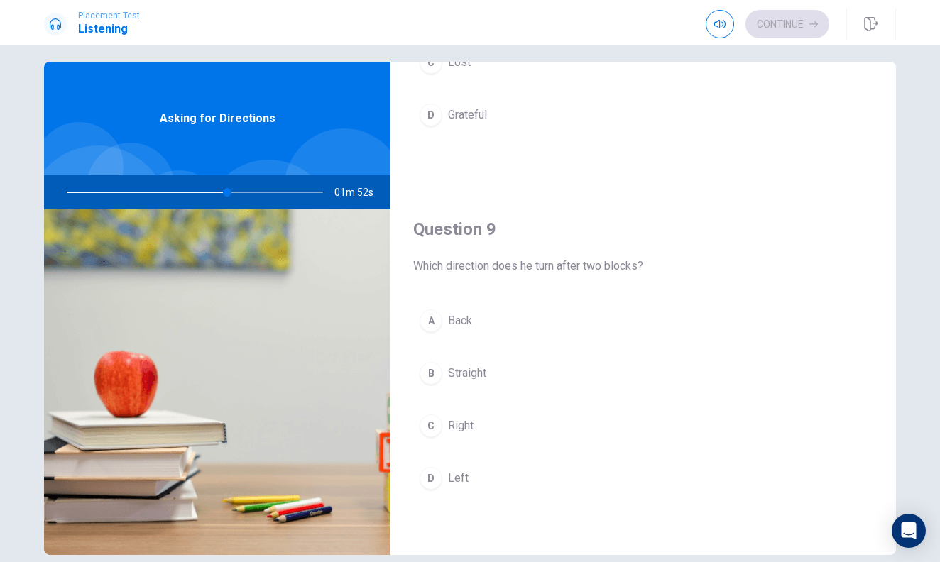
scroll to position [964, 0]
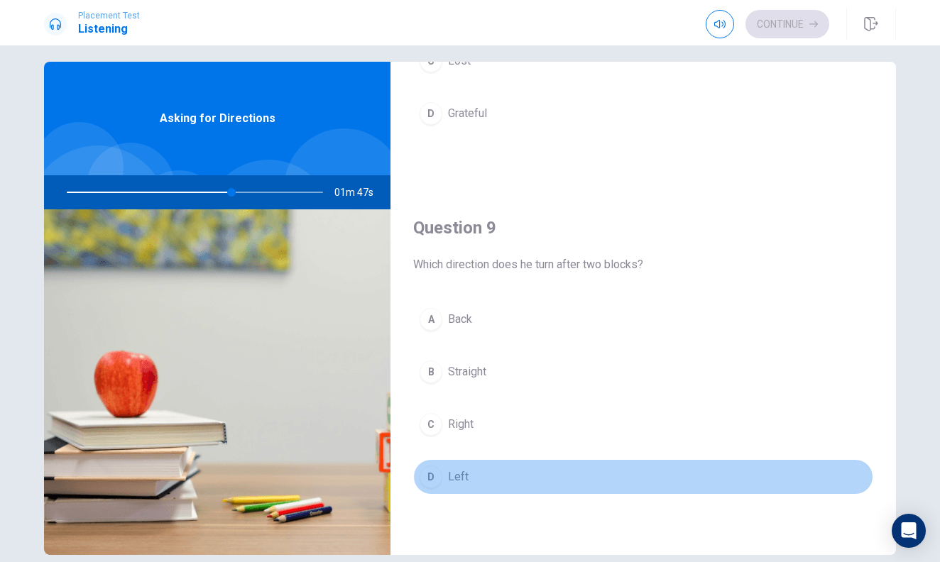
click at [532, 475] on button "D Left" at bounding box center [643, 477] width 460 height 36
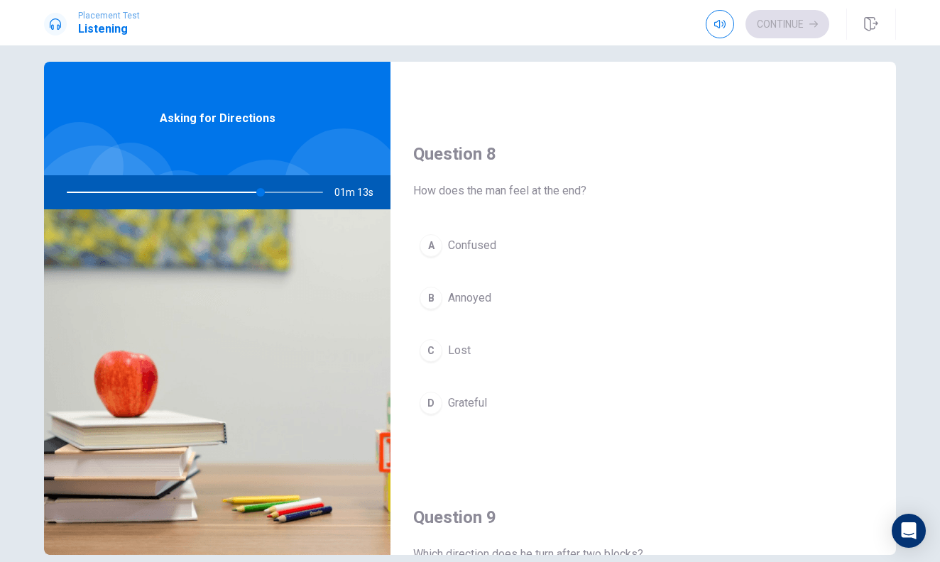
scroll to position [674, 0]
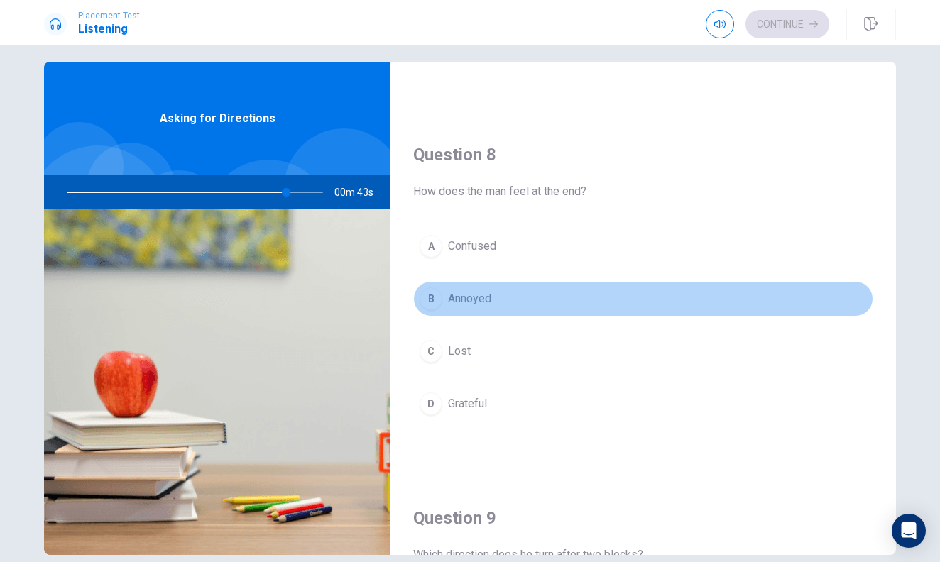
click at [528, 300] on button "B Annoyed" at bounding box center [643, 299] width 460 height 36
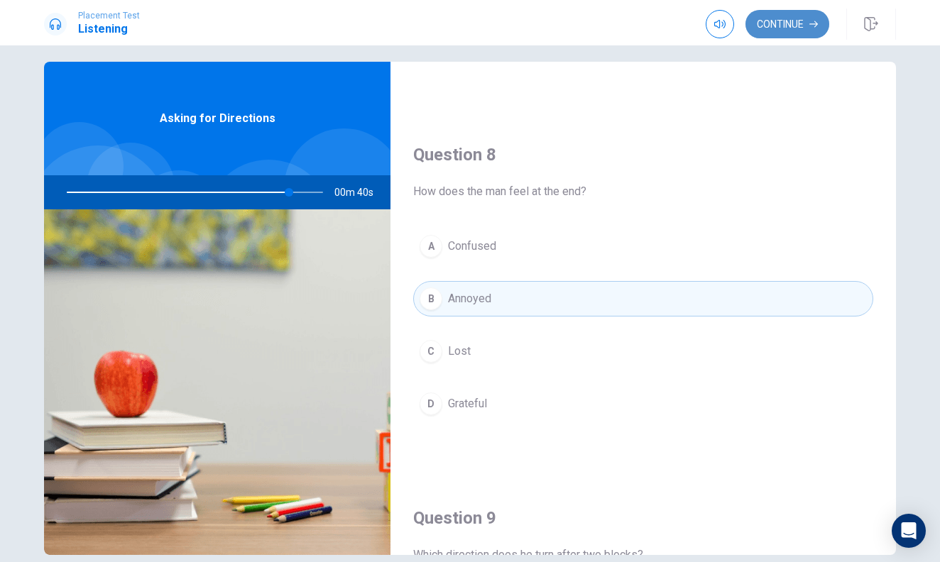
click at [780, 23] on button "Continue" at bounding box center [788, 24] width 84 height 28
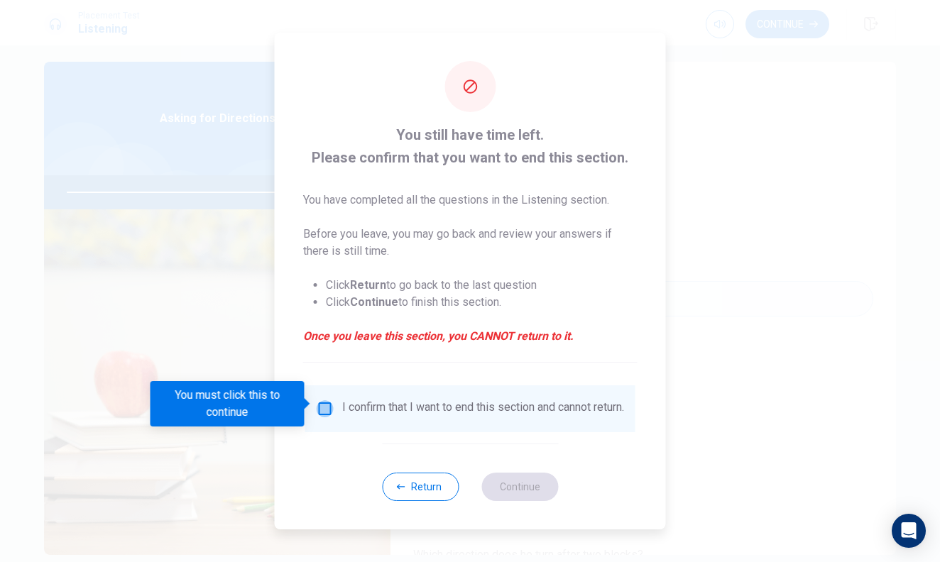
click at [322, 402] on input "You must click this to continue" at bounding box center [325, 409] width 17 height 17
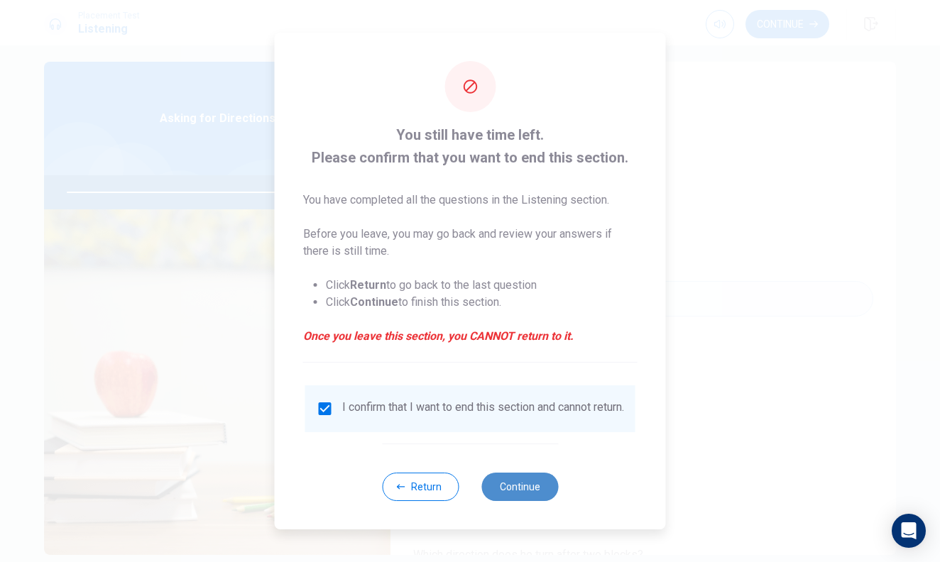
click at [527, 482] on button "Continue" at bounding box center [519, 487] width 77 height 28
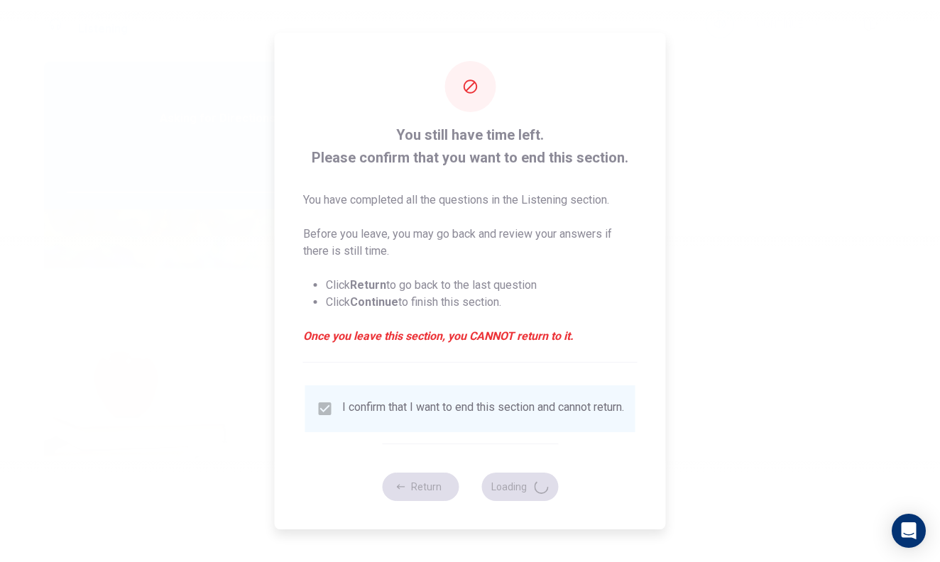
type input "89"
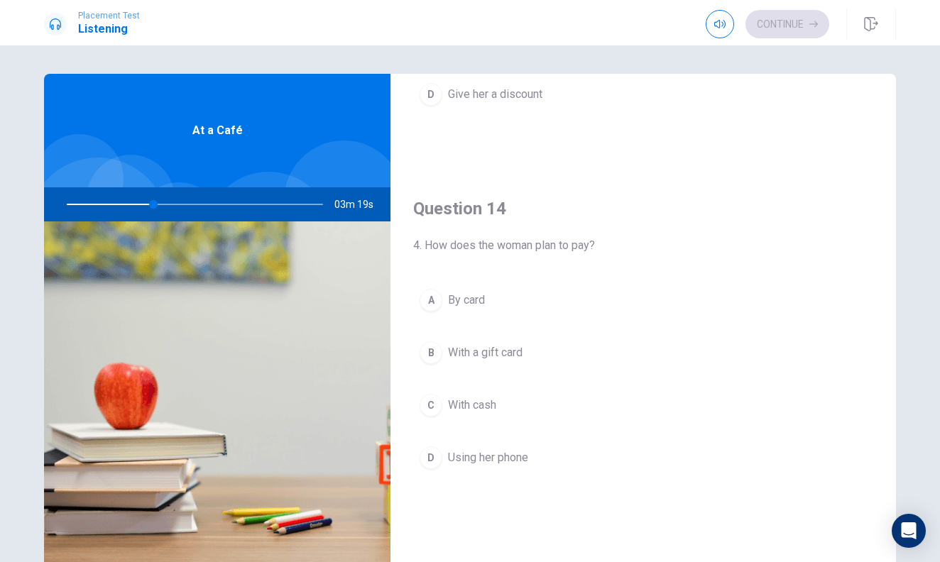
scroll to position [1003, 0]
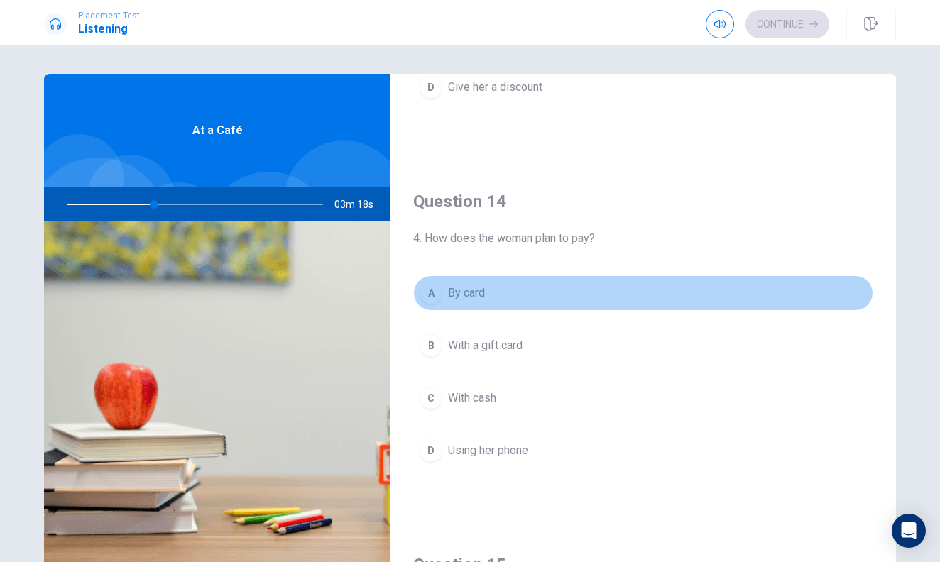
click at [541, 280] on button "A By card" at bounding box center [643, 294] width 460 height 36
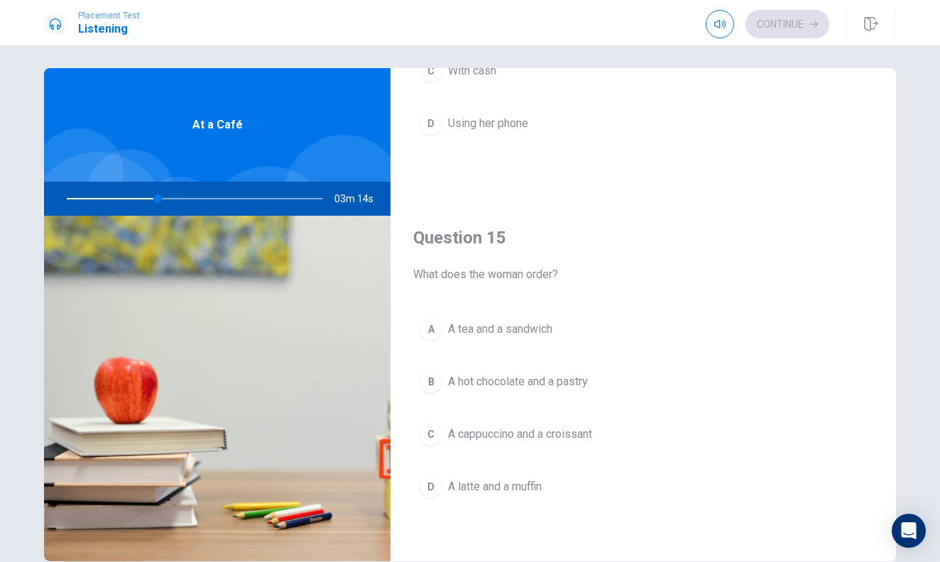
scroll to position [10, 0]
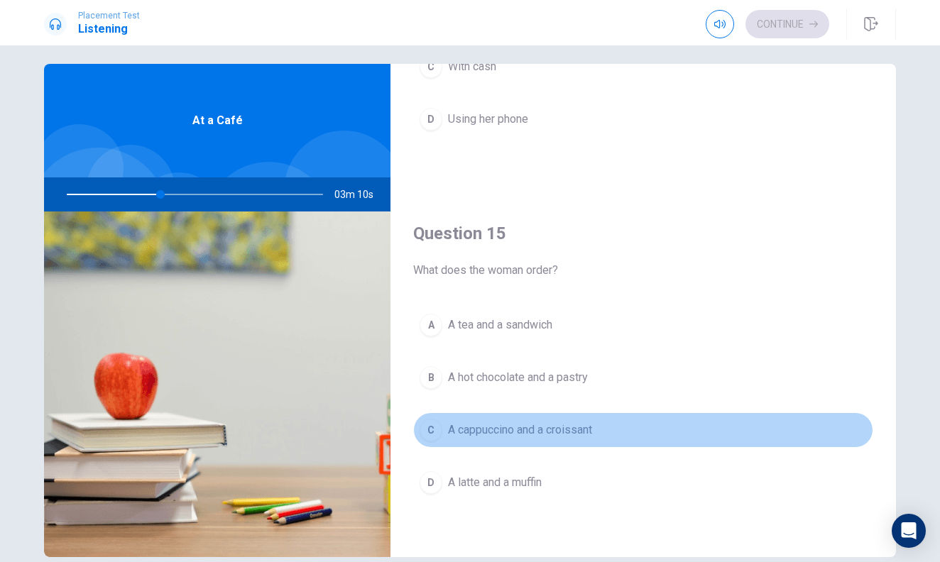
click at [592, 432] on span "A cappuccino and a croissant" at bounding box center [520, 430] width 144 height 17
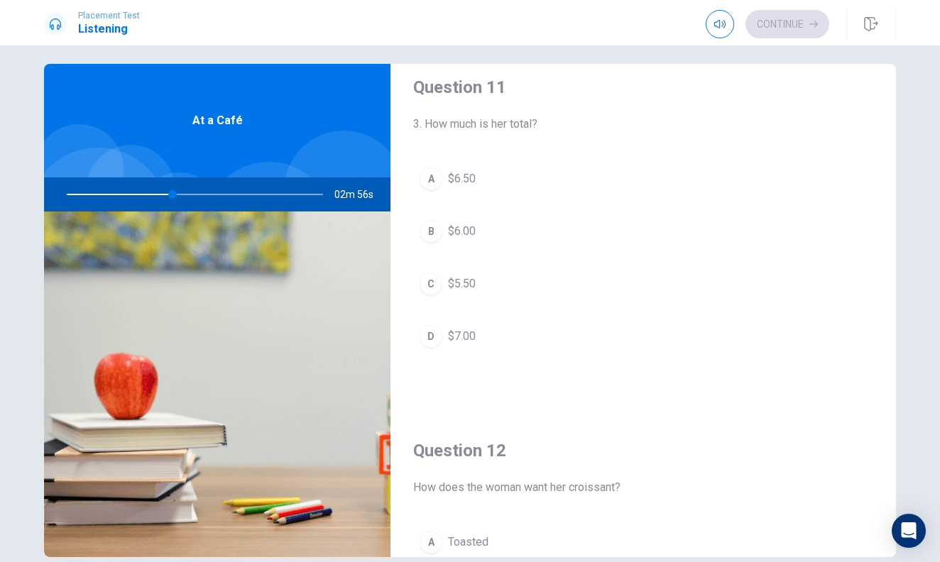
scroll to position [16, 0]
click at [635, 169] on button "A $6.50" at bounding box center [643, 180] width 460 height 36
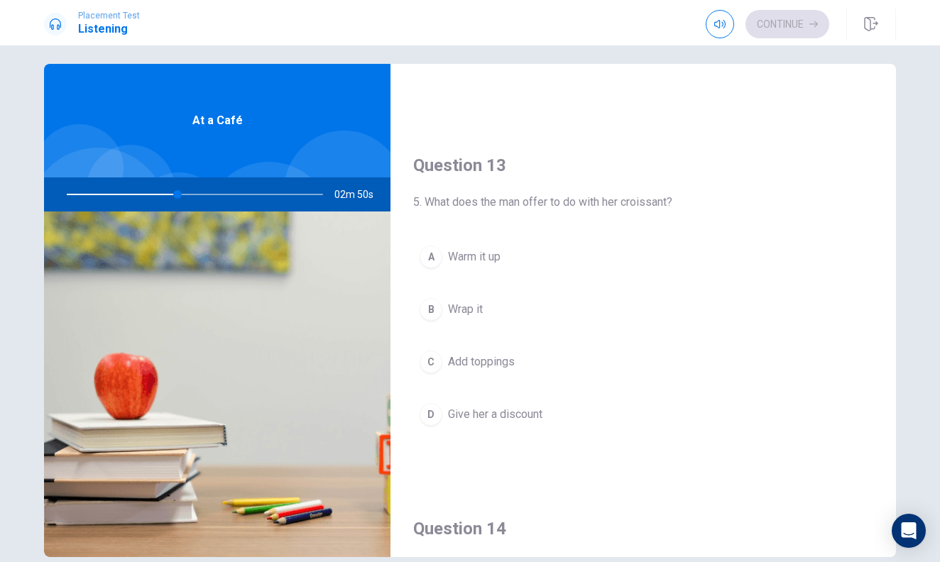
scroll to position [663, 0]
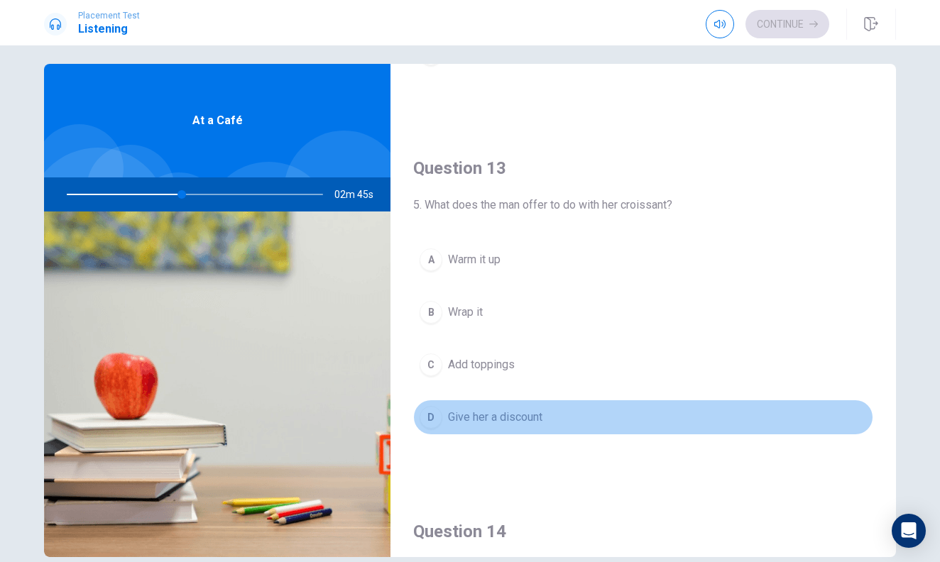
click at [587, 403] on button "D Give her a discount" at bounding box center [643, 418] width 460 height 36
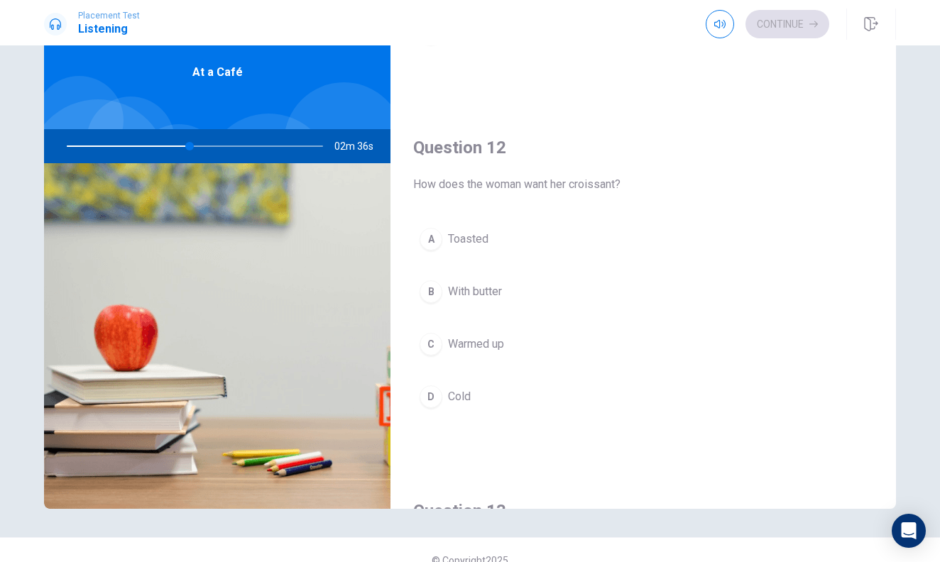
scroll to position [263, 0]
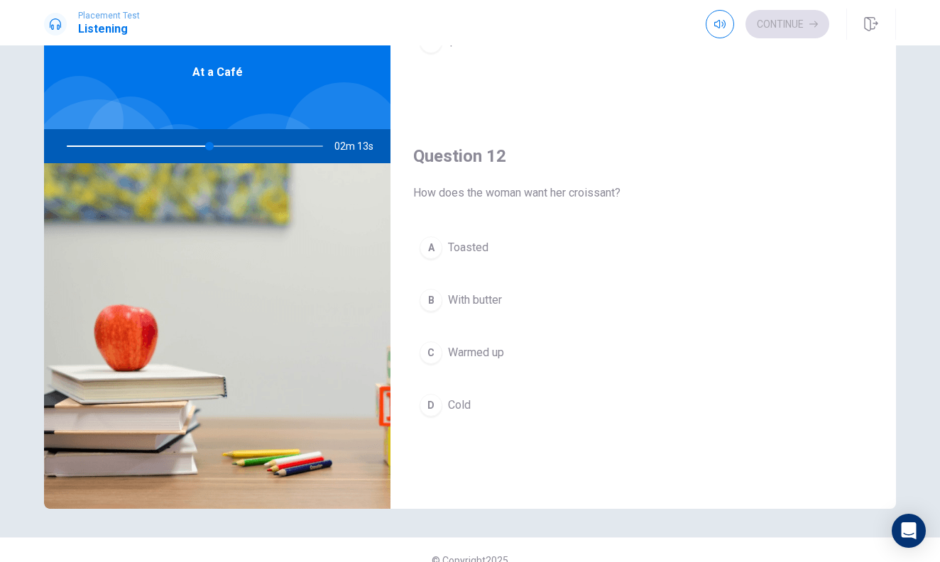
click at [535, 306] on button "B With butter" at bounding box center [643, 301] width 460 height 36
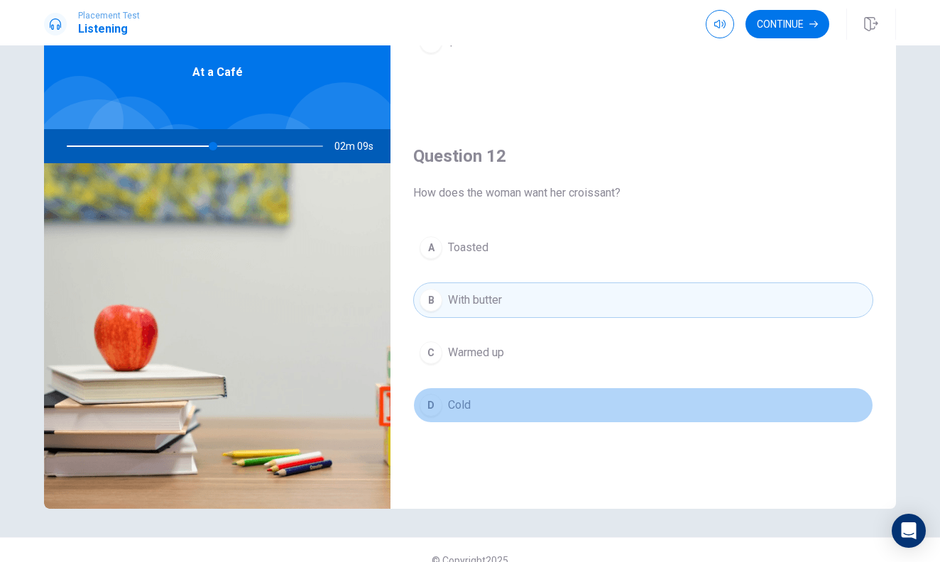
click at [702, 420] on button "D Cold" at bounding box center [643, 406] width 460 height 36
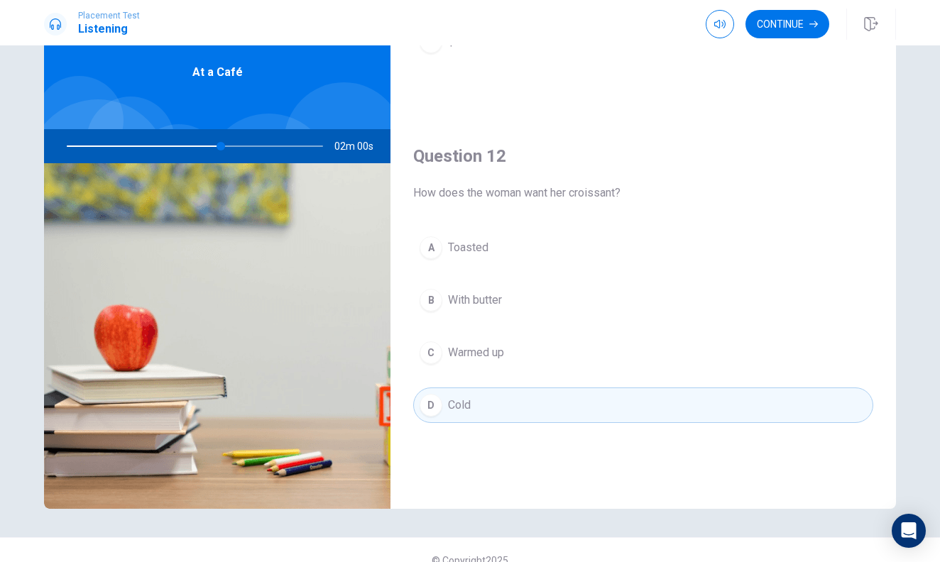
click at [736, 371] on div "A Toasted B With butter C Warmed up D Cold" at bounding box center [643, 341] width 460 height 222
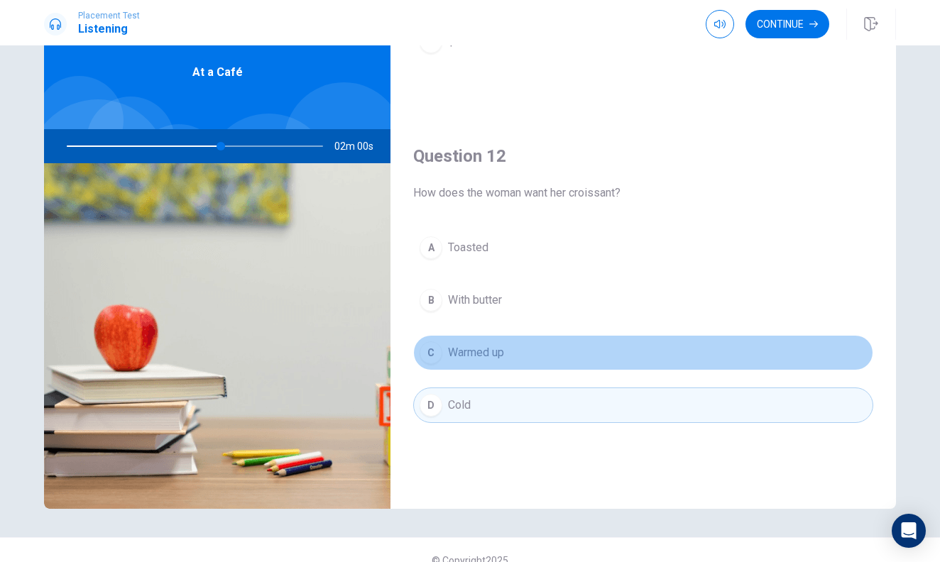
click at [736, 365] on button "C Warmed up" at bounding box center [643, 353] width 460 height 36
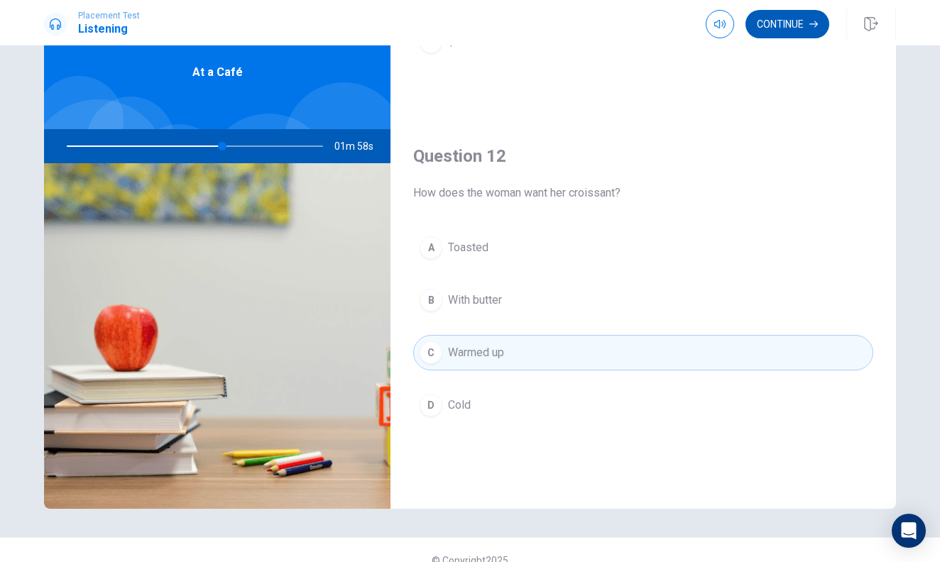
click at [817, 24] on icon "button" at bounding box center [814, 24] width 9 height 6
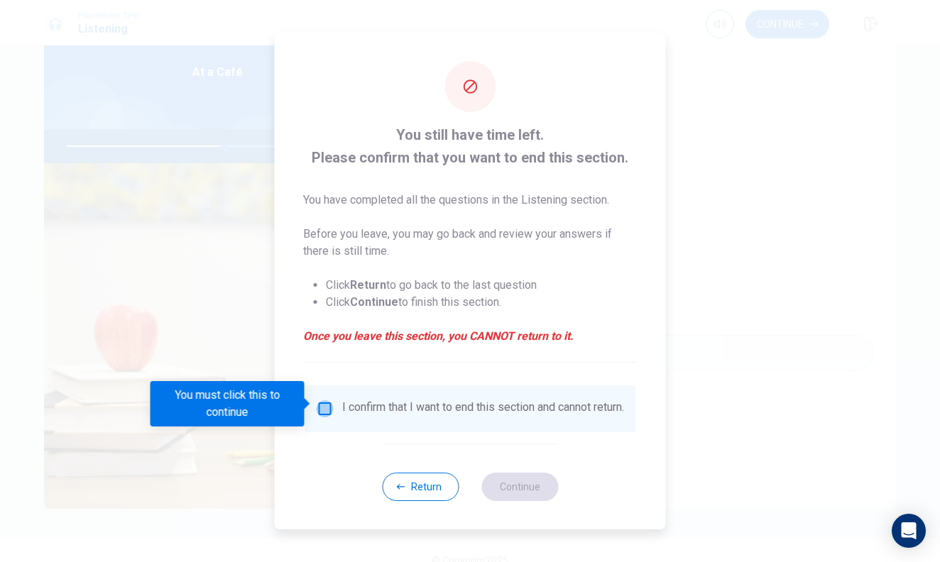
click at [322, 401] on input "You must click this to continue" at bounding box center [325, 409] width 17 height 17
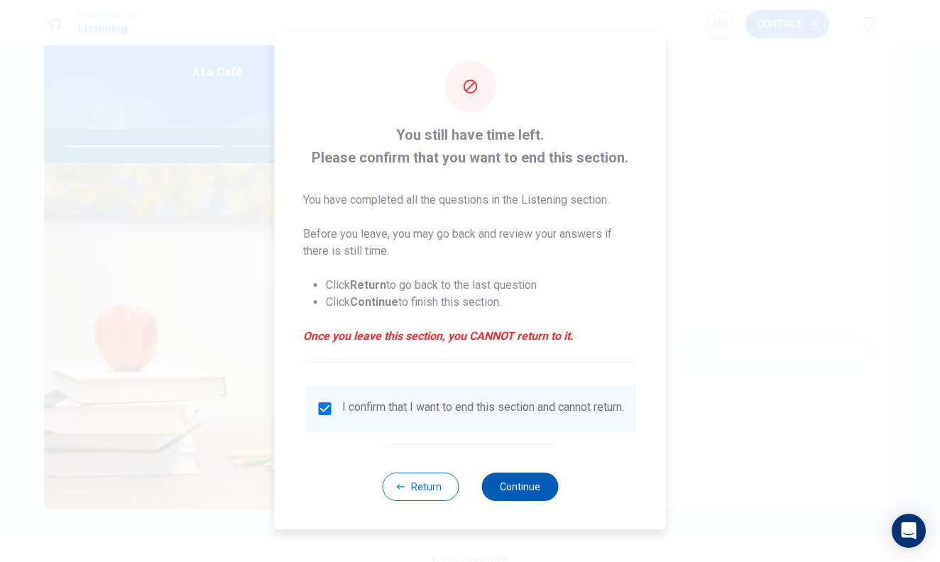
click at [529, 486] on button "Continue" at bounding box center [519, 487] width 77 height 28
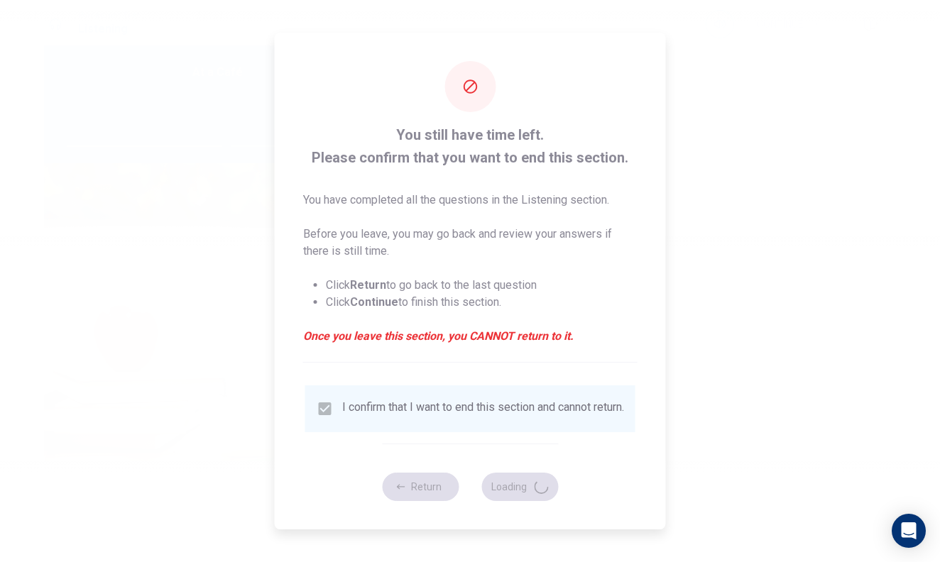
type input "63"
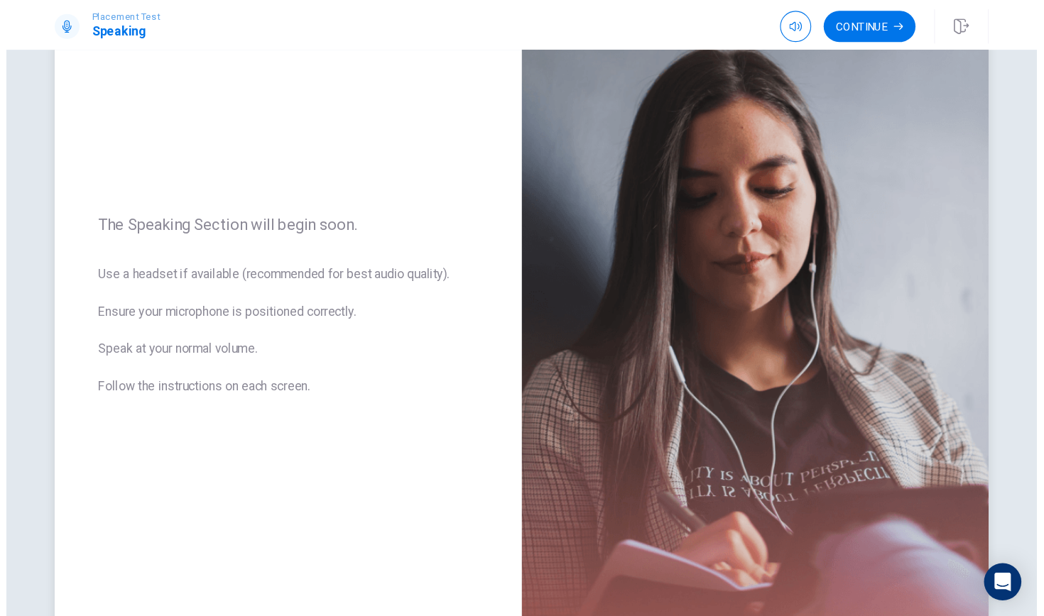
scroll to position [101, 0]
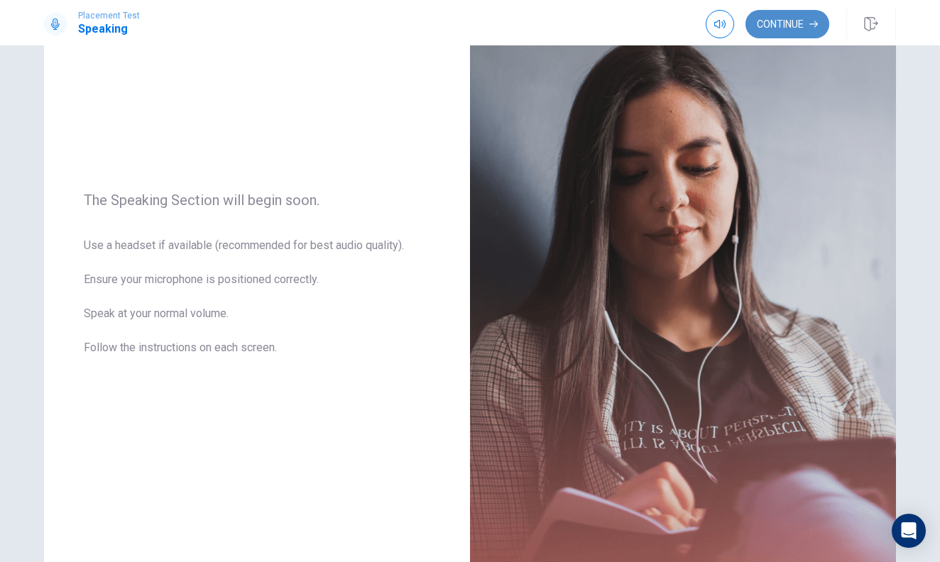
click at [780, 23] on button "Continue" at bounding box center [788, 24] width 84 height 28
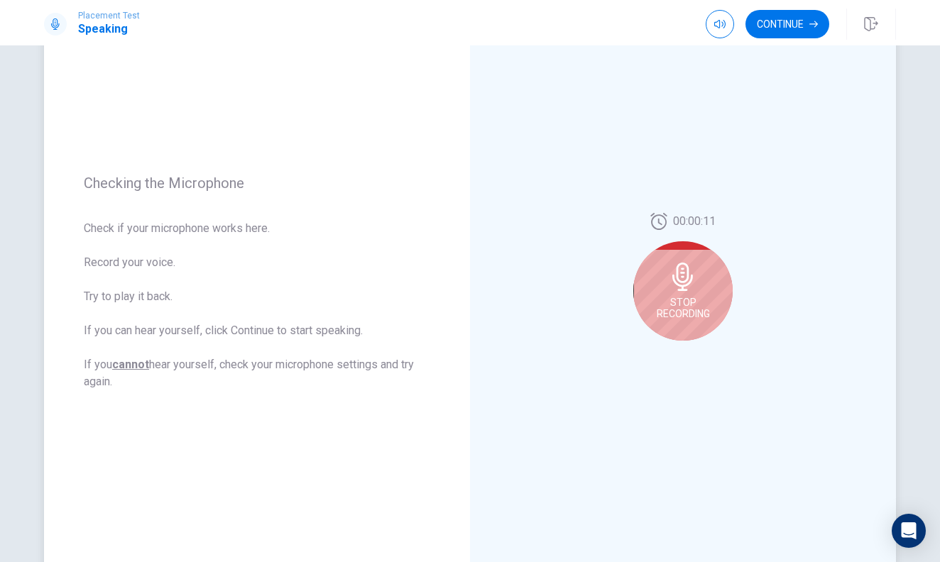
click at [706, 308] on span "Stop Recording" at bounding box center [683, 308] width 53 height 23
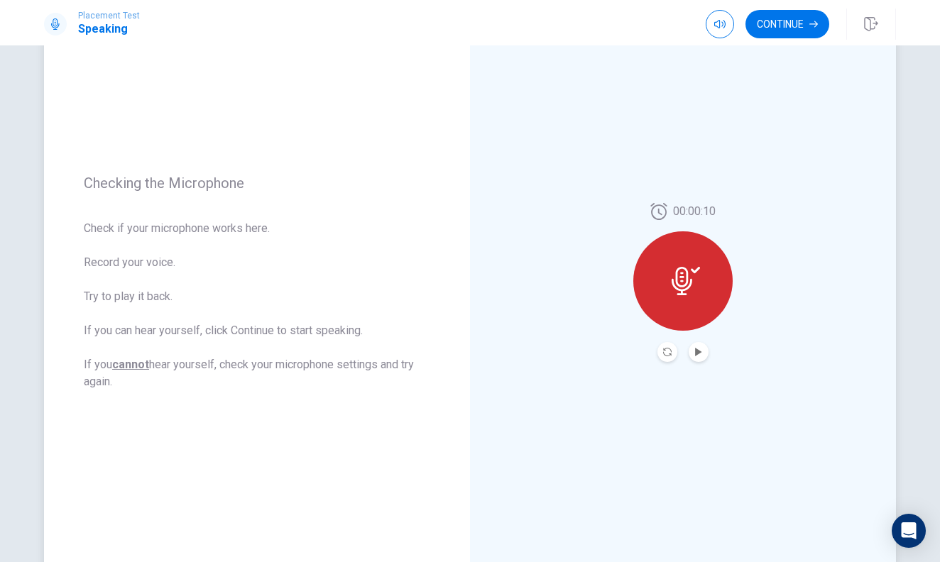
click at [697, 300] on div at bounding box center [682, 281] width 99 height 99
click at [697, 241] on div at bounding box center [682, 281] width 99 height 99
click at [686, 288] on icon at bounding box center [686, 281] width 28 height 28
click at [670, 347] on button "Record Again" at bounding box center [668, 352] width 20 height 20
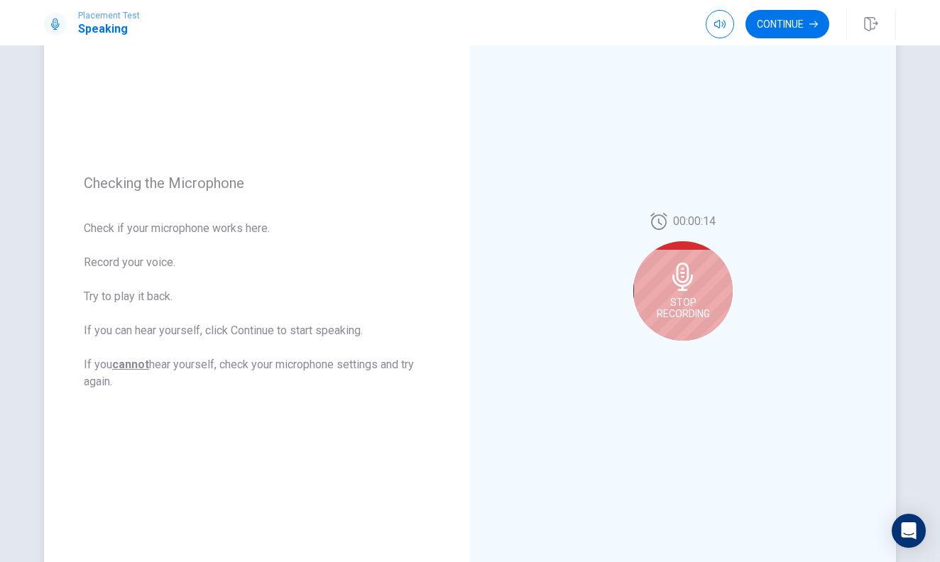
click at [689, 304] on span "Stop Recording" at bounding box center [683, 308] width 53 height 23
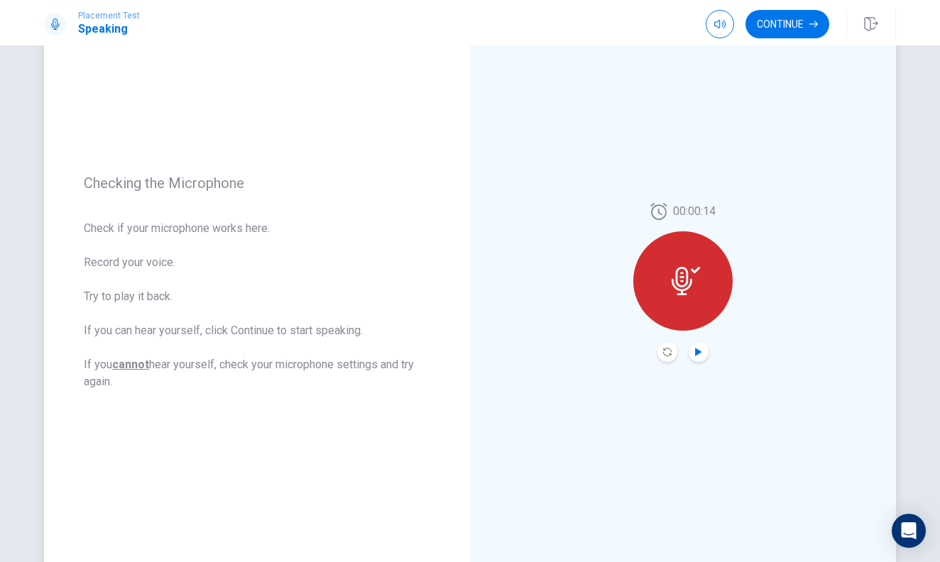
click at [695, 349] on icon "Play Audio" at bounding box center [699, 352] width 9 height 9
click at [678, 295] on icon at bounding box center [682, 281] width 21 height 28
click at [697, 349] on icon "Play Audio" at bounding box center [698, 352] width 6 height 9
click at [685, 285] on icon at bounding box center [682, 281] width 21 height 28
click at [704, 354] on button "Play Audio" at bounding box center [699, 352] width 20 height 20
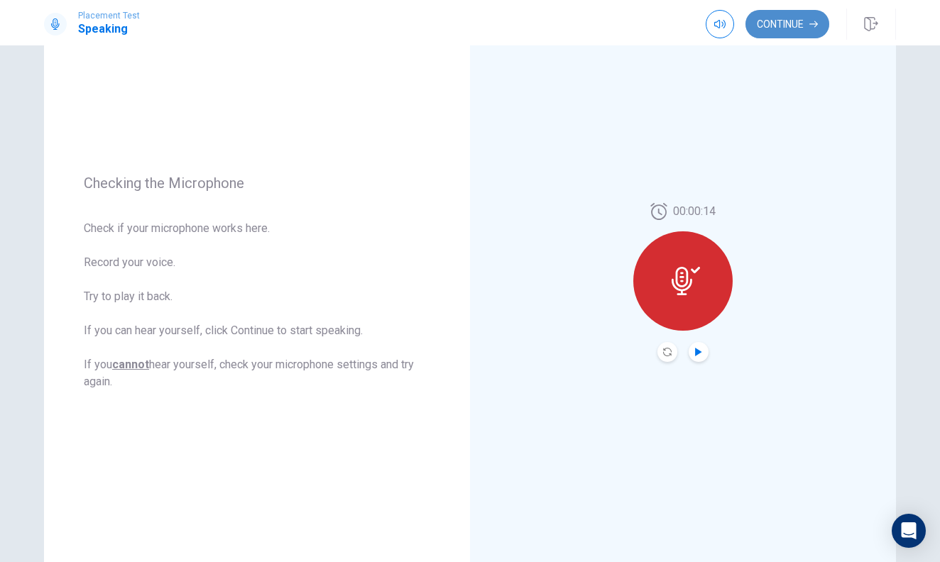
click at [790, 20] on button "Continue" at bounding box center [788, 24] width 84 height 28
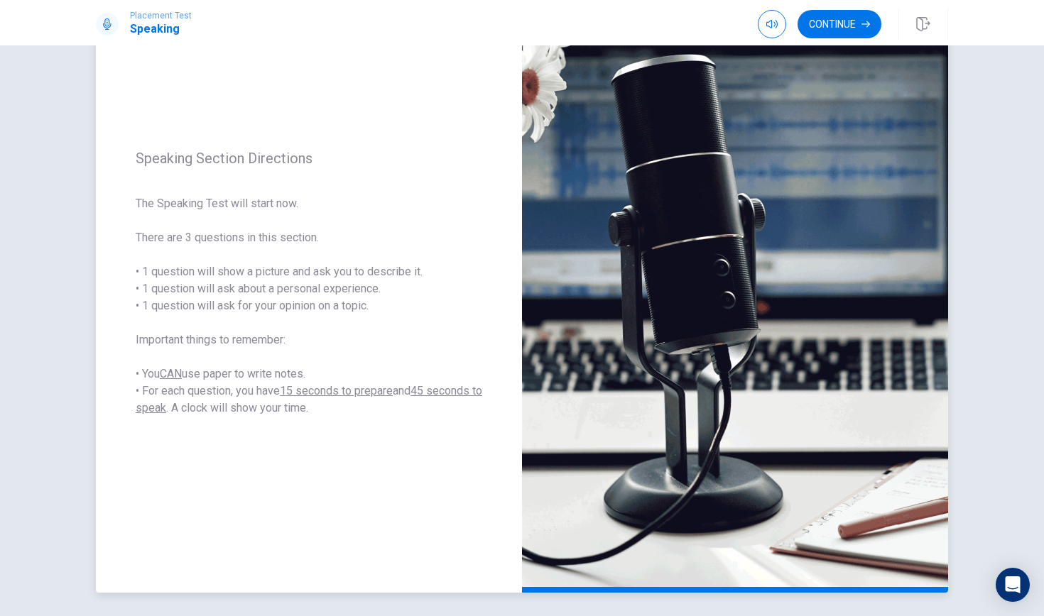
scroll to position [97, 0]
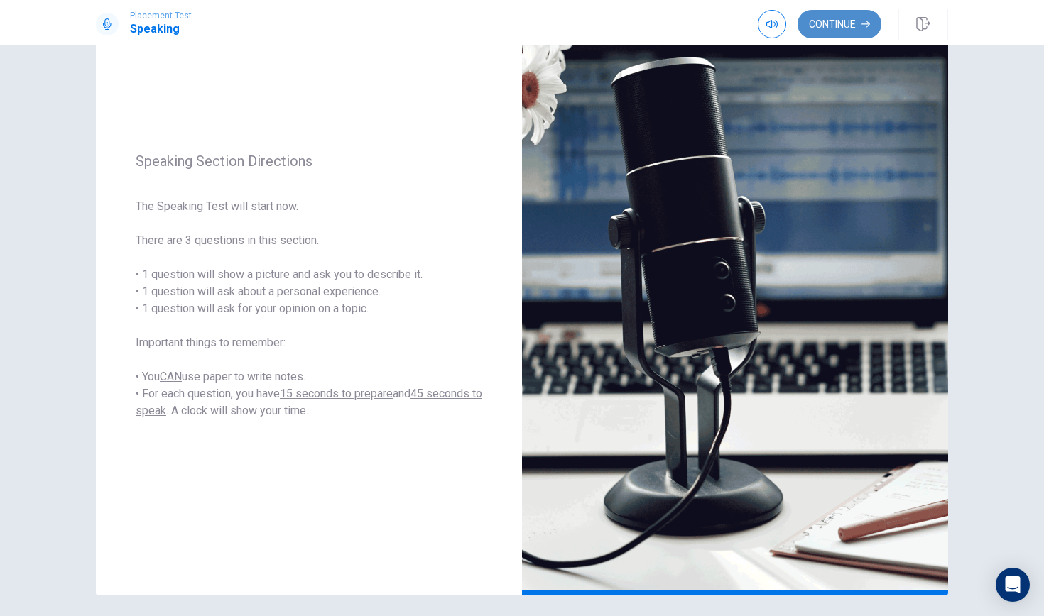
click at [837, 27] on button "Continue" at bounding box center [840, 24] width 84 height 28
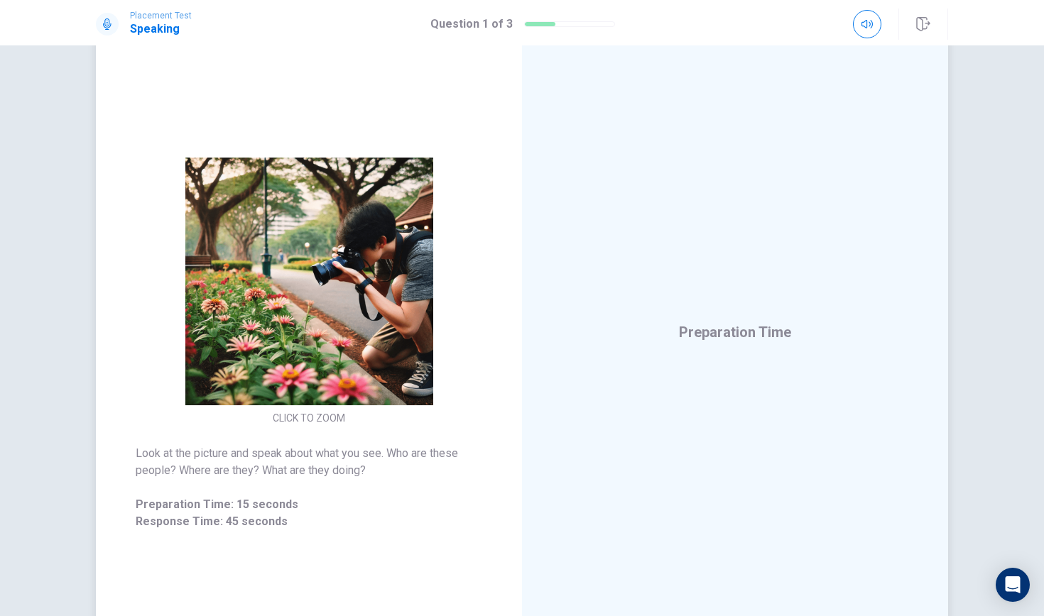
scroll to position [50, 0]
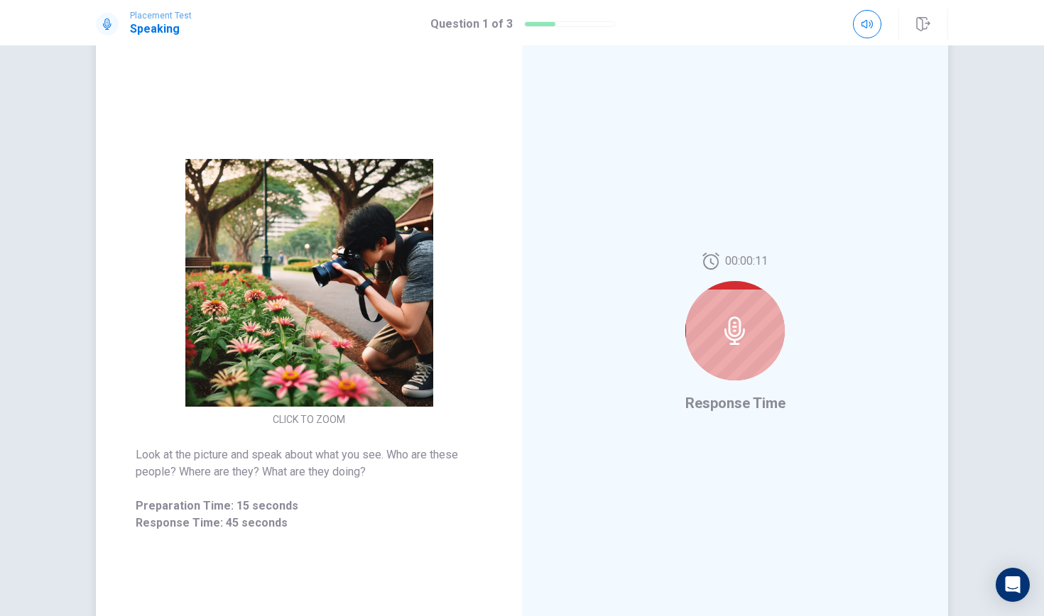
click at [726, 347] on div at bounding box center [734, 330] width 99 height 99
click at [734, 329] on icon at bounding box center [735, 331] width 28 height 28
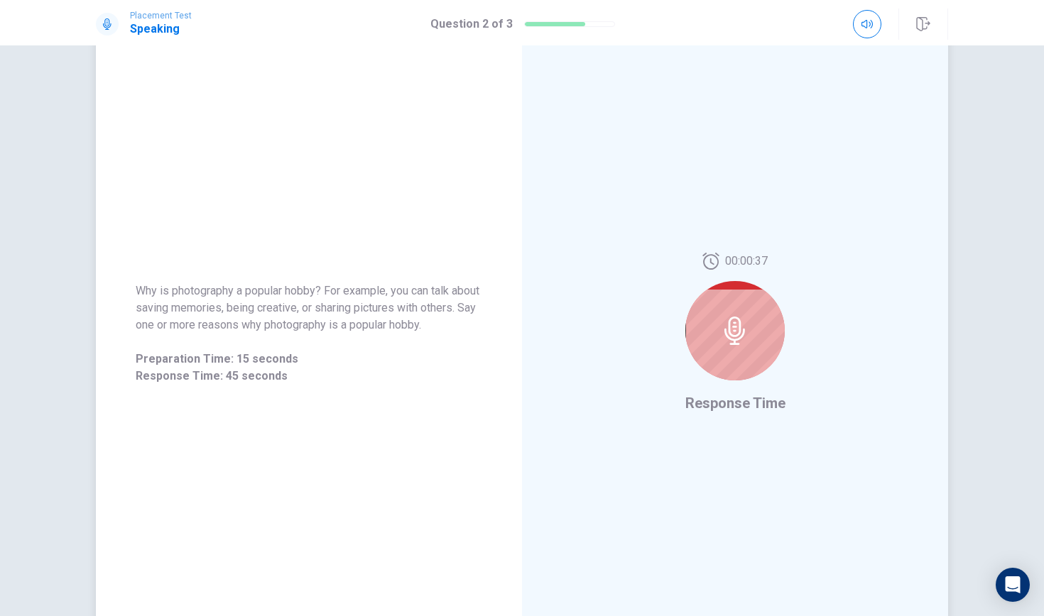
click at [728, 308] on div at bounding box center [734, 330] width 99 height 99
click at [745, 339] on icon at bounding box center [735, 331] width 28 height 28
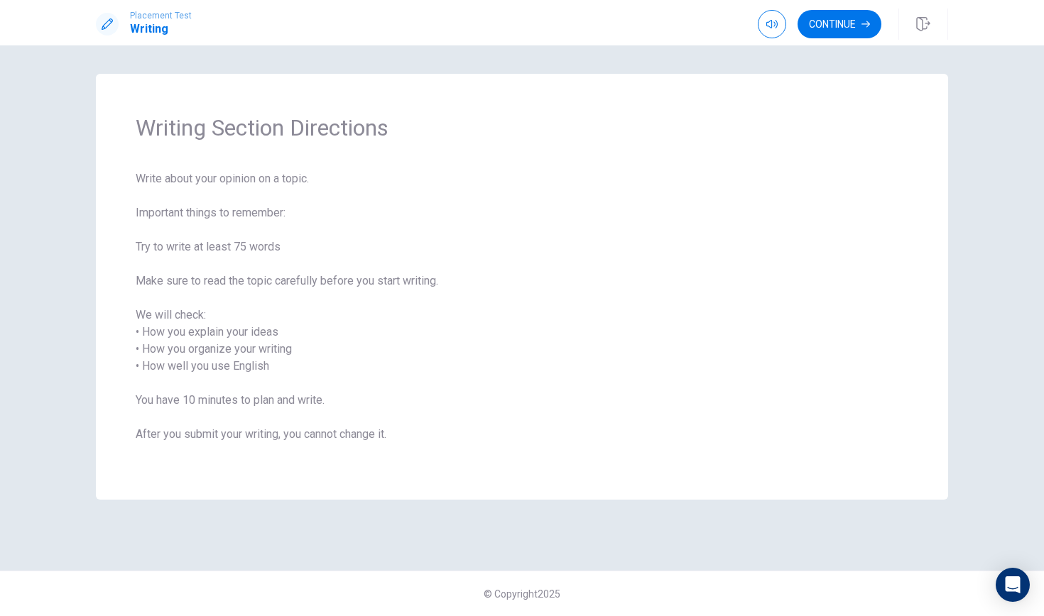
scroll to position [0, 0]
click at [840, 28] on button "Continue" at bounding box center [840, 24] width 84 height 28
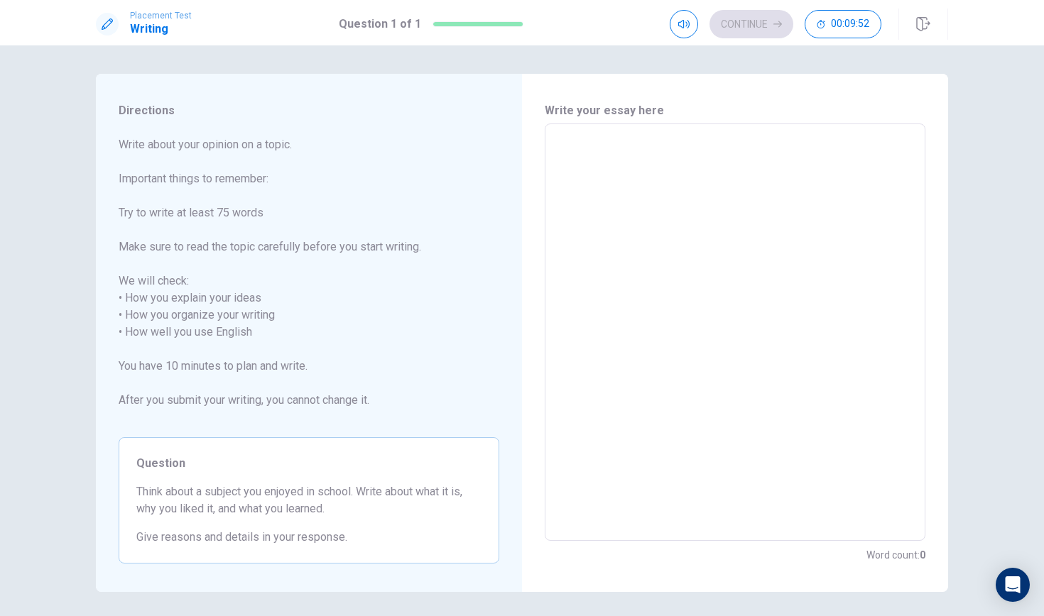
click at [643, 187] on textarea at bounding box center [735, 333] width 361 height 394
type textarea "m"
type textarea "x"
type textarea "my"
type textarea "x"
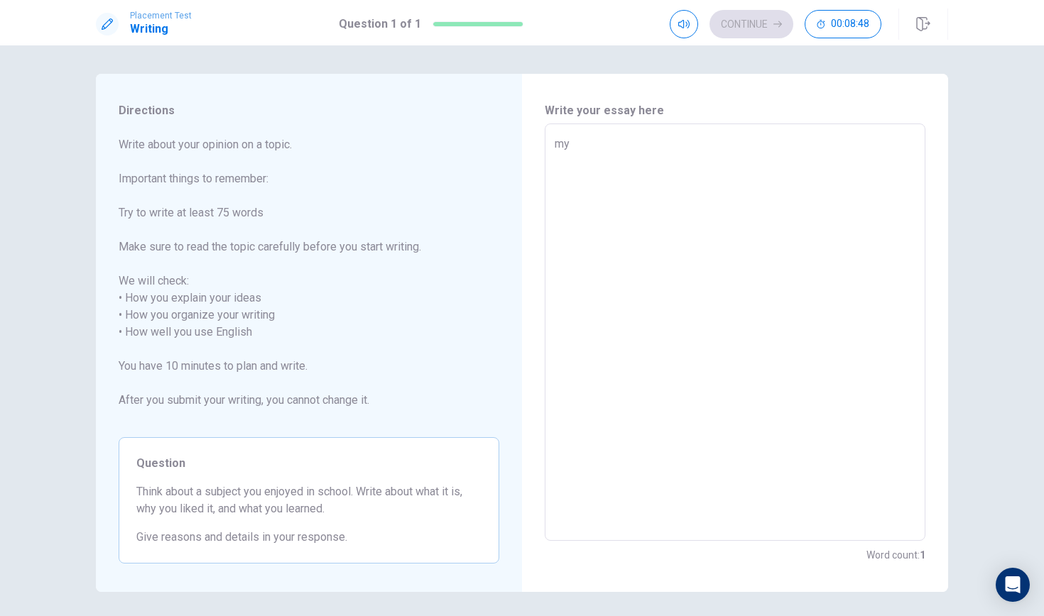
type textarea "m"
type textarea "x"
type textarea "M"
type textarea "x"
type textarea "MY"
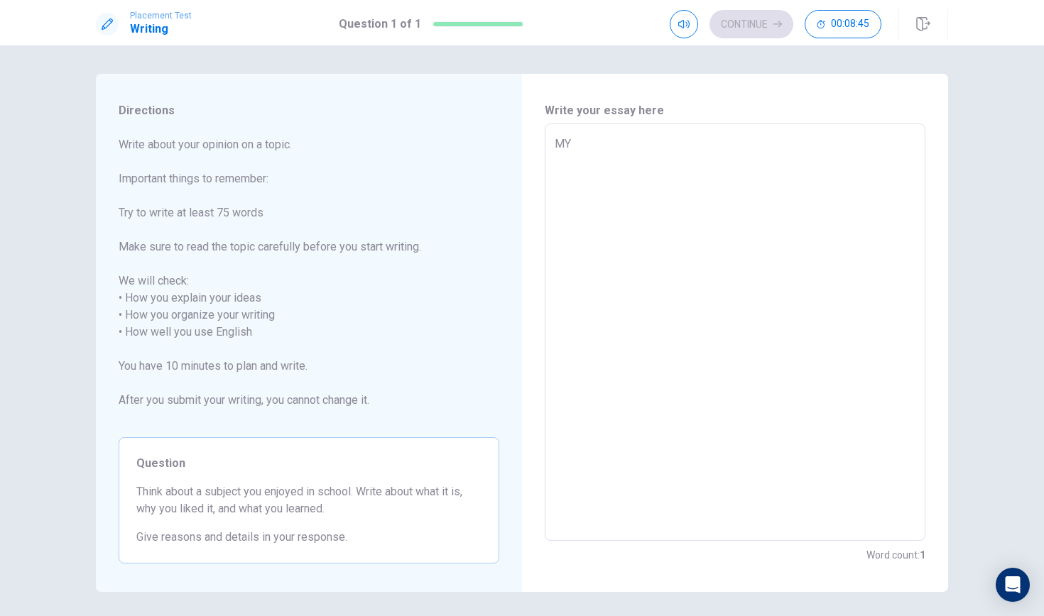
type textarea "x"
type textarea "M"
type textarea "x"
type textarea "My"
type textarea "x"
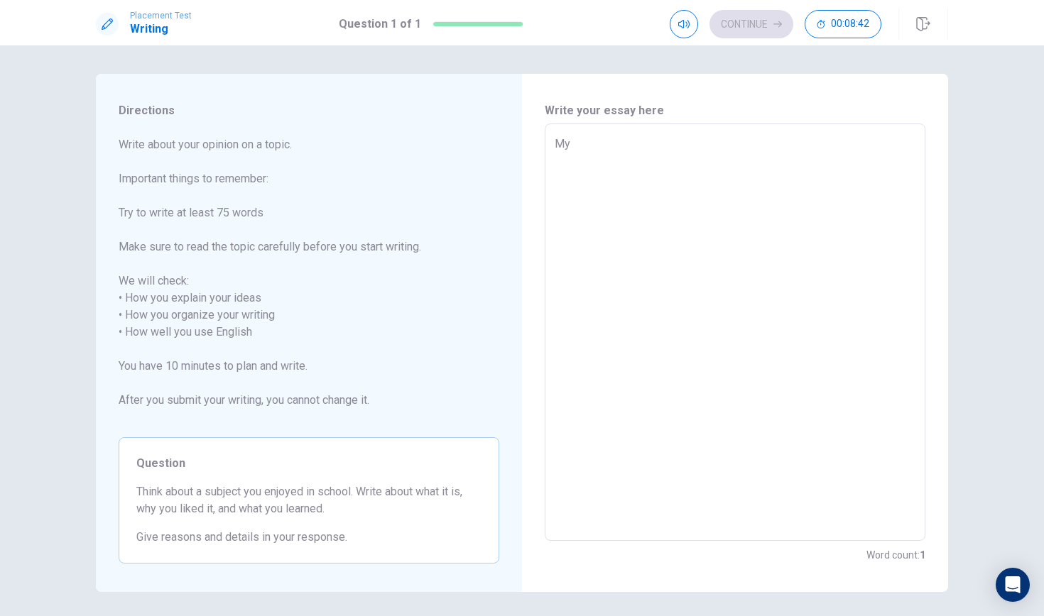
type textarea "My"
type textarea "x"
type textarea "My f"
type textarea "x"
type textarea "My fa"
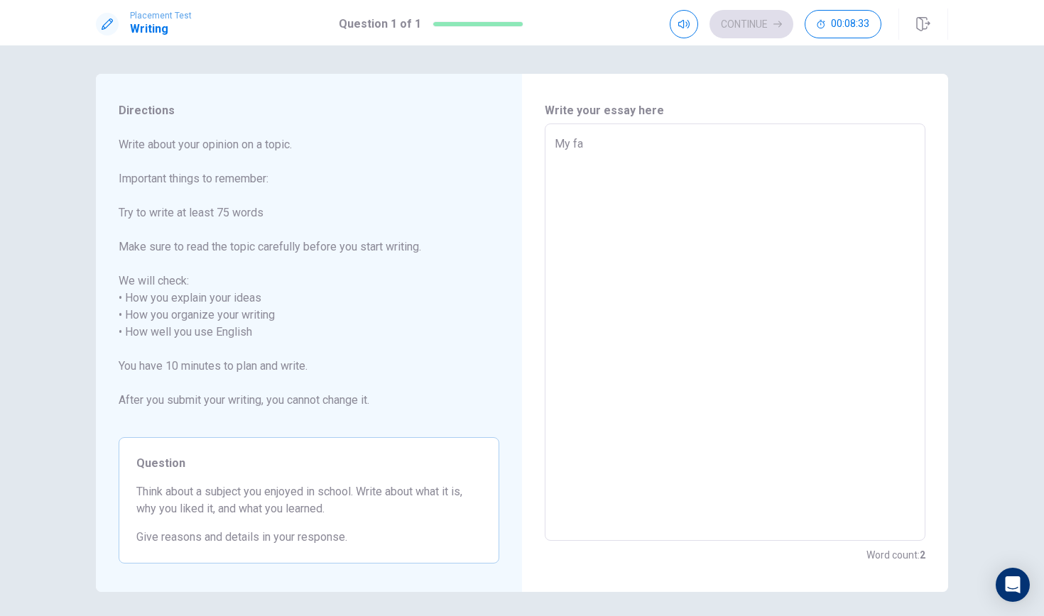
type textarea "x"
type textarea "My fav"
type textarea "x"
type textarea "My favo"
type textarea "x"
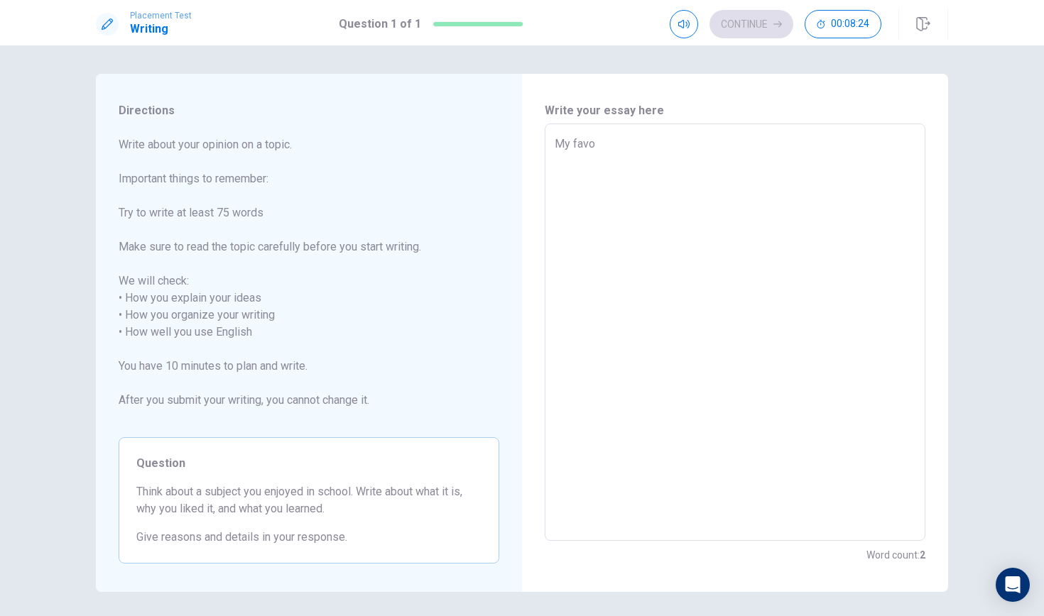
type textarea "My fav"
type textarea "x"
type textarea "My favo"
type textarea "x"
type textarea "My fav"
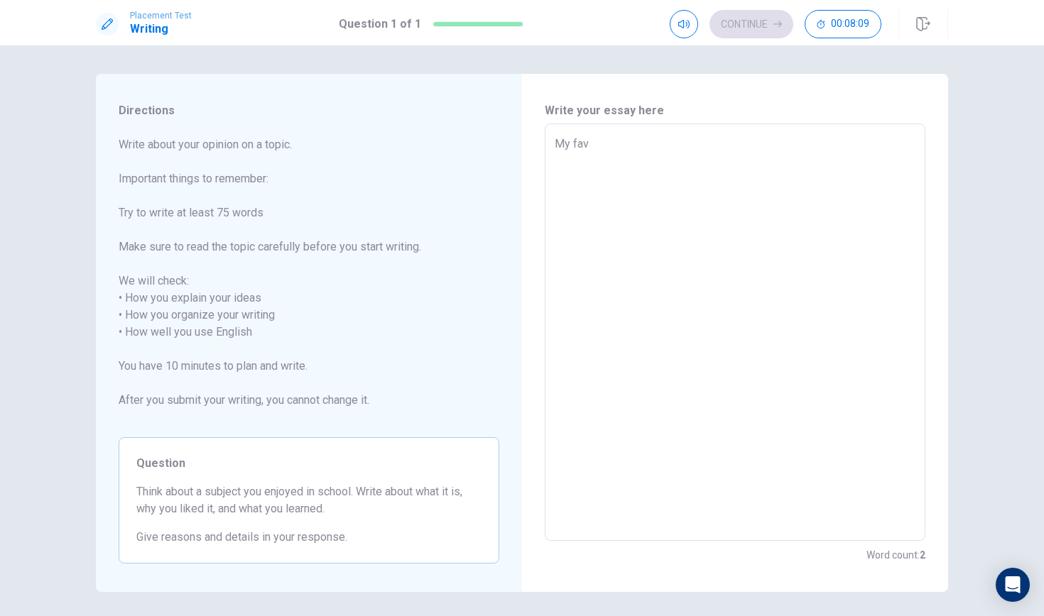
type textarea "x"
type textarea "My fa"
type textarea "x"
type textarea "My f"
type textarea "x"
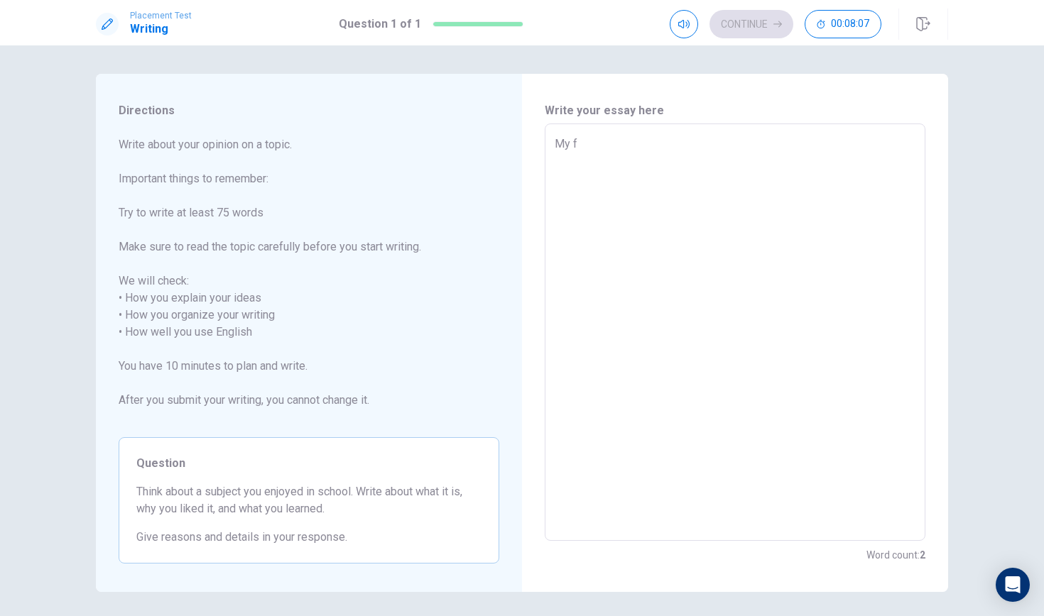
type textarea "My"
type textarea "x"
type textarea "My f"
type textarea "x"
type textarea "My fa"
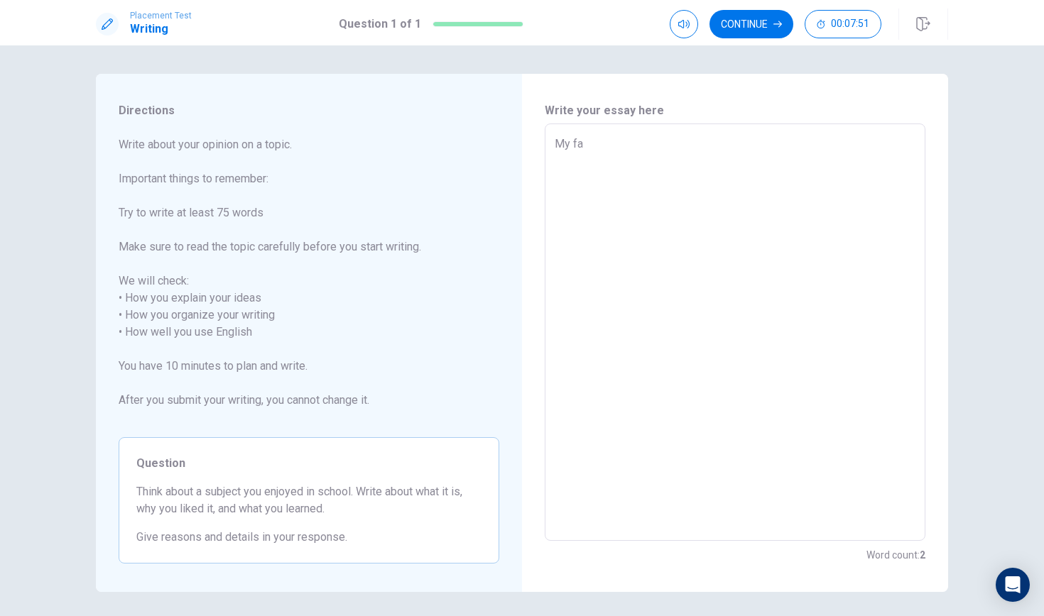
type textarea "x"
type textarea "My fav"
type textarea "x"
type textarea "My favr"
type textarea "x"
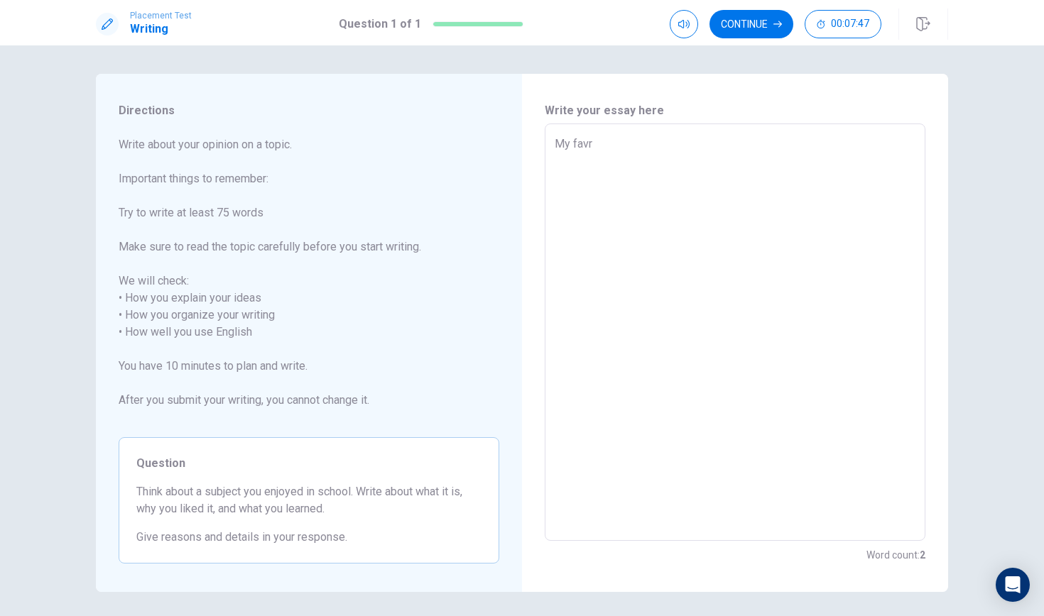
type textarea "My favri"
type textarea "x"
type textarea "My favrit"
type textarea "x"
type textarea "My favrite"
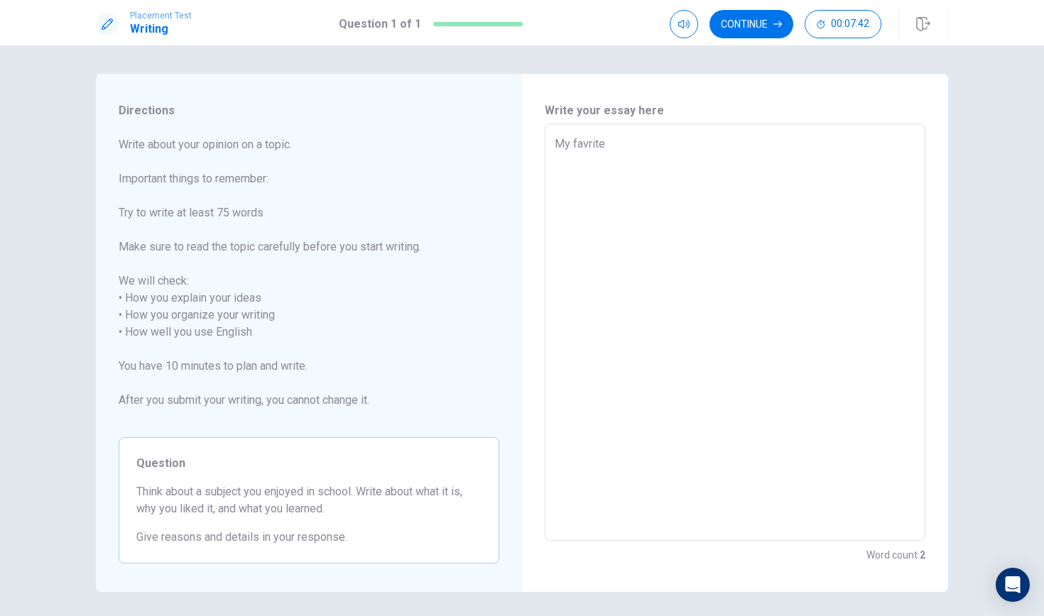
type textarea "x"
type textarea "My favrit"
type textarea "x"
type textarea "My favri"
type textarea "x"
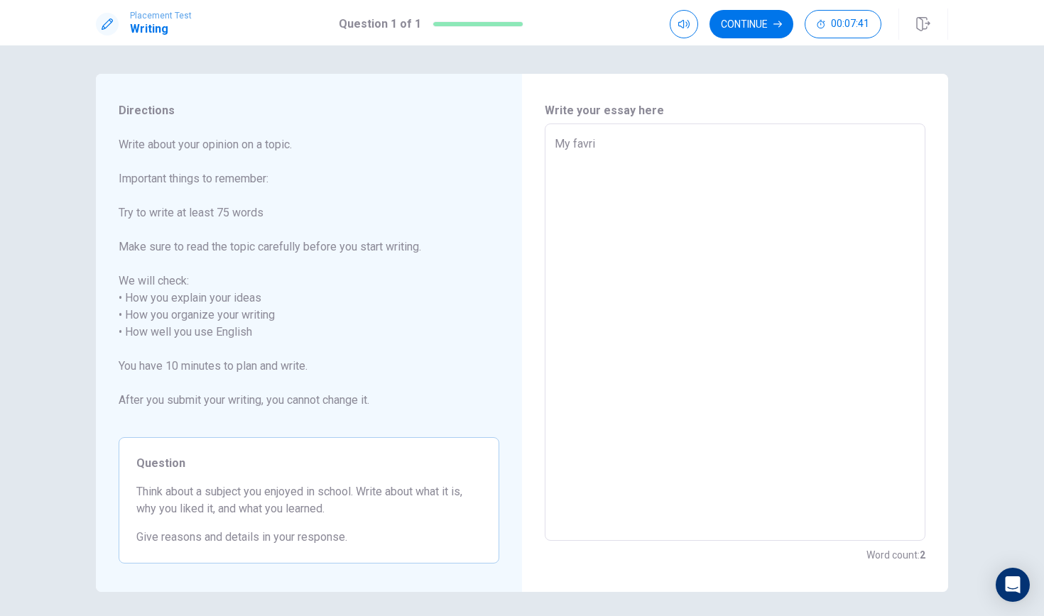
type textarea "My favr"
type textarea "x"
type textarea "My fav"
type textarea "x"
type textarea "My fave"
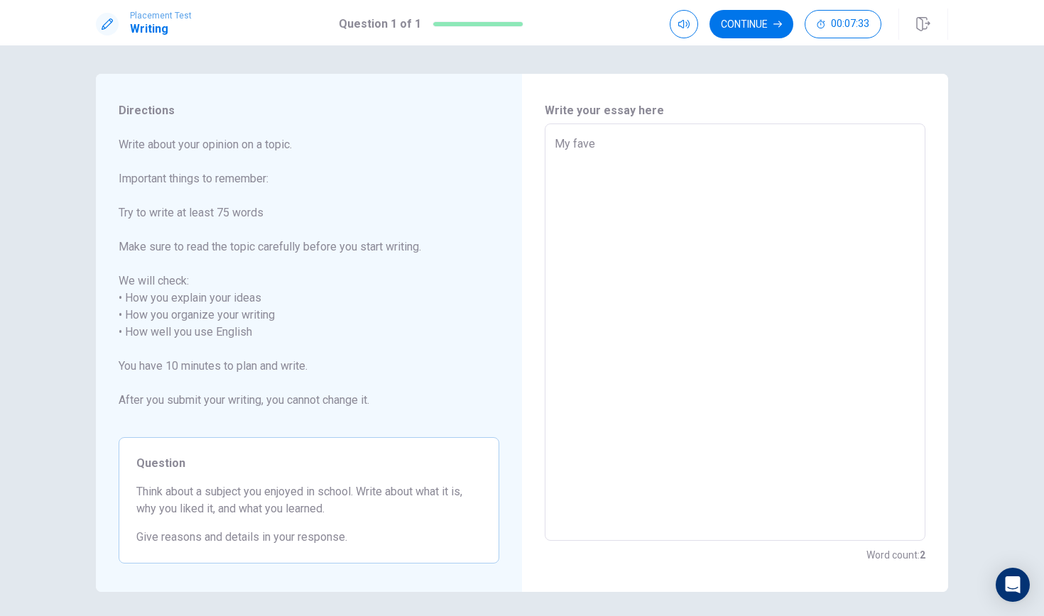
type textarea "x"
type textarea "My faver"
type textarea "x"
type textarea "My faveri"
type textarea "x"
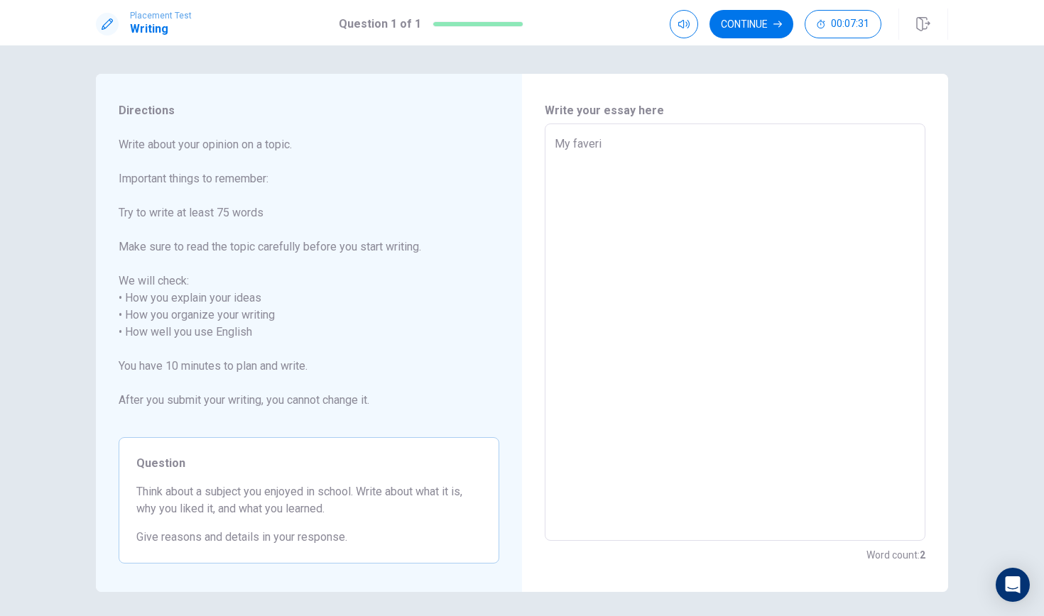
type textarea "My faverit"
type textarea "x"
type textarea "My faveritw"
type textarea "x"
type textarea "My faverit"
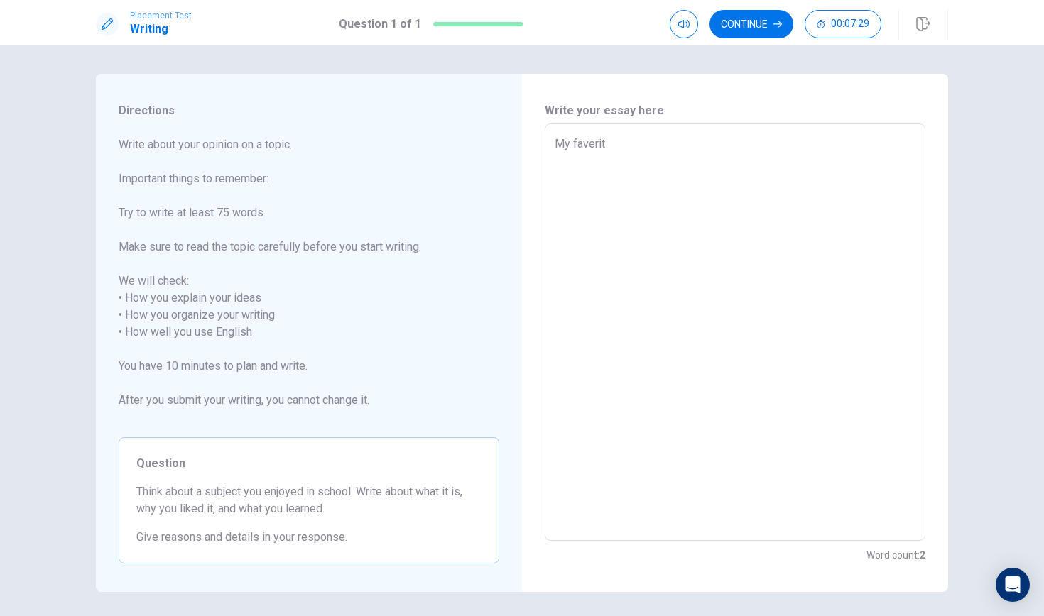
type textarea "x"
type textarea "My faverite"
type textarea "x"
type textarea "My faverite"
type textarea "x"
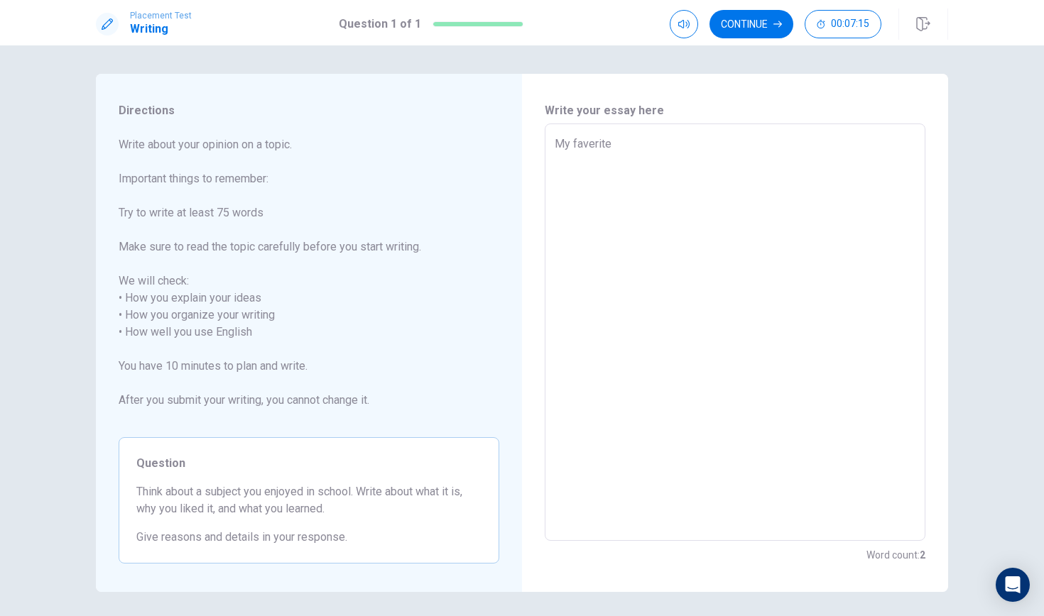
type textarea "My faverite s"
type textarea "x"
type textarea "My faverite su"
type textarea "x"
type textarea "My faverite sub"
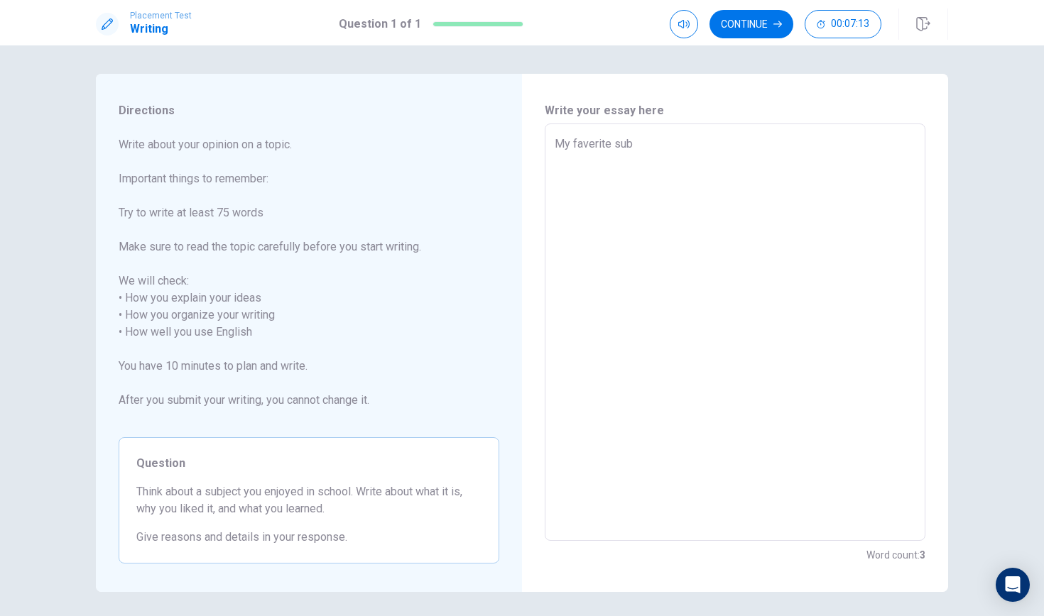
type textarea "x"
type textarea "My faverite subj"
type textarea "x"
type textarea "My faverite subje"
type textarea "x"
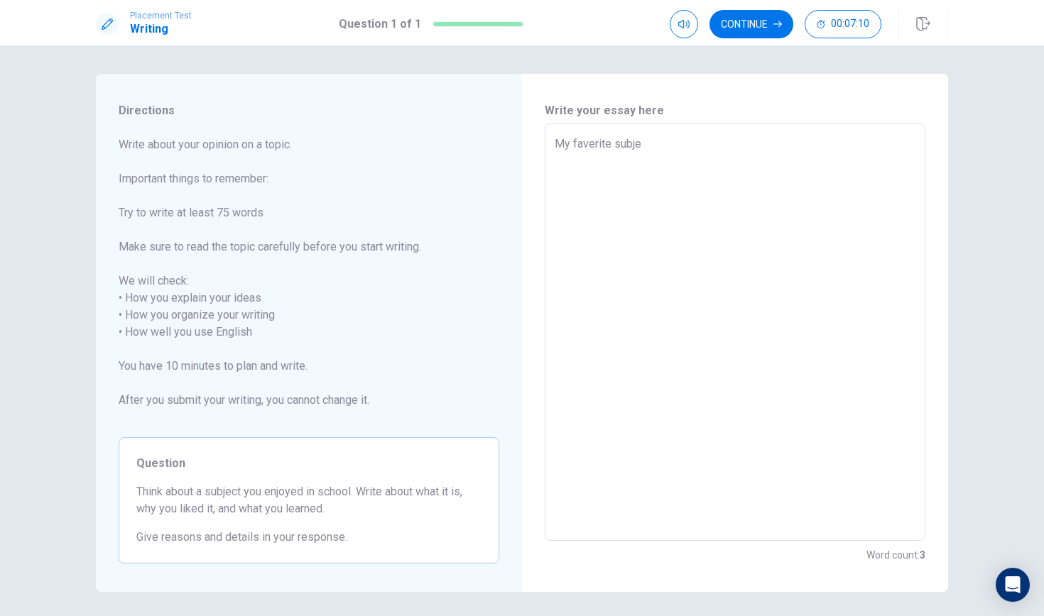
type textarea "My faverite subjec"
type textarea "x"
type textarea "My faverite subjecy"
type textarea "x"
type textarea "My faverite subjec"
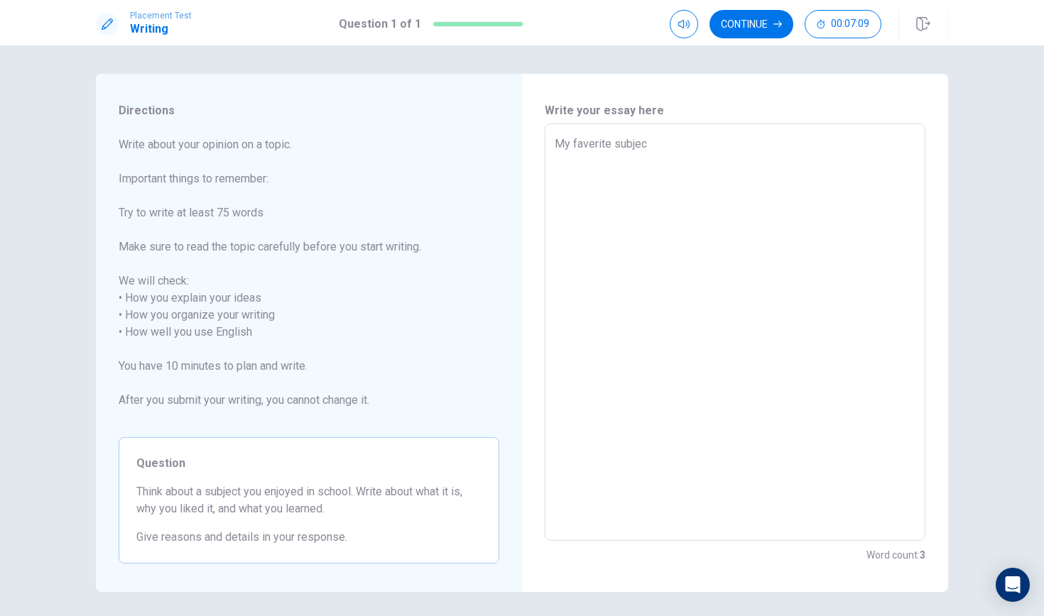
type textarea "x"
type textarea "My faverite subject"
type textarea "x"
type textarea "My faverite subject"
type textarea "x"
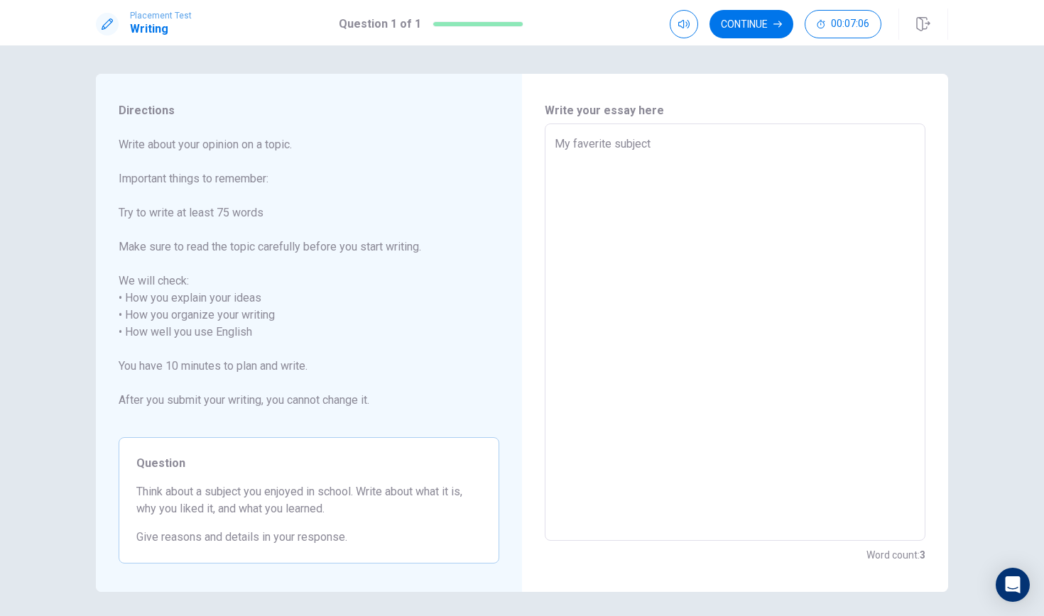
type textarea "My faverite subject i"
type textarea "x"
type textarea "My faverite subject is"
type textarea "x"
type textarea "My faverite subject is"
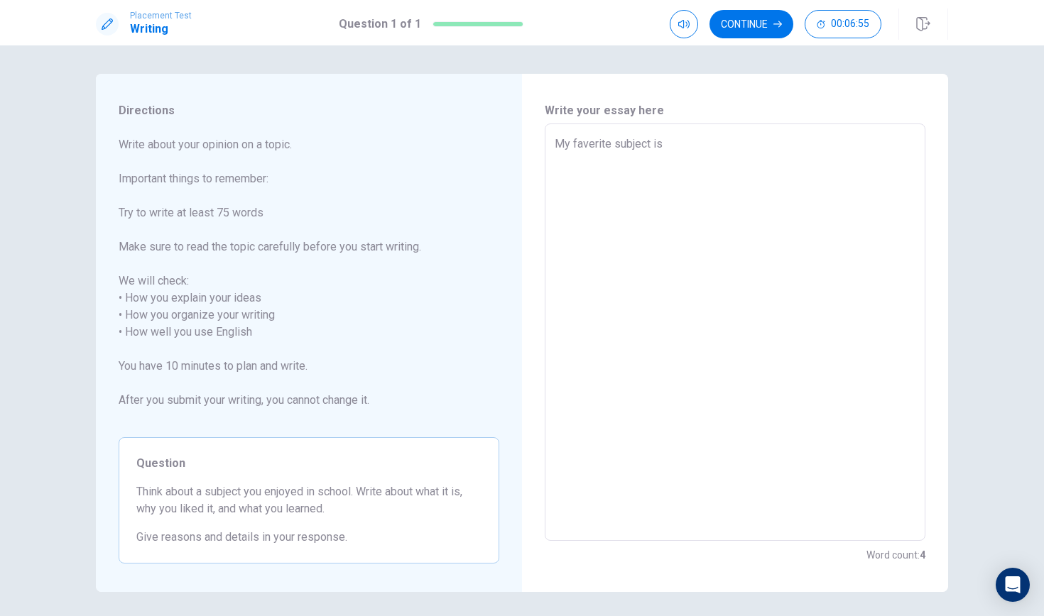
type textarea "x"
type textarea "My faverite subject is d"
type textarea "x"
type textarea "My faverite subject is dr"
type textarea "x"
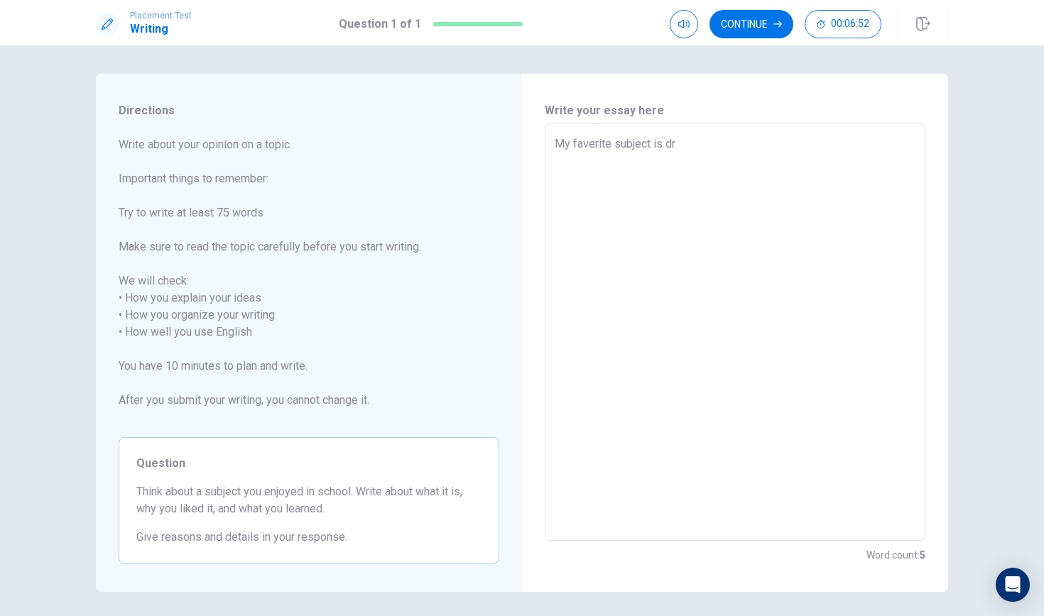
type textarea "My faverite subject is dre"
type textarea "x"
type textarea "My faverite subject is drea"
type textarea "x"
type textarea "My faverite subject is dream"
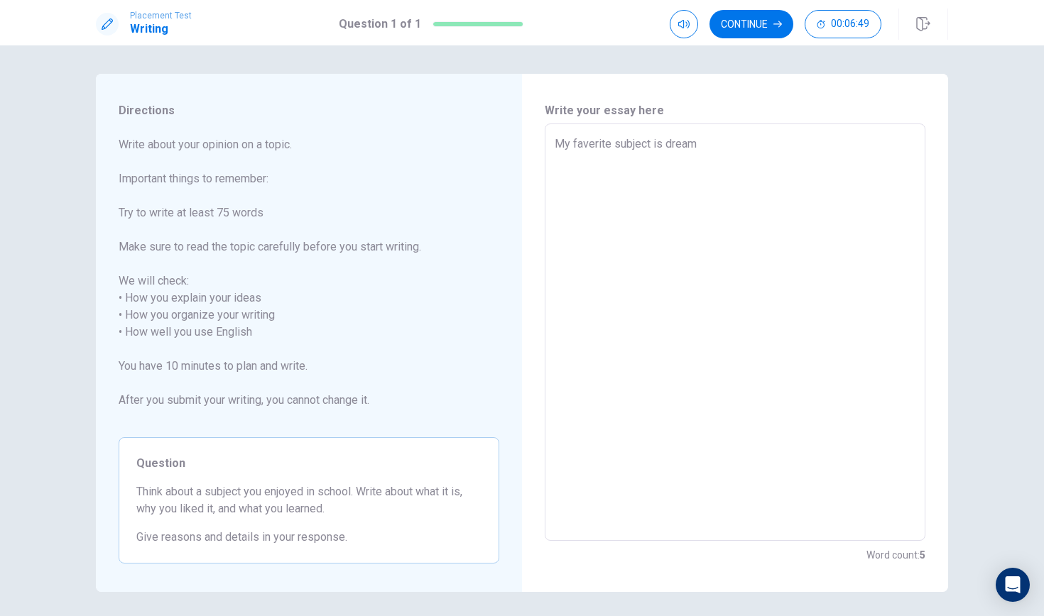
type textarea "x"
type textarea "My faverite subject is drea"
type textarea "x"
type textarea "My faverite subject is dre"
type textarea "x"
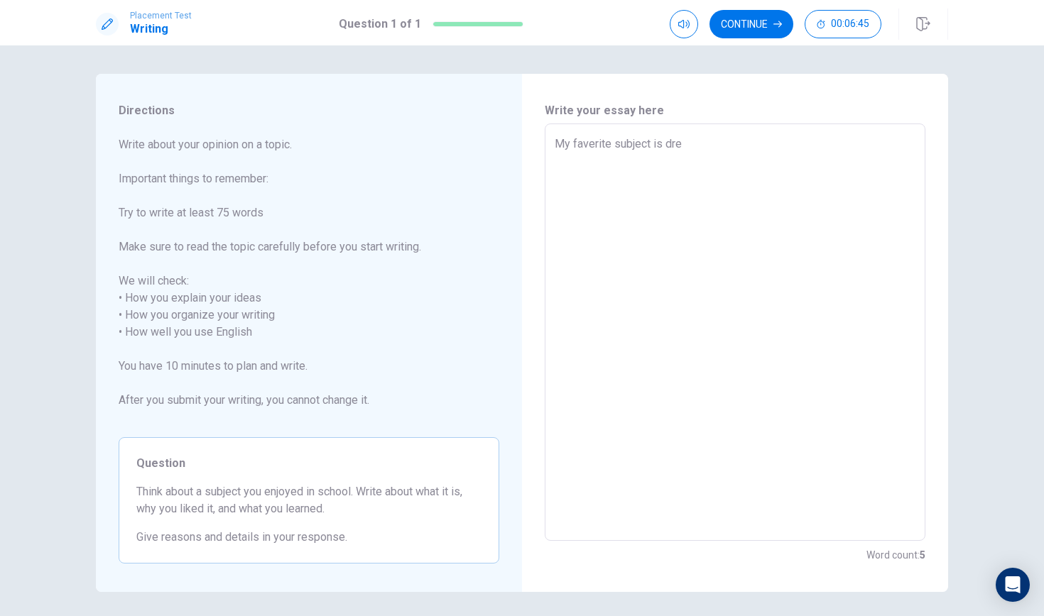
type textarea "My faverite subject is dr"
type textarea "x"
type textarea "My faverite subject is d"
type textarea "x"
type textarea "My faverite subject is dm"
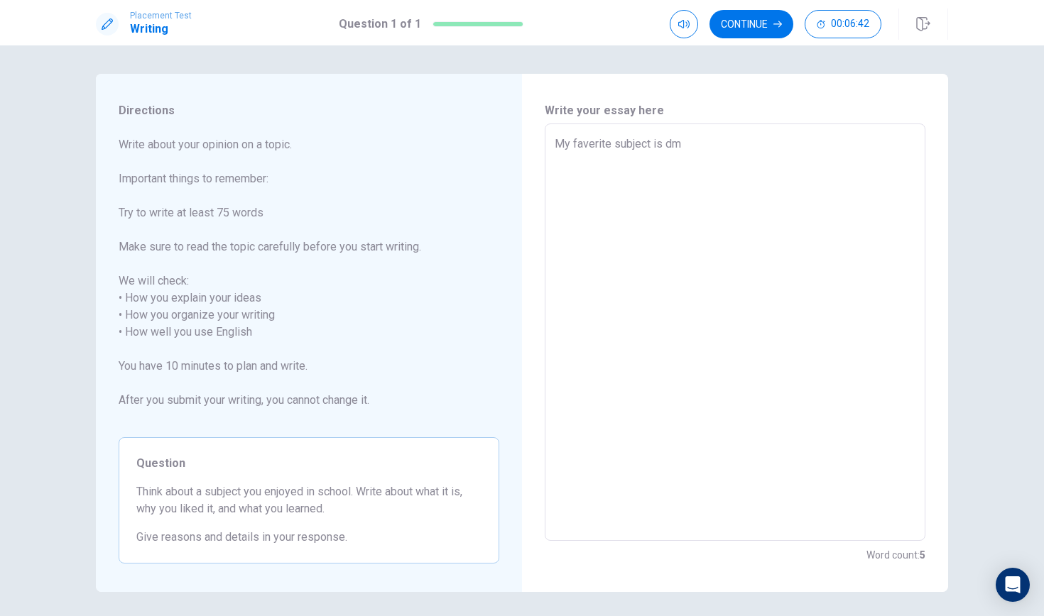
type textarea "x"
type textarea "My faverite subject is dme"
type textarea "x"
type textarea "My faverite subject is dmea"
type textarea "x"
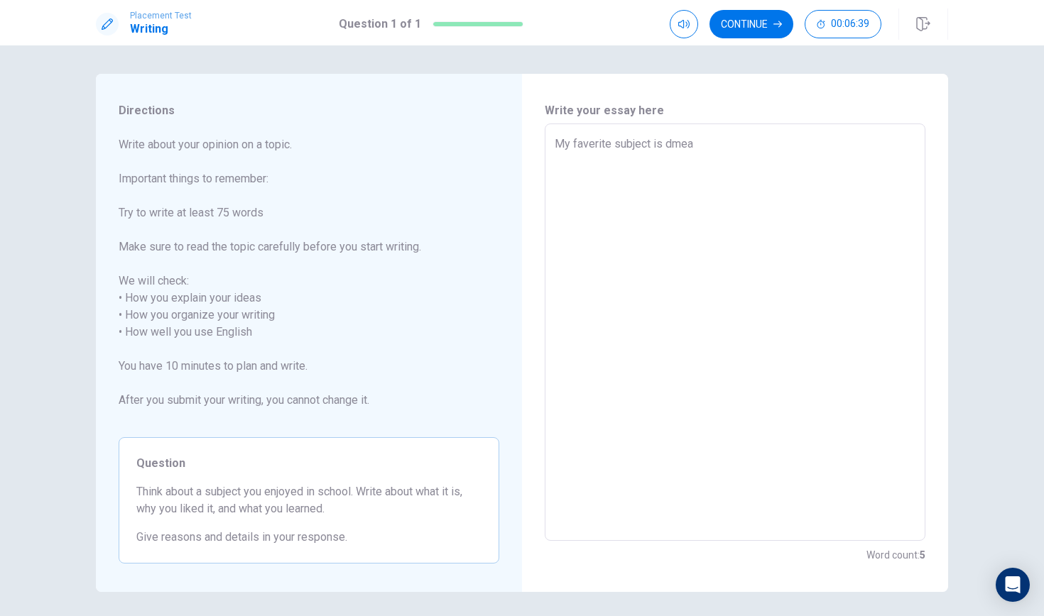
type textarea "My faverite subject is dme"
type textarea "x"
type textarea "My faverite subject is dm"
type textarea "x"
type textarea "My faverite subject is dma"
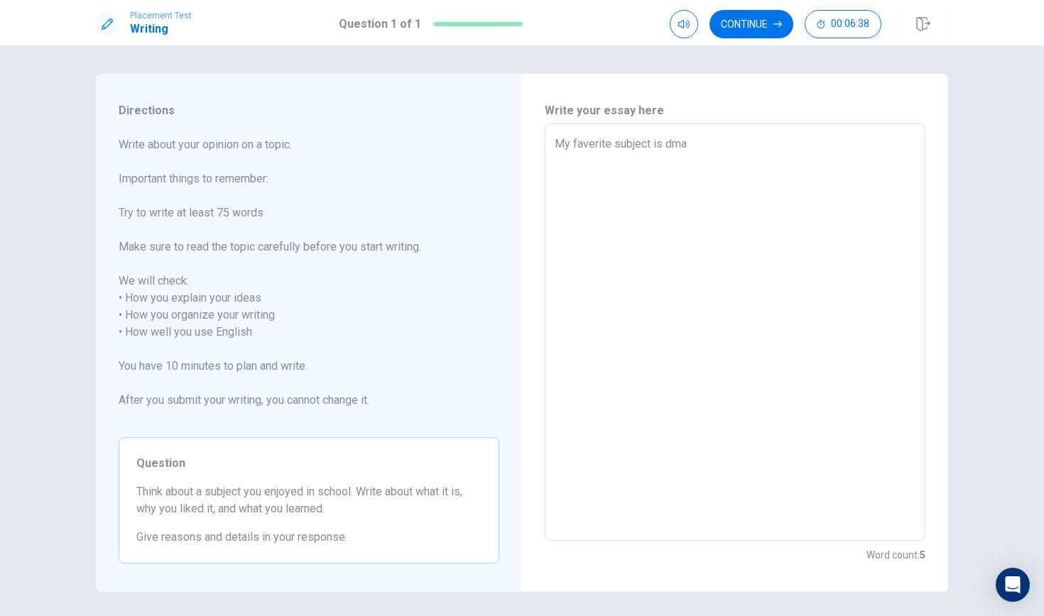
type textarea "x"
type textarea "My faverite subject is dmae"
type textarea "x"
type textarea "My faverite subject is dma"
type textarea "x"
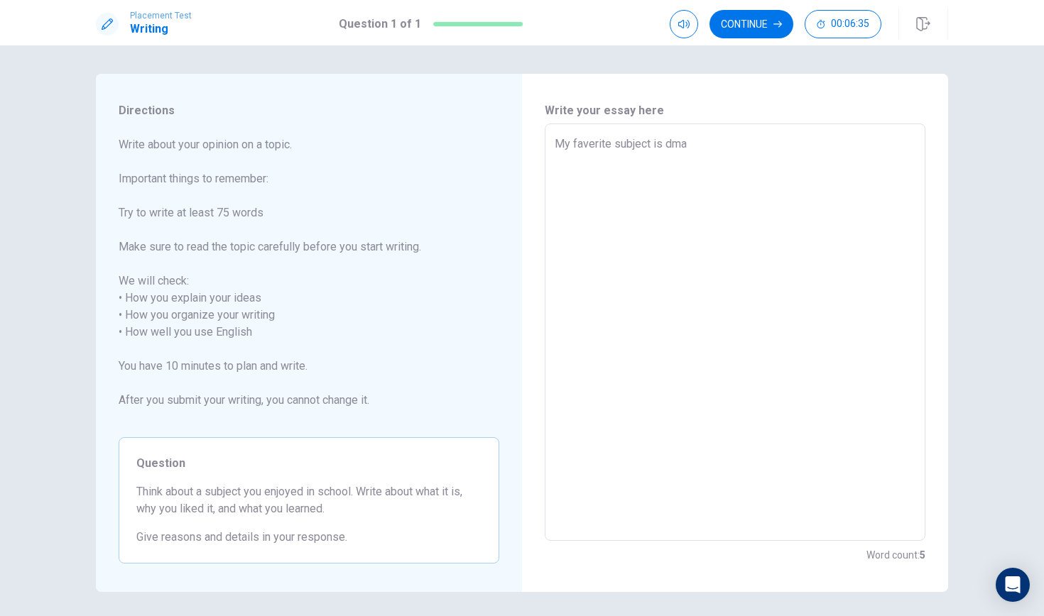
type textarea "My faverite subject is dm"
type textarea "x"
type textarea "My faverite subject is d"
type textarea "x"
type textarea "My faverite subject is dr"
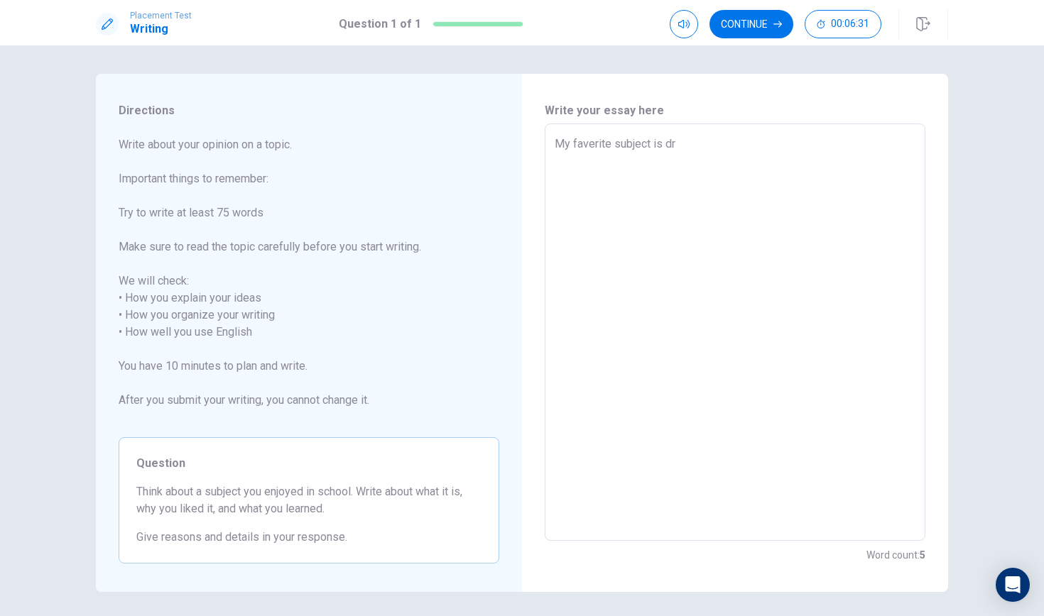
type textarea "x"
type textarea "My faverite subject is drm"
type textarea "x"
type textarea "My faverite subject is drma"
type textarea "x"
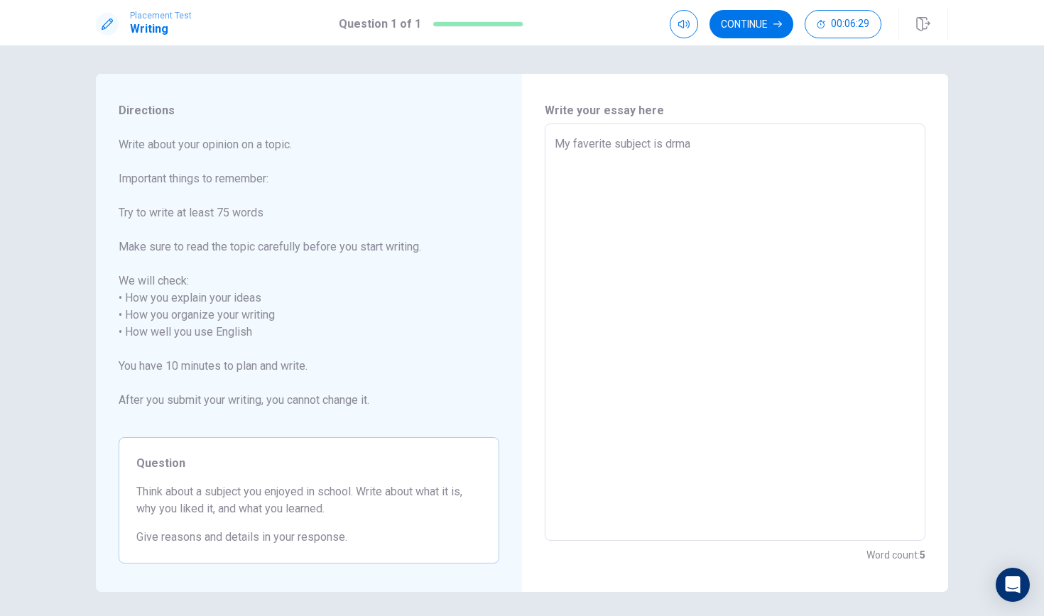
type textarea "My faverite subject is drma"
type textarea "x"
type textarea "My faverite subject is drma"
type textarea "x"
type textarea "My faverite subject is drma,"
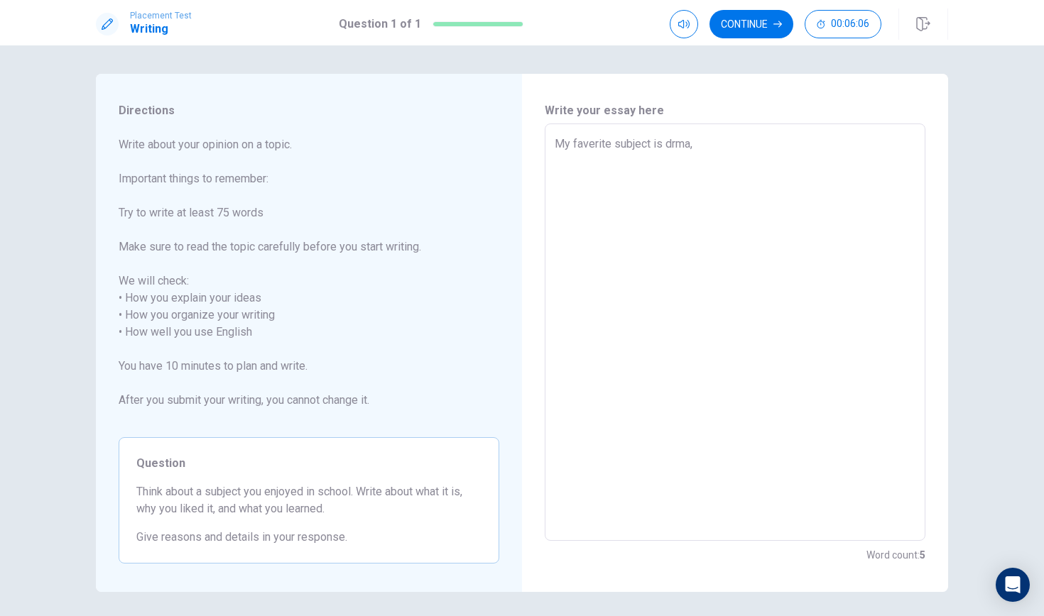
type textarea "x"
type textarea "My faverite subject is drma"
type textarea "x"
type textarea "My faverite subject is drma"
type textarea "x"
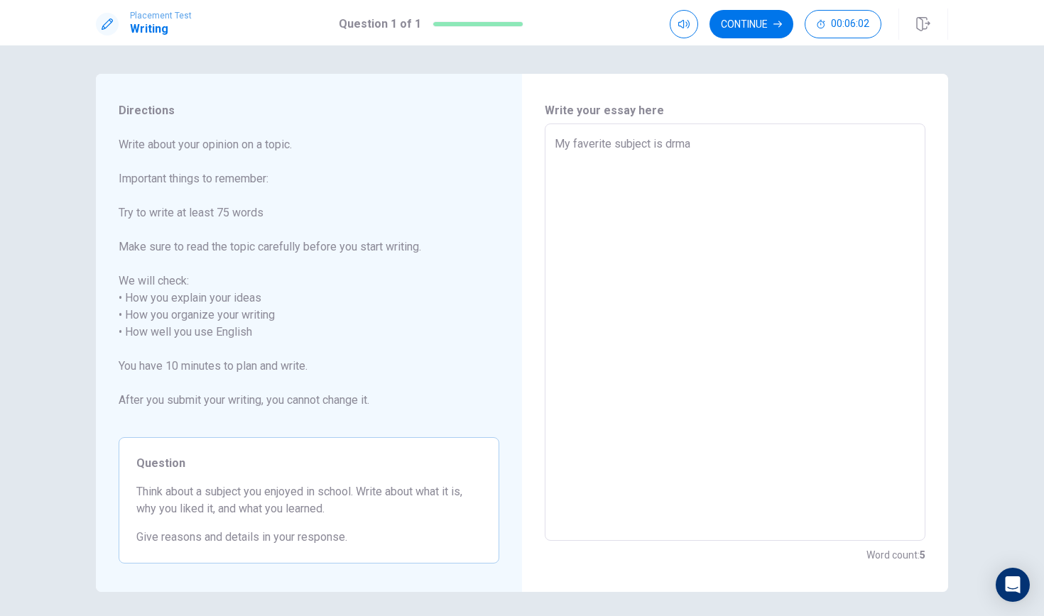
type textarea "My faverite subject is drma i"
type textarea "x"
type textarea "My faverite subject is drma in"
type textarea "x"
type textarea "My faverite subject is drma in"
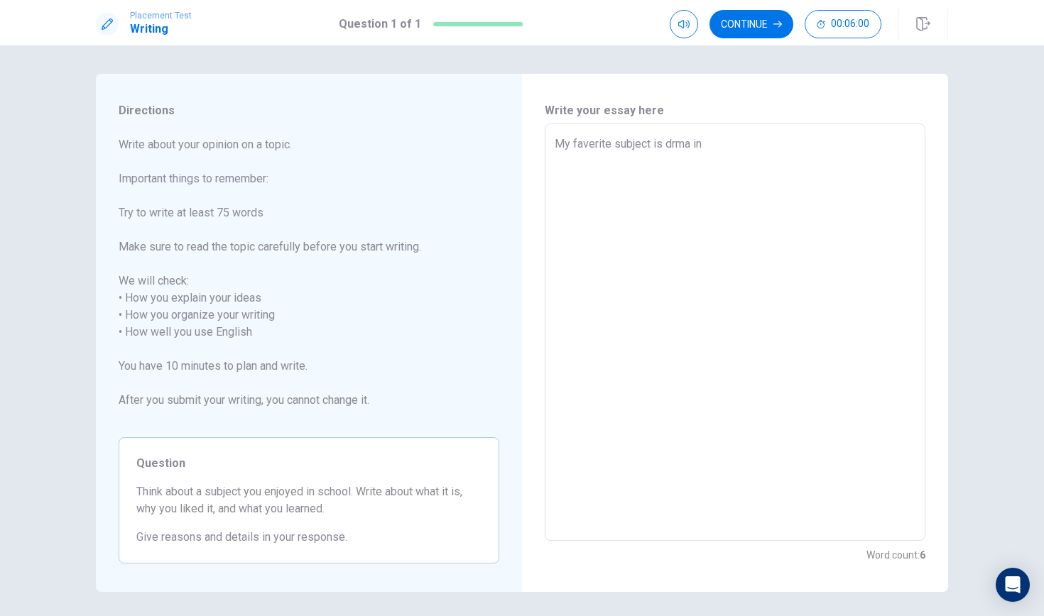
type textarea "x"
type textarea "My faverite subject is drma in s"
type textarea "x"
type textarea "My faverite subject is drma in sc"
type textarea "x"
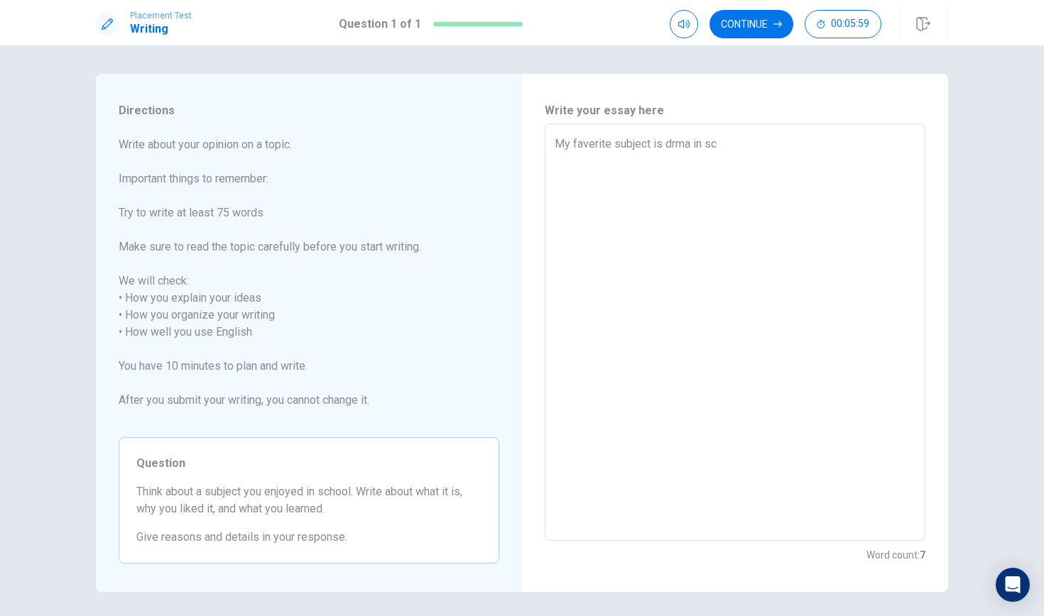
type textarea "My faverite subject is drma in sch"
type textarea "x"
type textarea "My faverite subject is drma in scho"
type textarea "x"
type textarea "My faverite subject is drma in schoo"
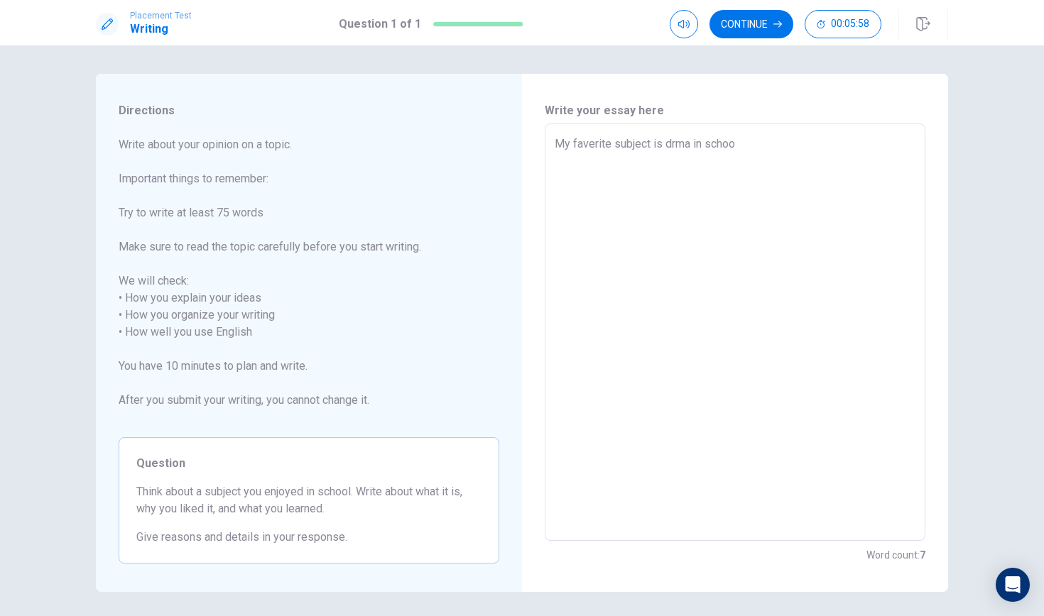
type textarea "x"
type textarea "My faverite subject is drma in school"
type textarea "x"
type textarea "My faverite subject is drma in school,"
type textarea "x"
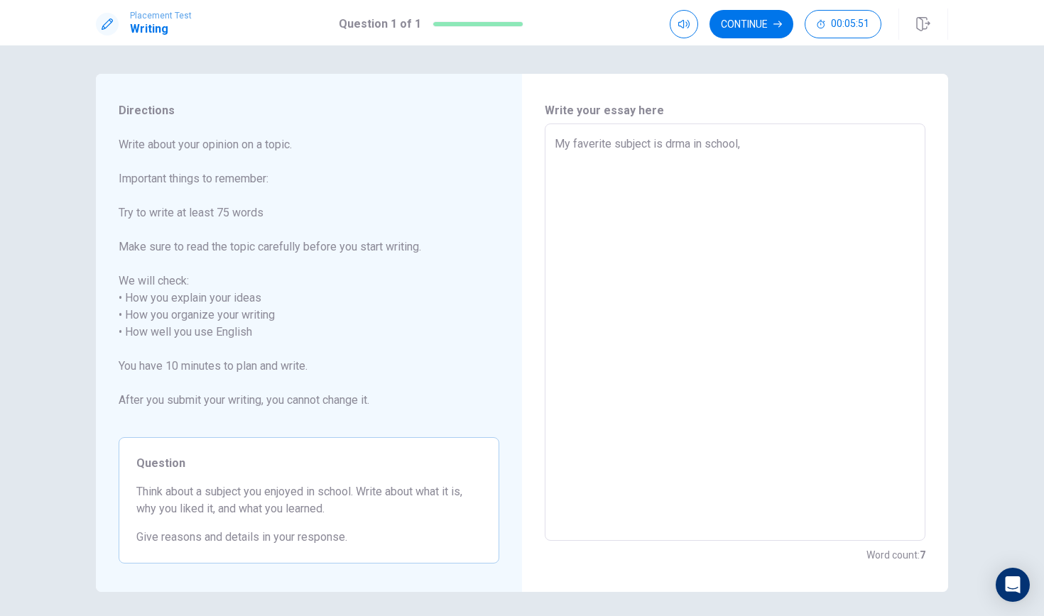
type textarea "My faverite subject is drma in school,b"
type textarea "x"
type textarea "My faverite subject is drma in school,be"
type textarea "x"
type textarea "My faverite subject is drma in school,bec"
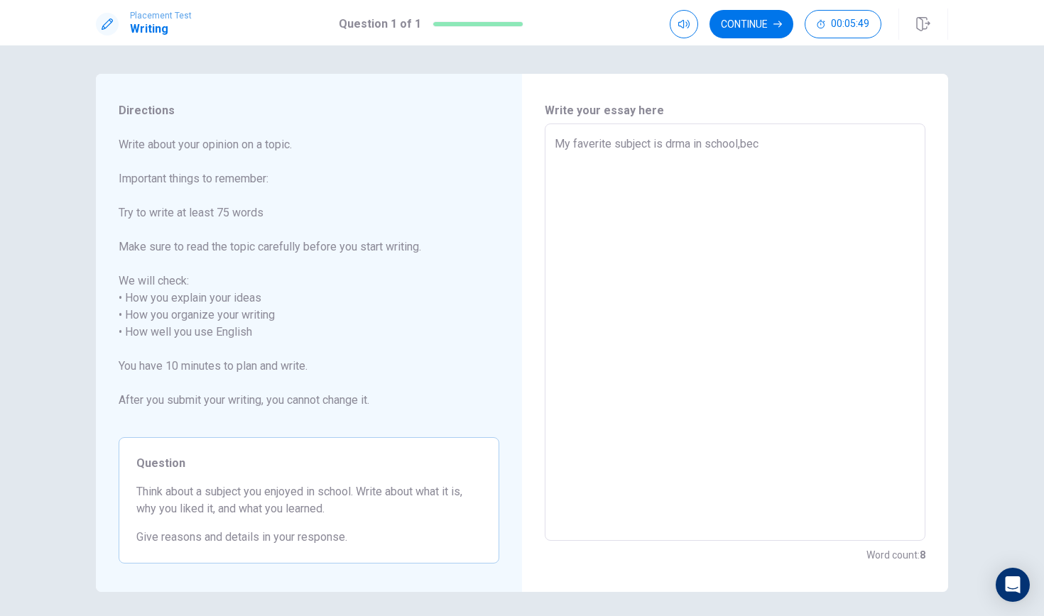
type textarea "x"
type textarea "My faverite subject is drma in school,beca"
type textarea "x"
type textarea "My faverite subject is drma in school,becau"
type textarea "x"
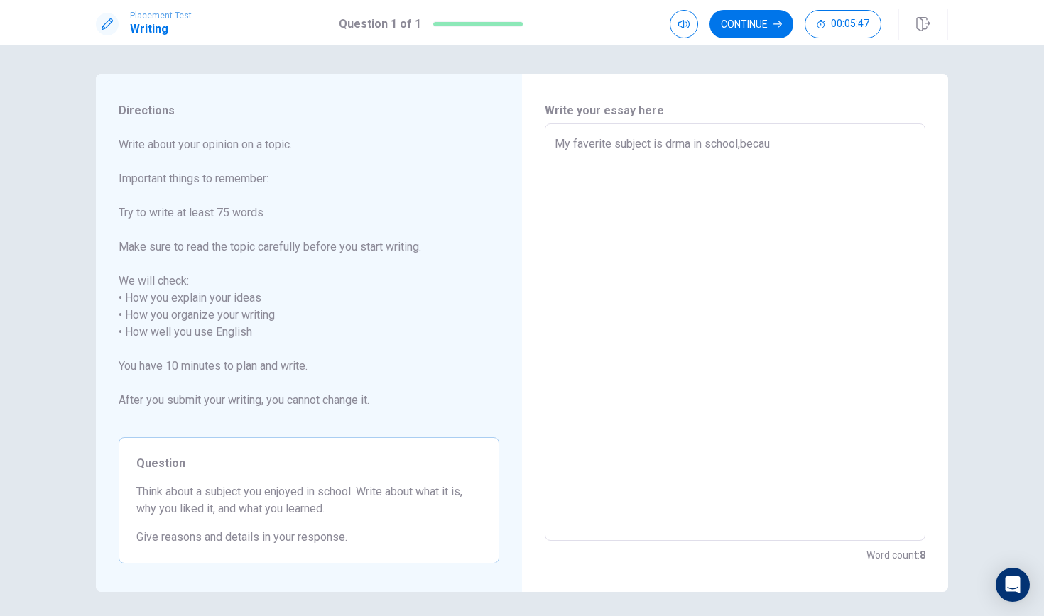
type textarea "My faverite subject is drma in school,becaus"
type textarea "x"
type textarea "My faverite subject is drma in school,because"
type textarea "x"
type textarea "My faverite subject is drma in school,because"
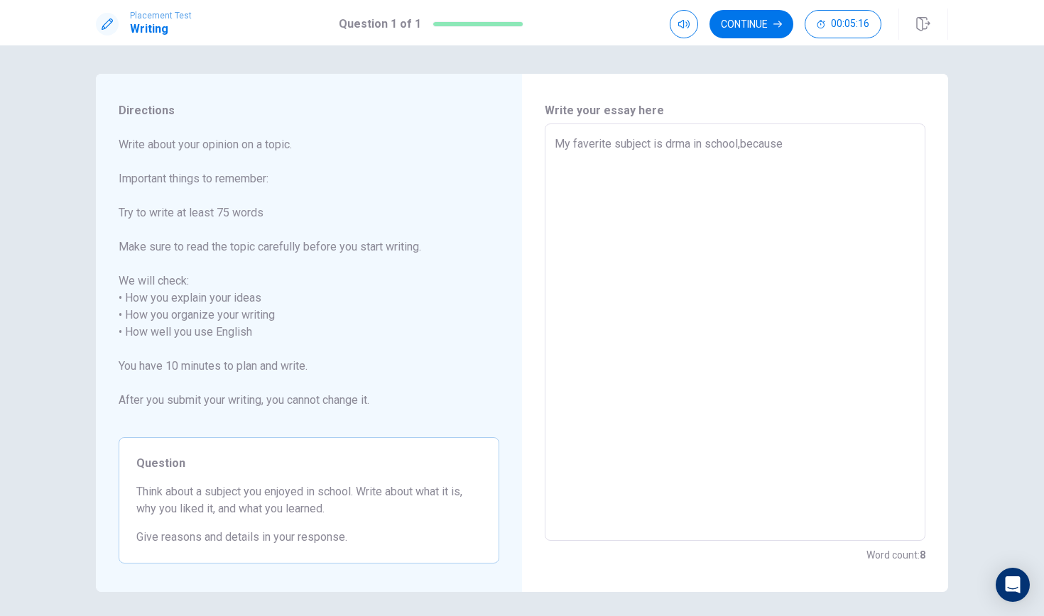
type textarea "x"
type textarea "My faverite subject is drma in school,because i"
type textarea "x"
type textarea "My faverite subject is drma in school,because it"
type textarea "x"
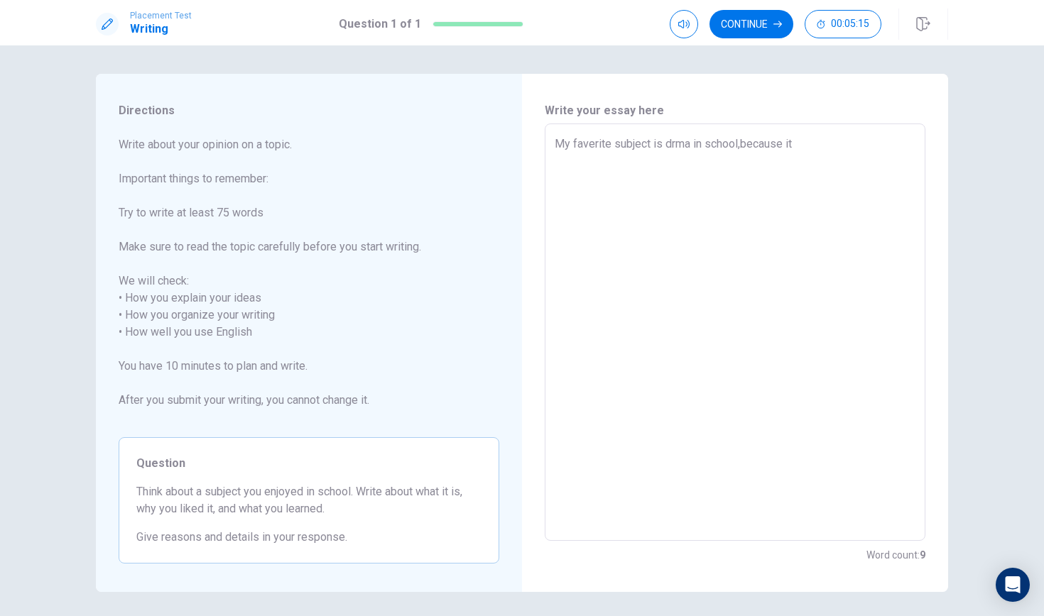
type textarea "My faverite subject is drma in school,because it"
type textarea "x"
type textarea "My faverite subject is drma in school,because it c"
click at [551, 141] on div "My faverite subject is drma in school,because it can make me very happy and i a…" at bounding box center [735, 333] width 381 height 418
click at [560, 138] on textarea "My faverite subject is drma in school,because it can make me very happy and i a…" at bounding box center [735, 333] width 361 height 394
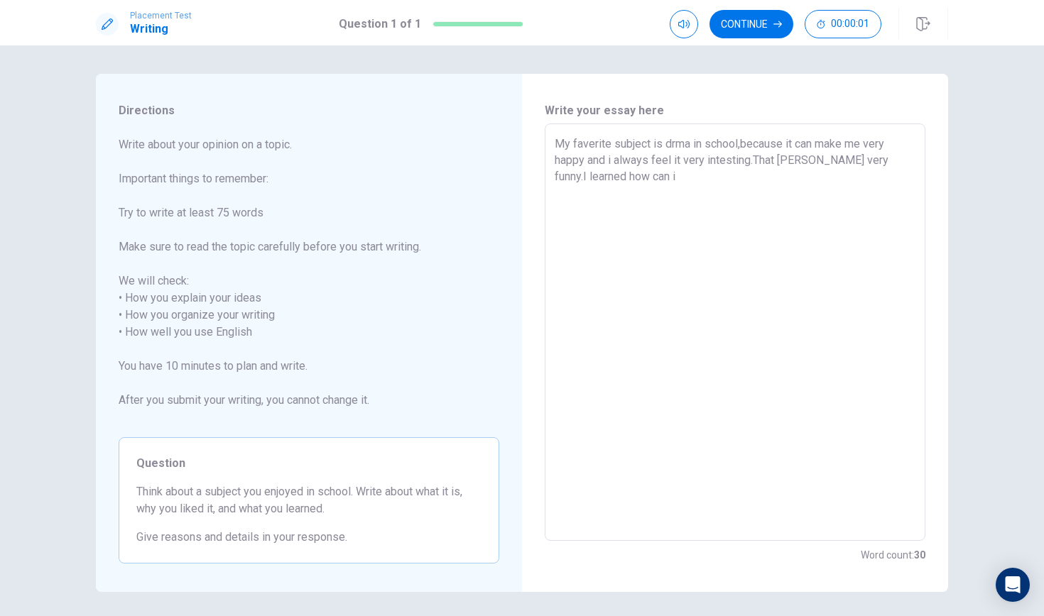
click at [678, 173] on textarea "My faverite subject is drma in school,because it can make me very happy and i a…" at bounding box center [735, 333] width 361 height 394
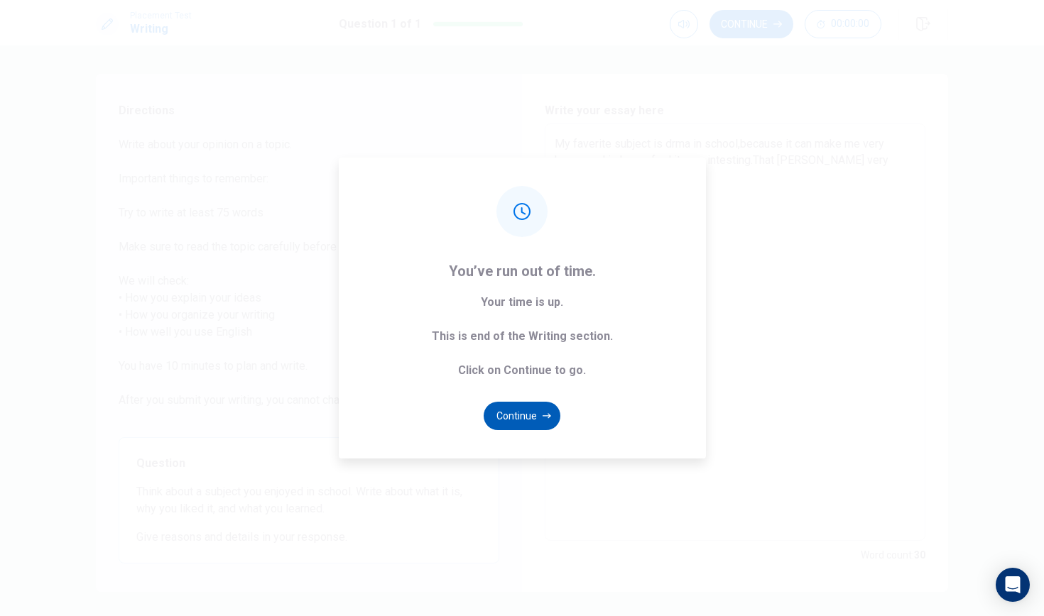
click at [522, 410] on button "Continue" at bounding box center [522, 416] width 77 height 28
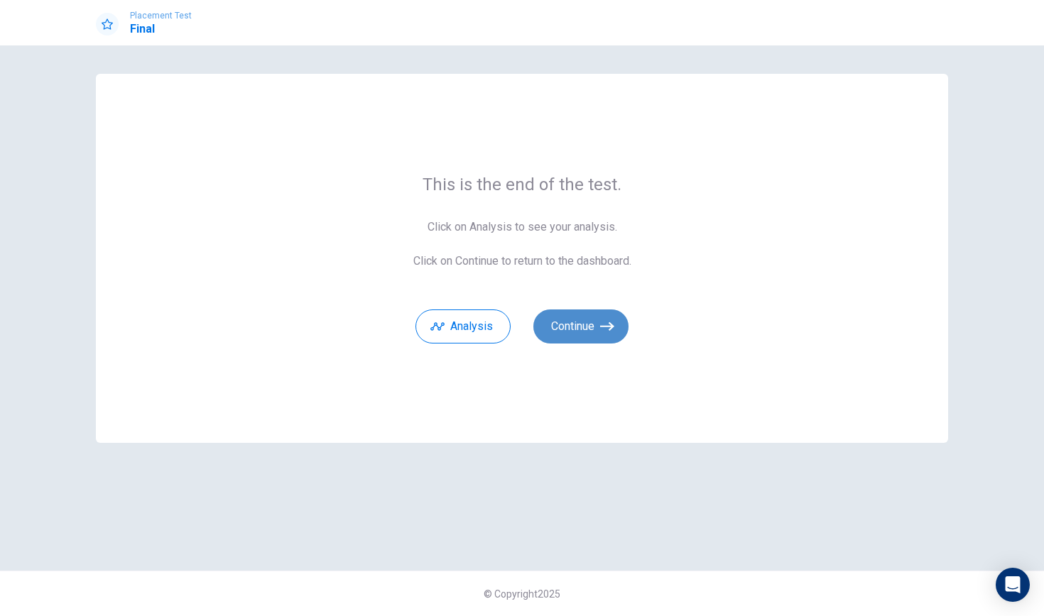
click at [558, 332] on button "Continue" at bounding box center [580, 327] width 95 height 34
